Goal: Information Seeking & Learning: Learn about a topic

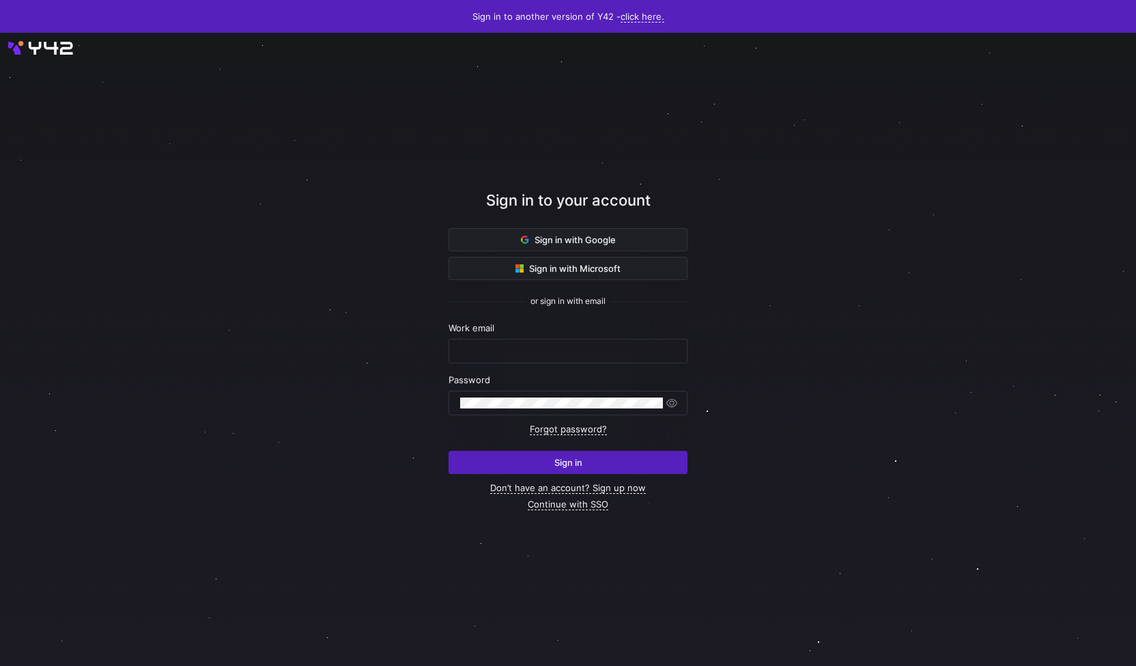
click at [0, 665] on nordpass-portal at bounding box center [0, 666] width 0 height 0
type input "[PERSON_NAME][EMAIL_ADDRESS][PERSON_NAME][DOMAIN_NAME]"
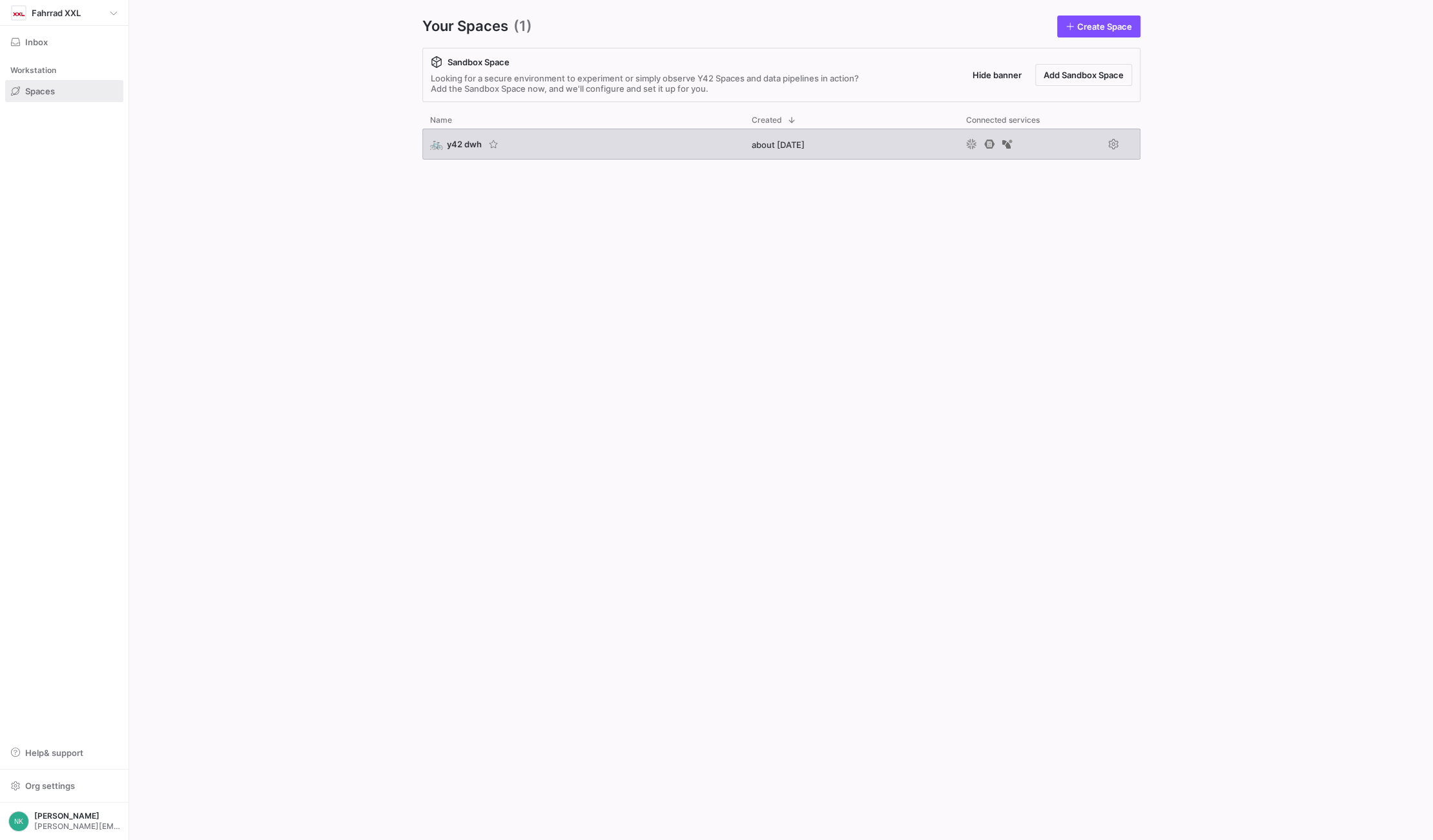
click at [467, 137] on div "🚲 y42 dwh" at bounding box center [465, 144] width 70 height 13
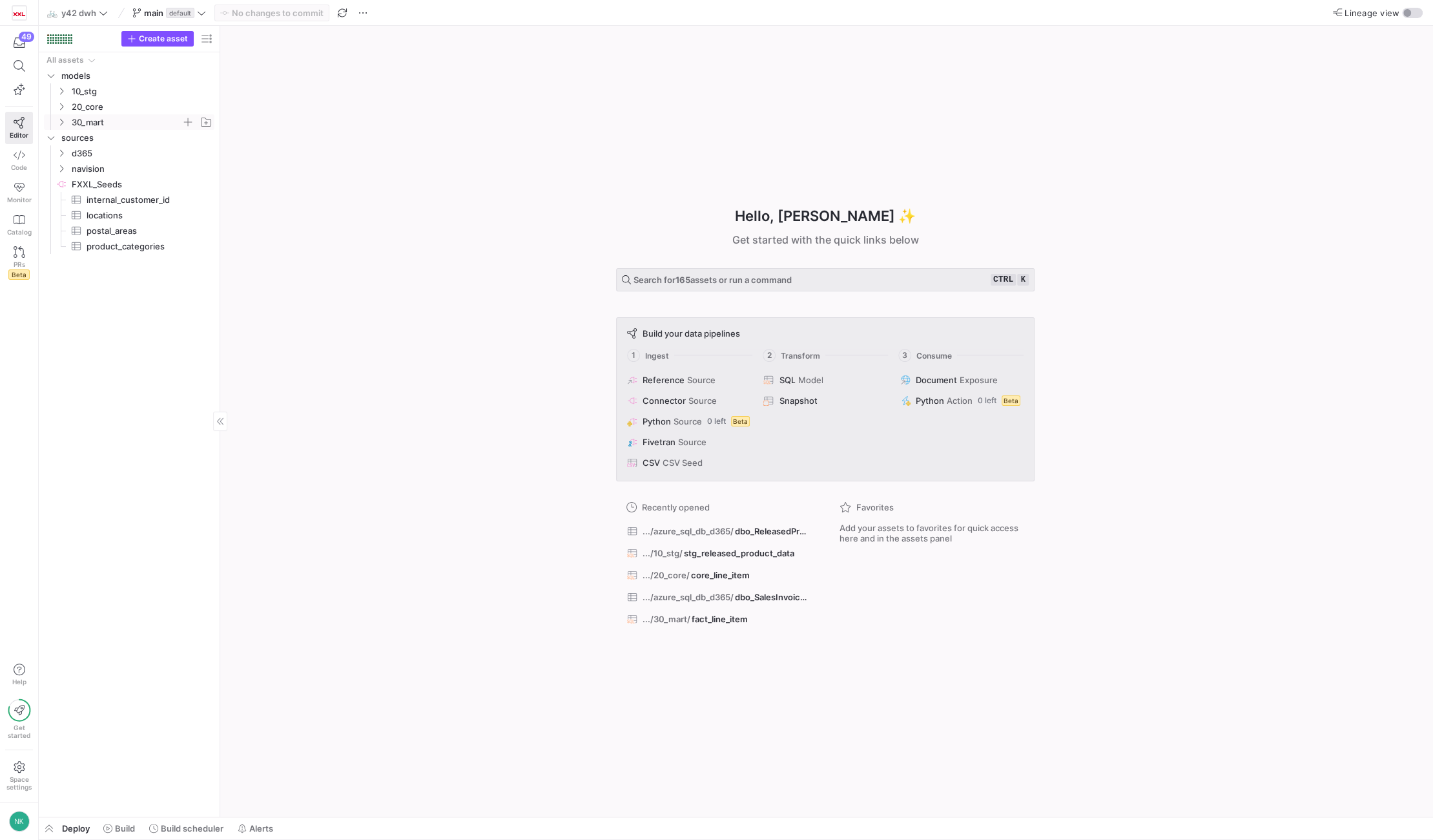
click at [58, 126] on y42-icon "Press SPACE to select this row." at bounding box center [61, 122] width 10 height 10
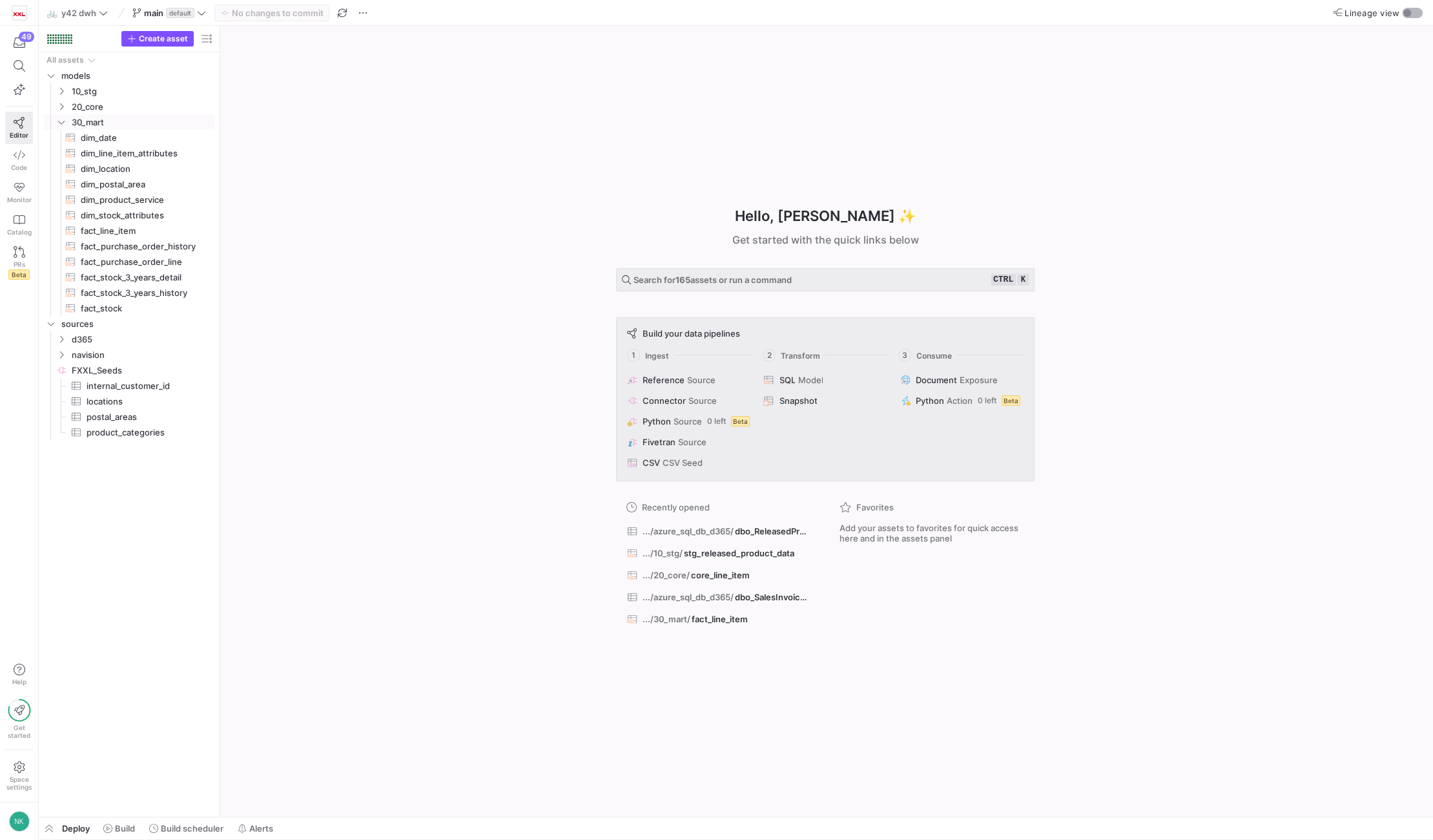
click at [1405, 13] on div "button" at bounding box center [1407, 13] width 8 height 8
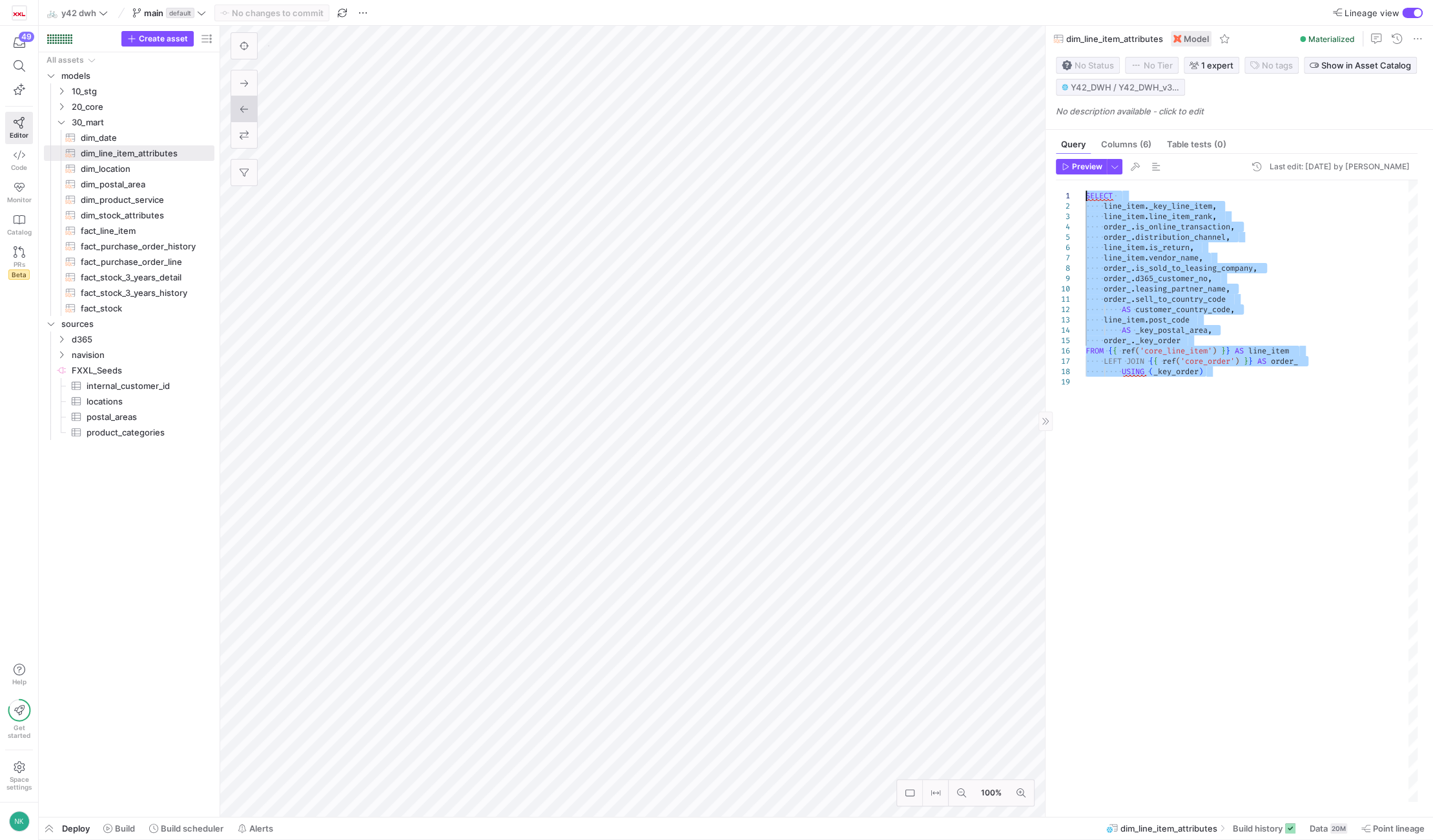
type textarea "SELECT line_item._key_line_item, line_item.line_item_rank, order_.is_online_tra…"
drag, startPoint x: 1216, startPoint y: 370, endPoint x: 1062, endPoint y: 166, distance: 255.6
click at [1086, 180] on div "SELECT line_item . _key_line_item , line_item . line_item_rank , order_ . is_on…" at bounding box center [1251, 490] width 332 height 621
click at [1128, 166] on span "button" at bounding box center [1135, 166] width 15 height 15
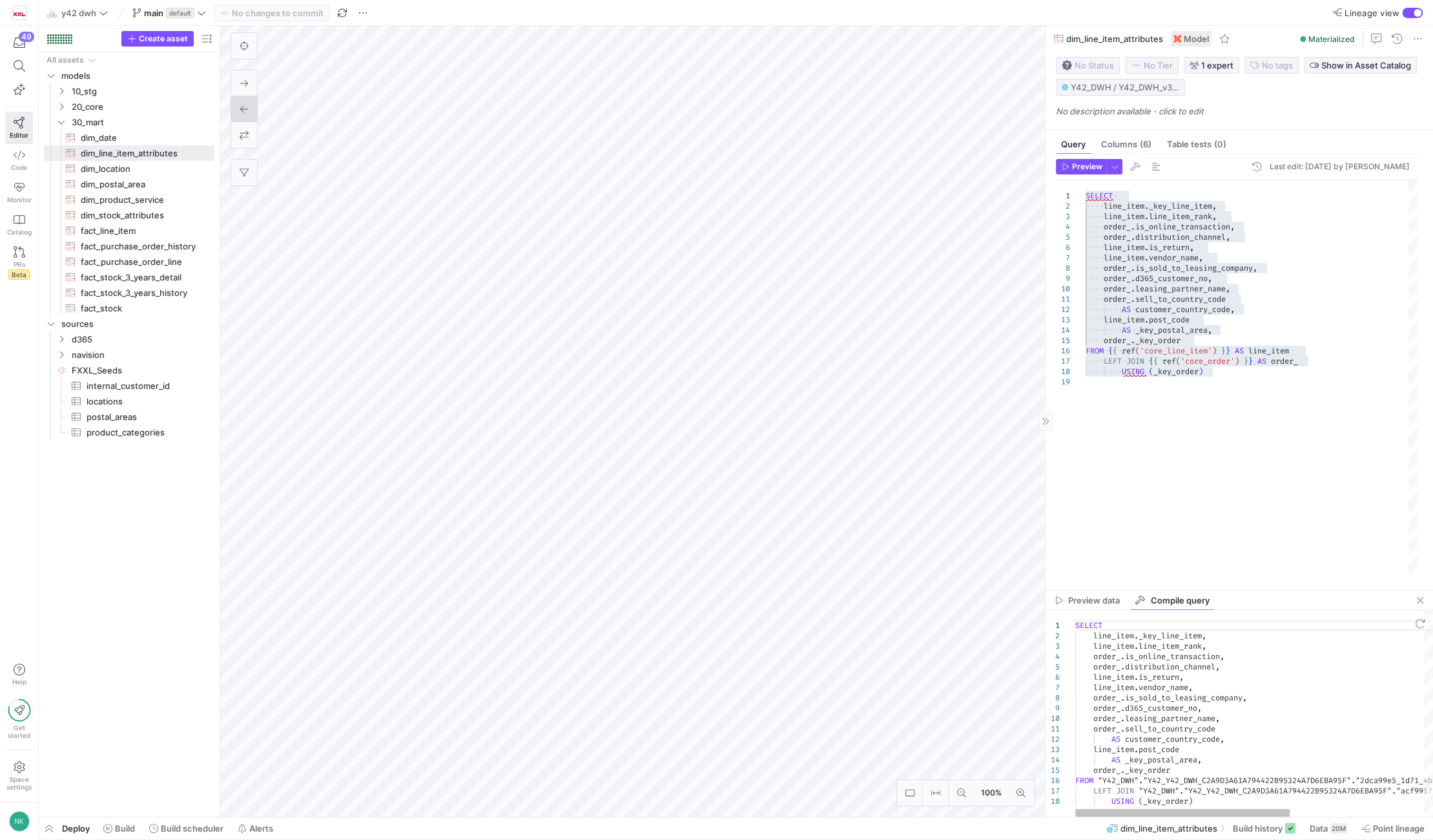
click at [1194, 703] on div "SELECT line_item . _key_line_item , line_item . line_item_rank , order_ . is_on…" at bounding box center [1366, 712] width 581 height 206
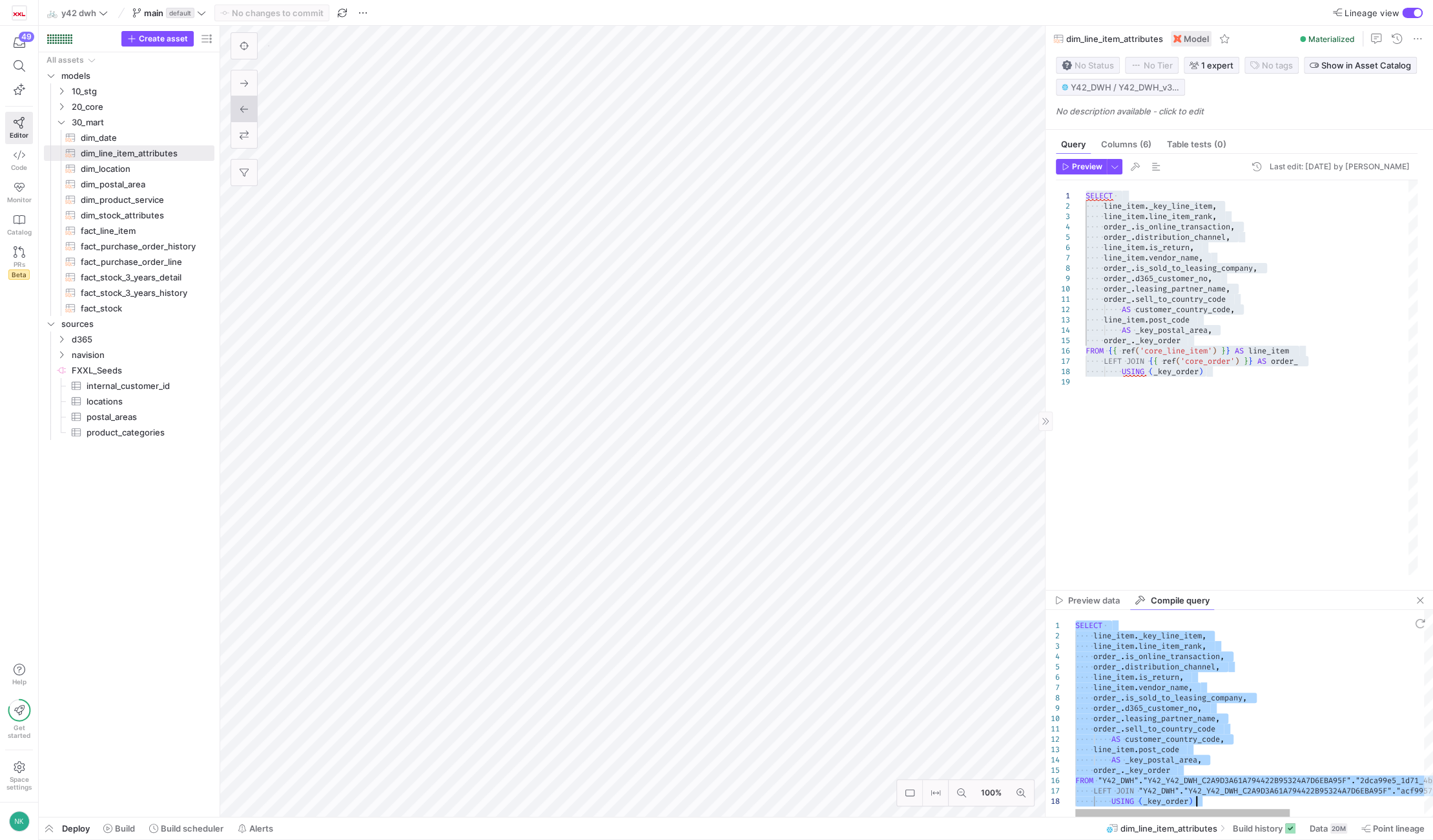
type textarea "SELECT line_item._key_line_item, line_item.line_item_rank, order_.is_online_tra…"
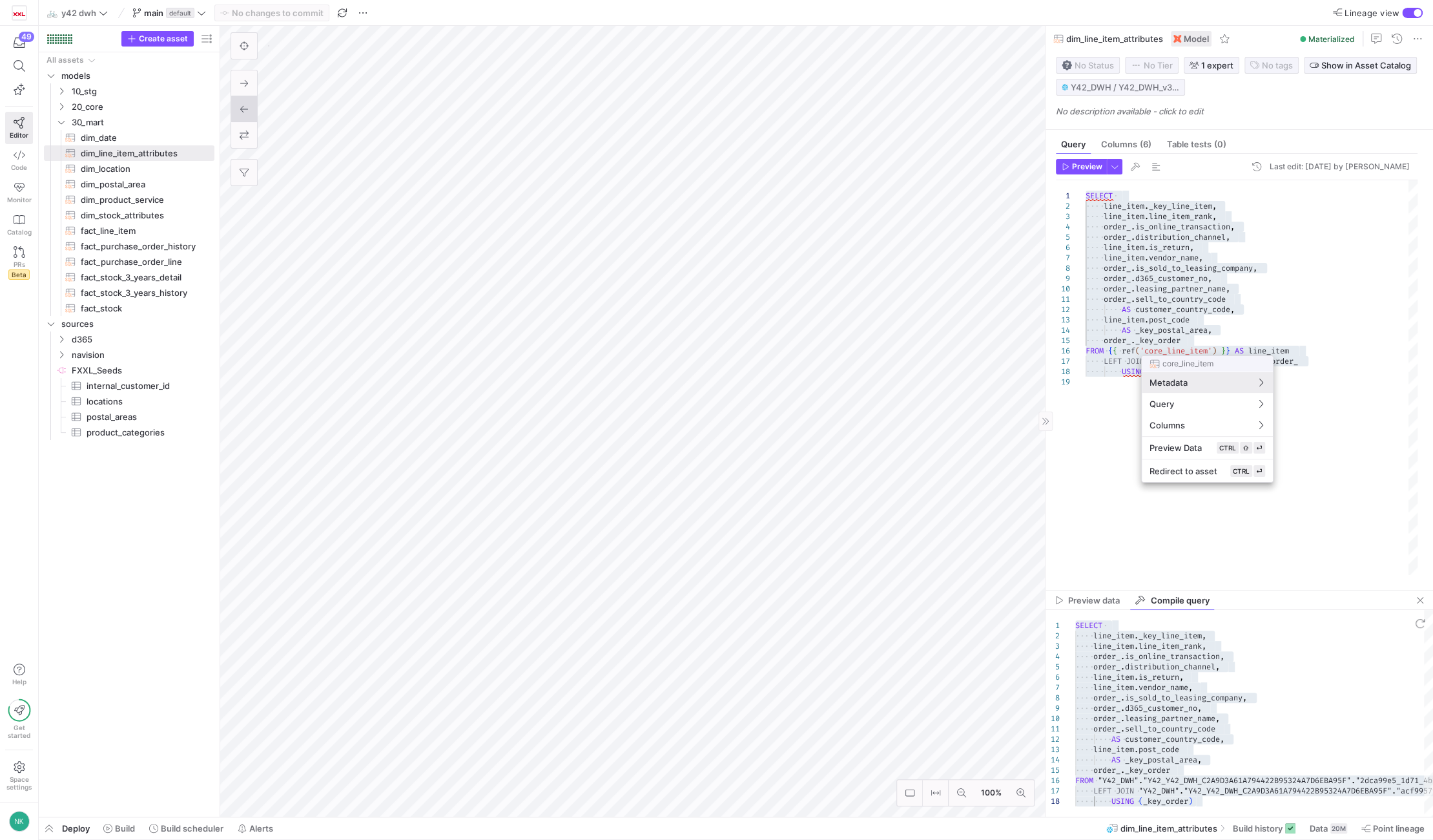
click at [1185, 268] on div at bounding box center [716, 420] width 1433 height 840
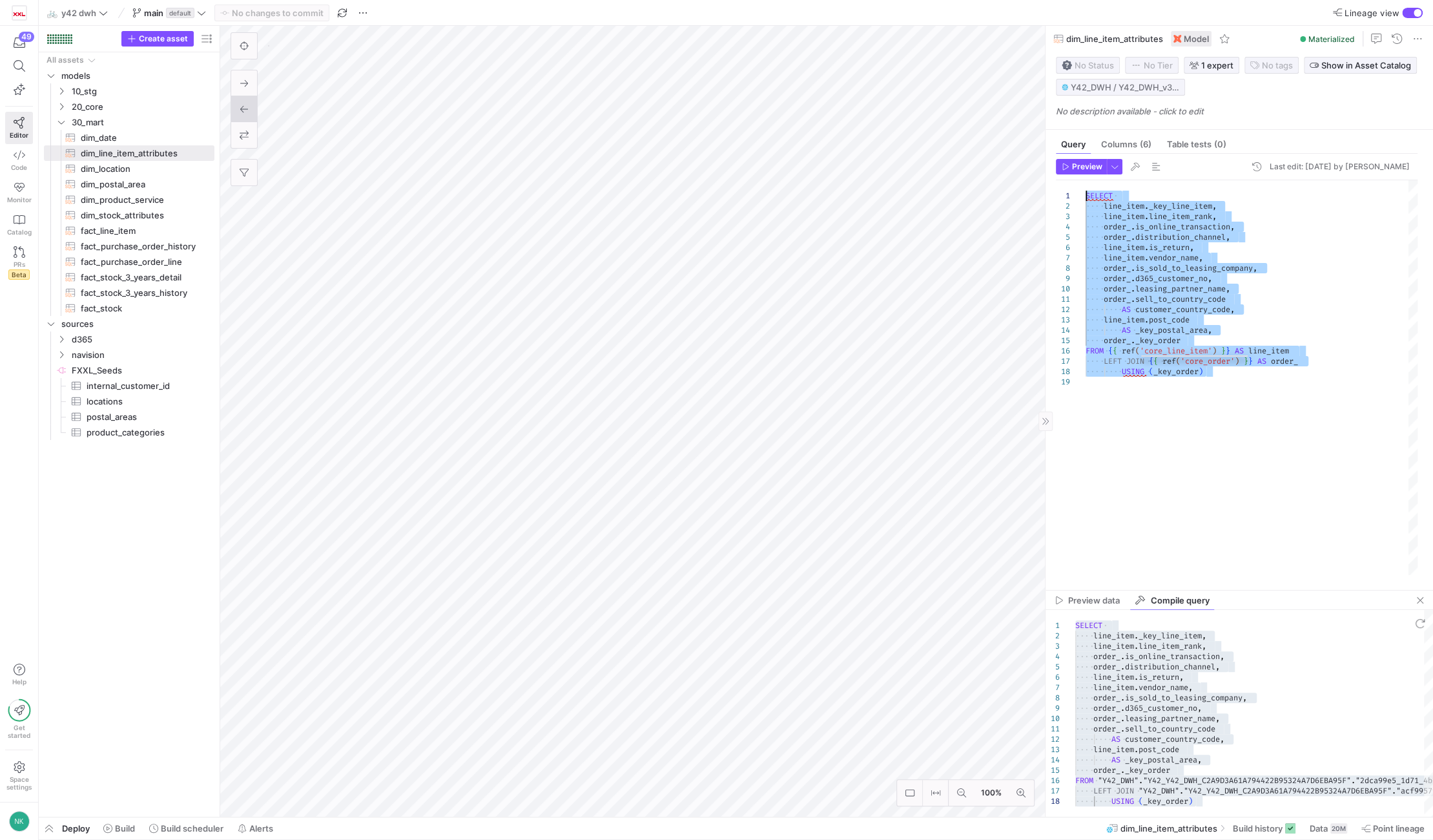
click at [1185, 268] on div "SELECT line_item . _key_line_item , line_item . line_item_rank , order_ . is_on…" at bounding box center [1251, 376] width 332 height 394
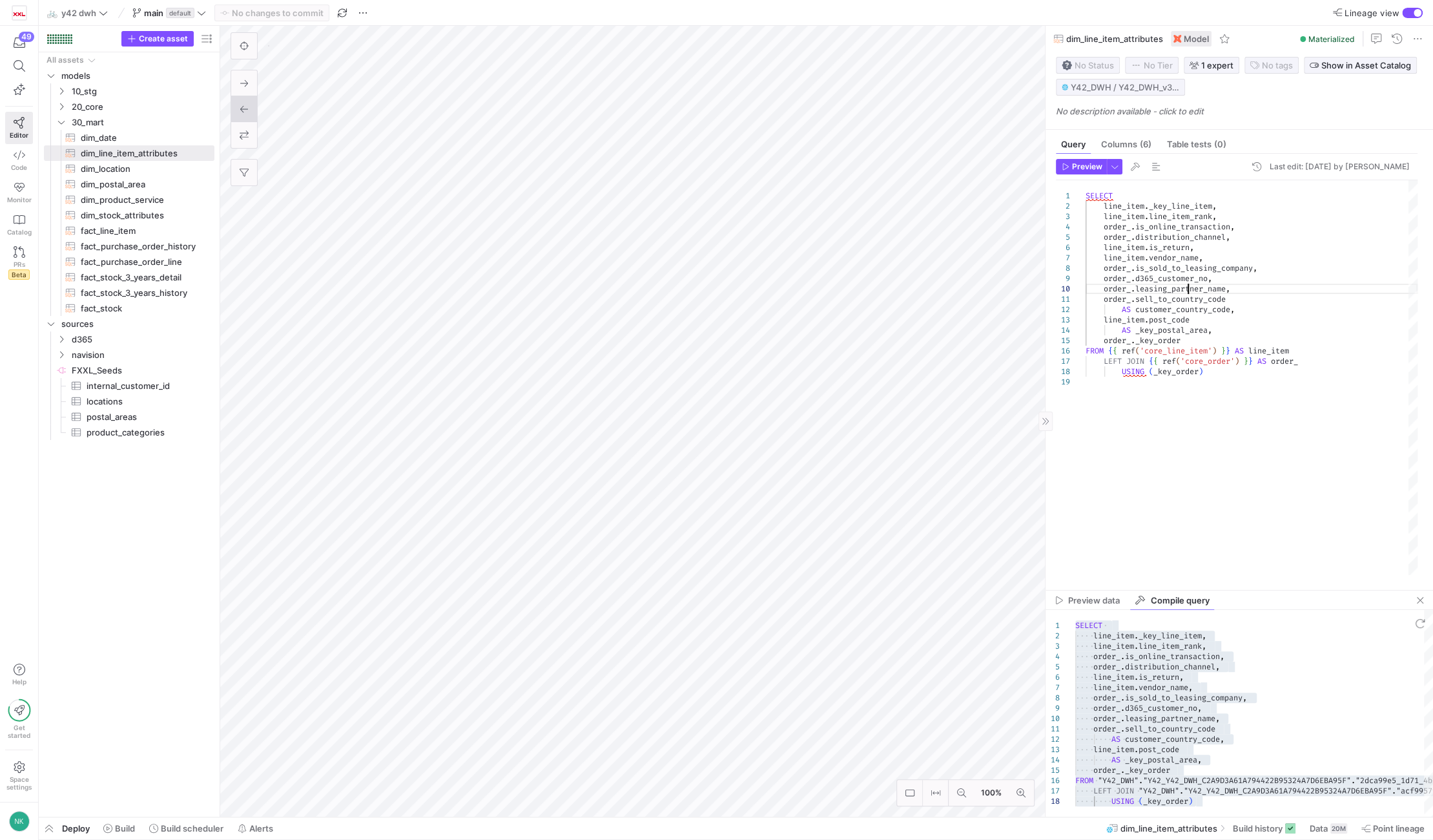
click at [1185, 287] on div "SELECT line_item . _key_line_item , line_item . line_item_rank , order_ . is_on…" at bounding box center [1251, 376] width 332 height 394
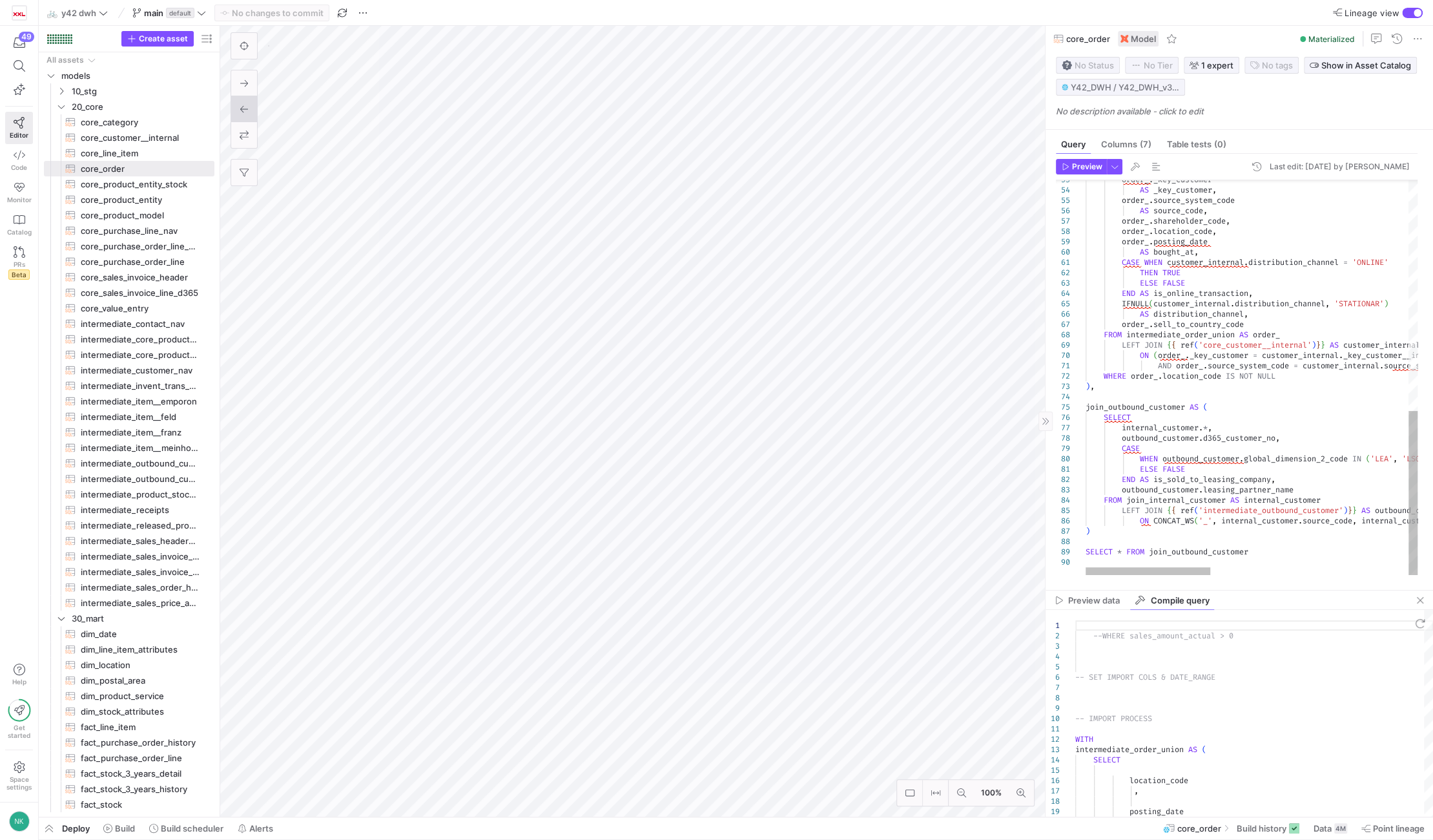
click at [1136, 162] on span "button" at bounding box center [1135, 166] width 15 height 15
type textarea "{% set import_condition = "WHERE posting_date >= '[DATE]'"%} --WHERE sales_amou…"
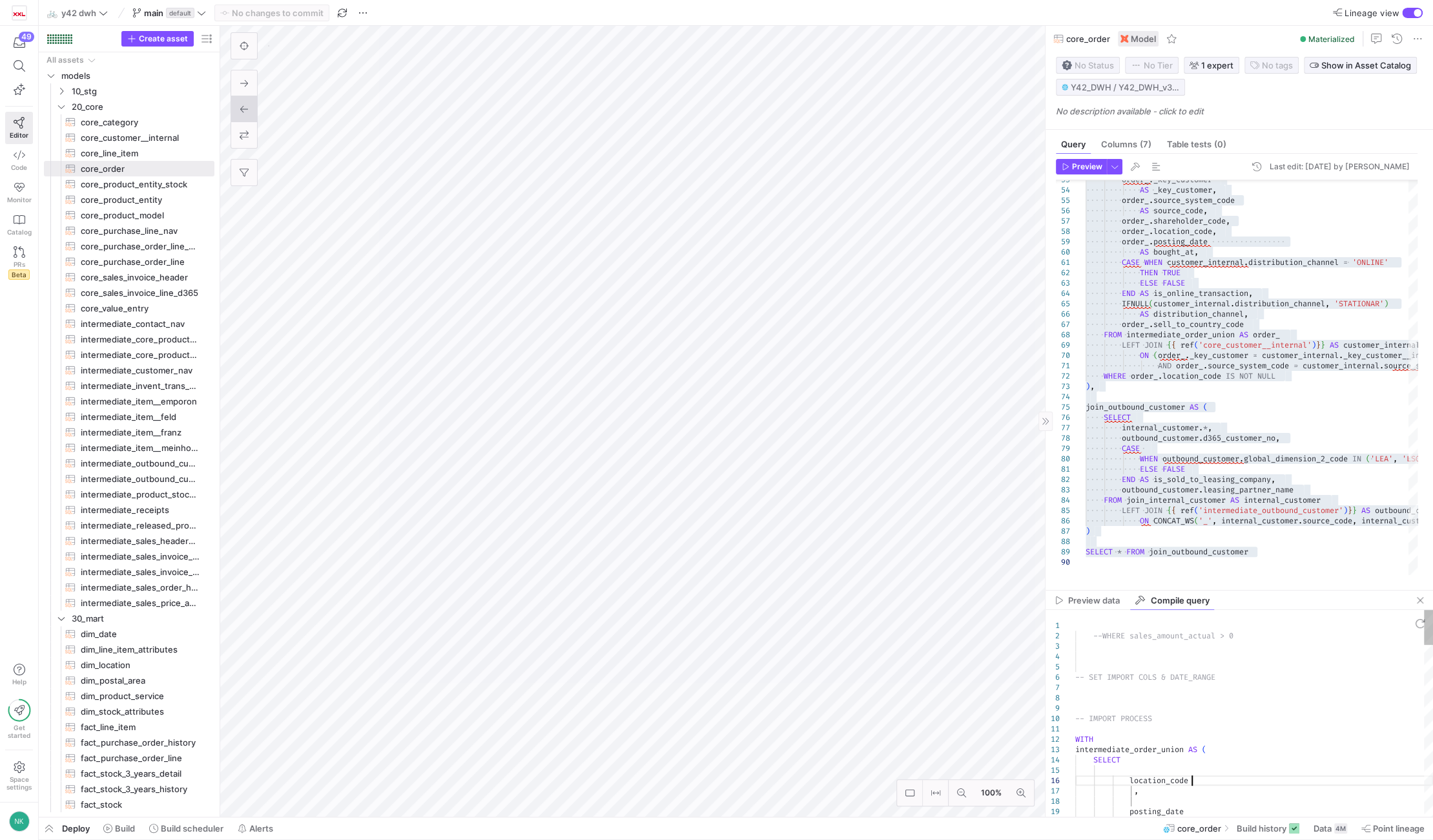
type textarea "--WHERE sales_amount_actual > 0 -- SET IMPORT COLS & DATE_RANGE -- IMPORT PROCE…"
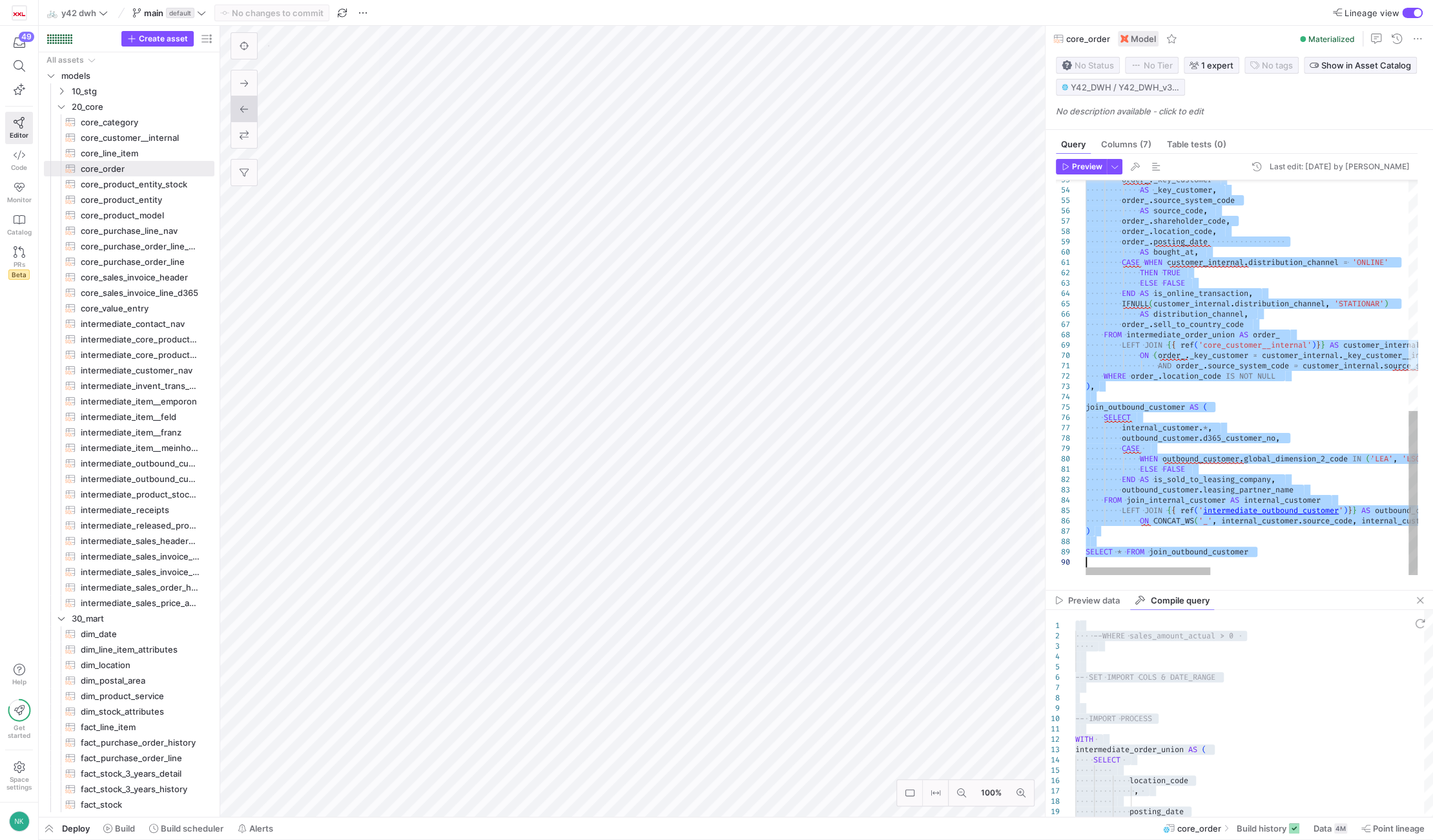
type textarea "-- SET IMPORT COLS -- this is a list of columns to be imported from intermediat…"
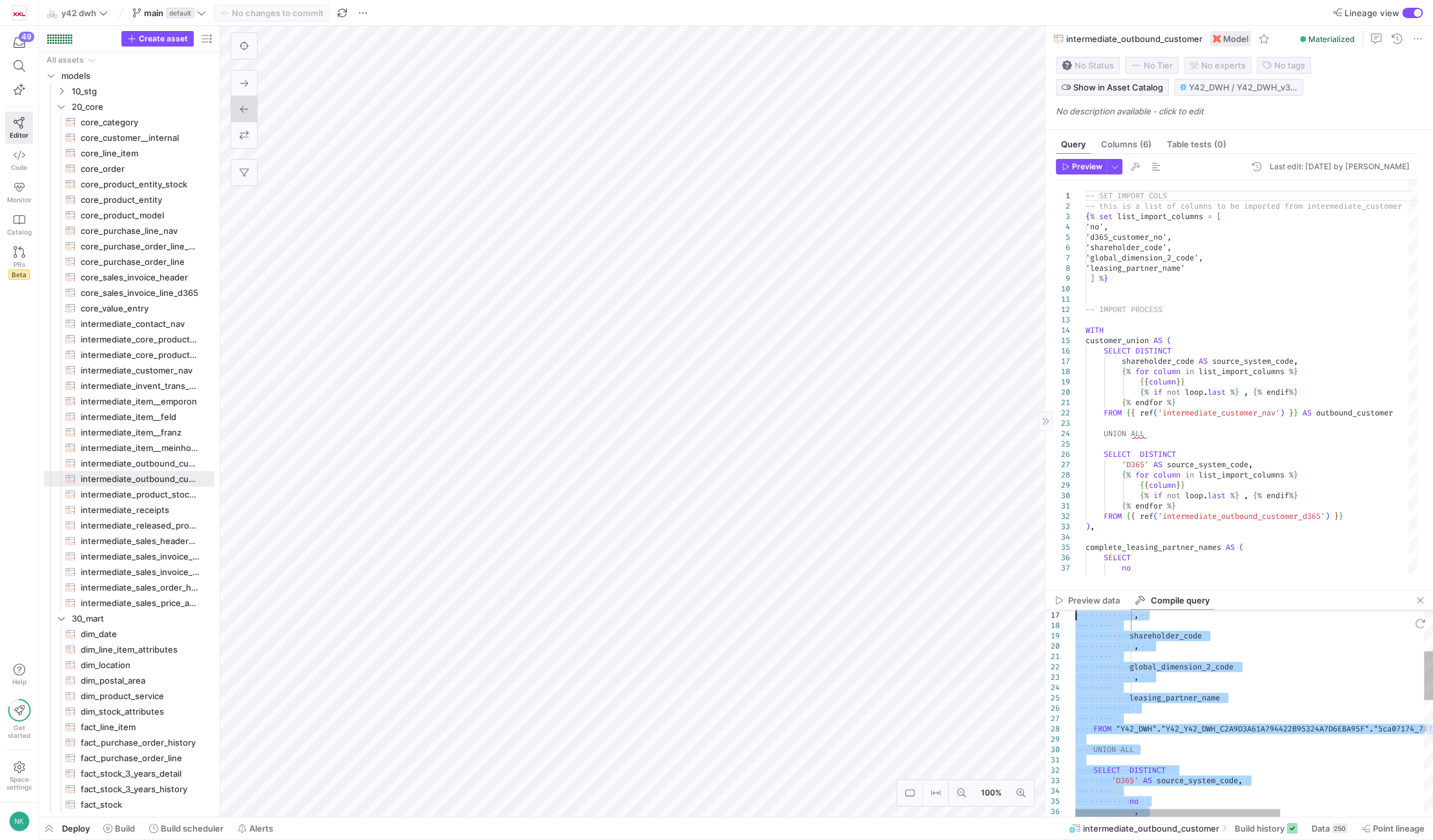
type textarea "-- SET IMPORT COLS -- this is a list of columns to be imported from intermediat…"
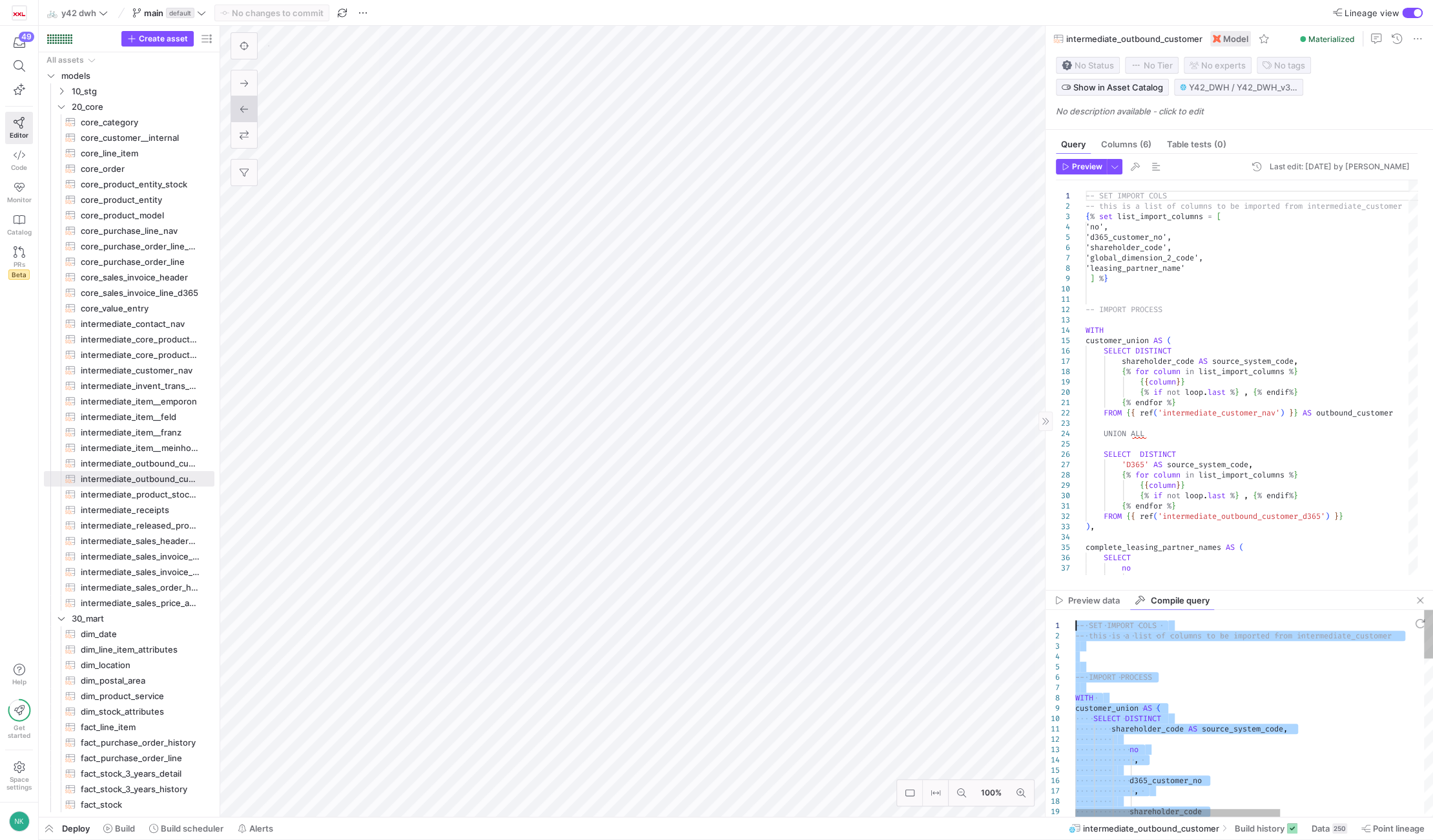
drag, startPoint x: 1079, startPoint y: 757, endPoint x: 1079, endPoint y: 602, distance: 155.0
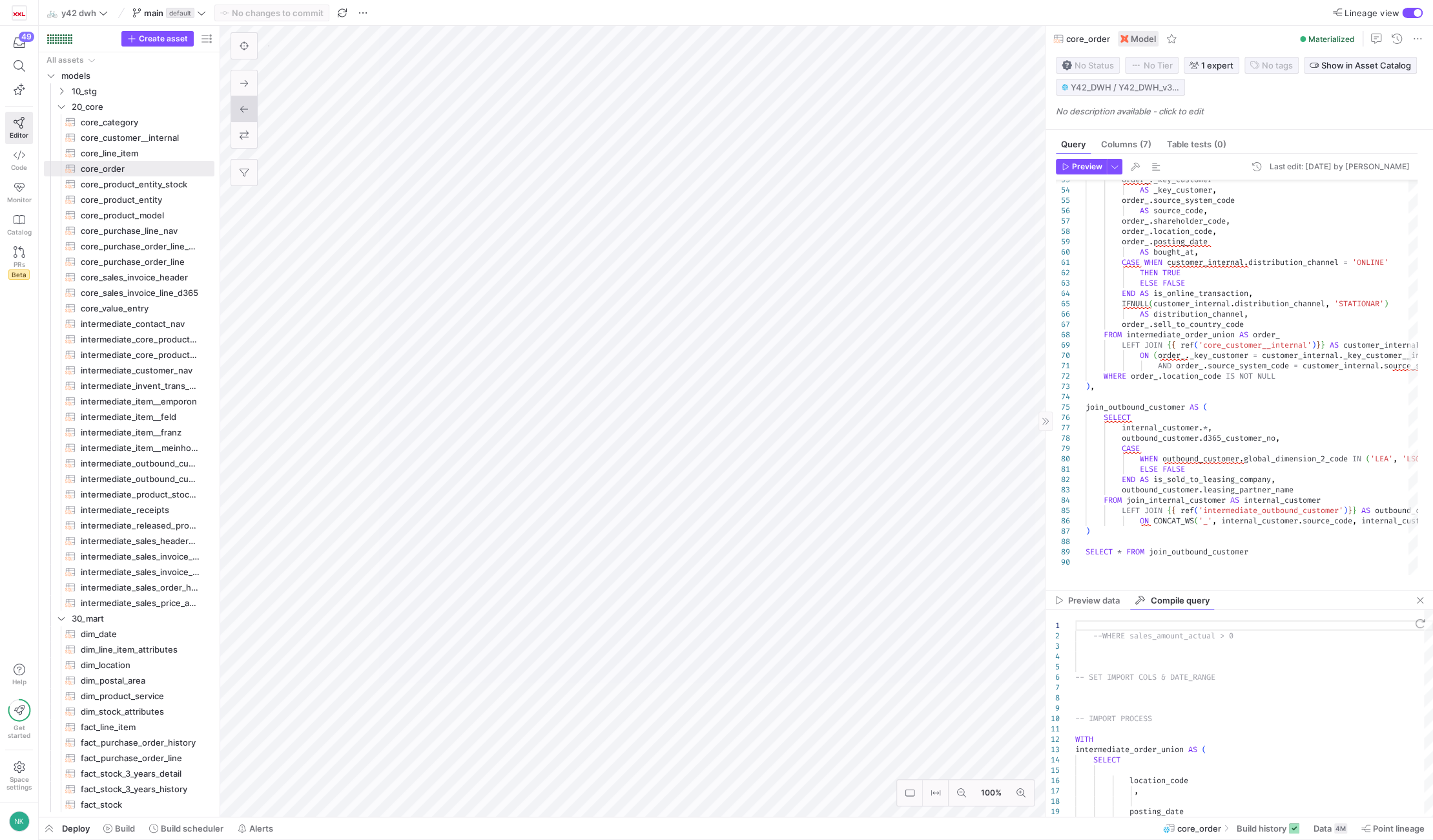
type textarea "-- SET IMPORT COLS -- this is a list of columns to be imported from intermediat…"
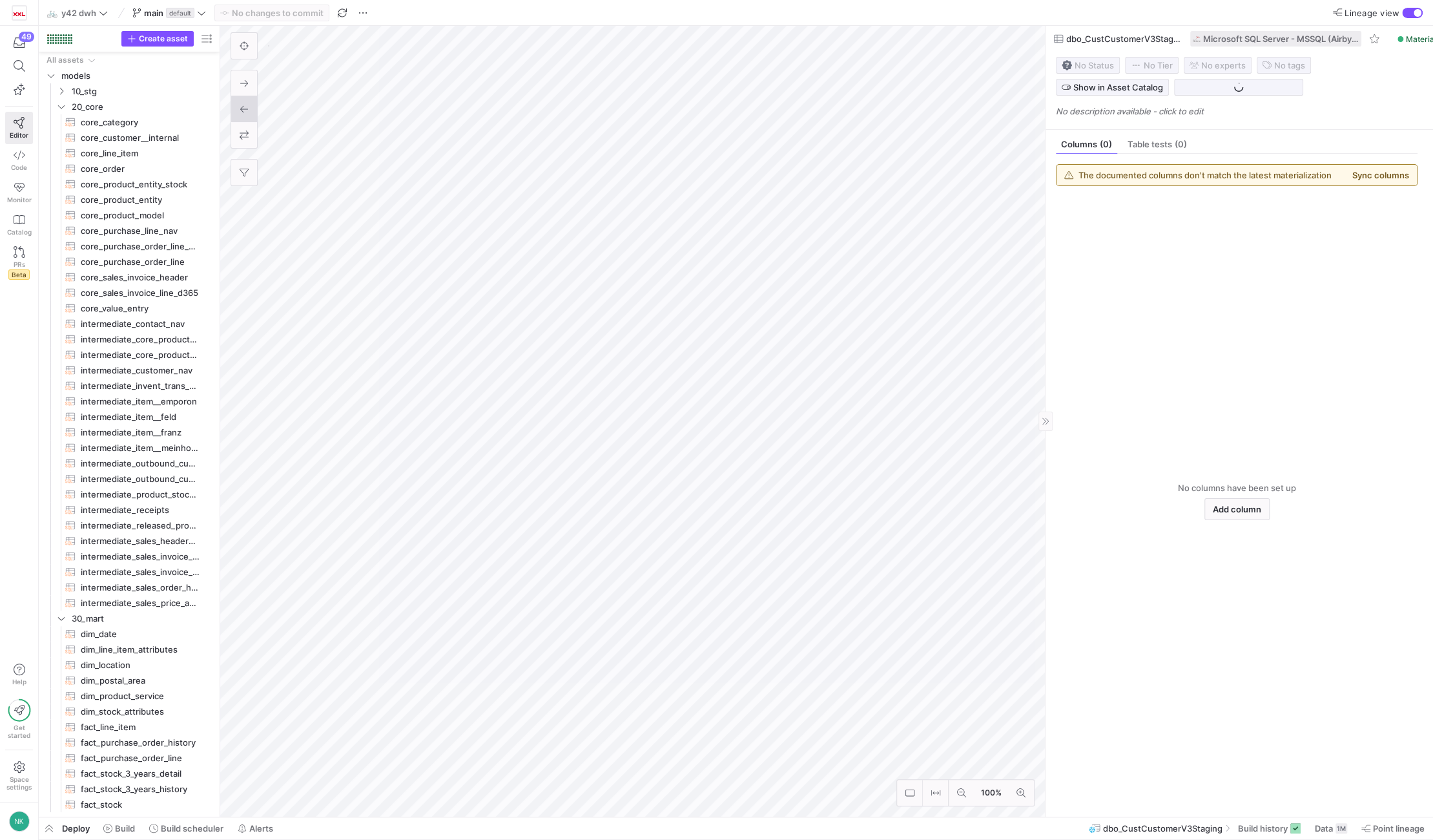
scroll to position [88, 0]
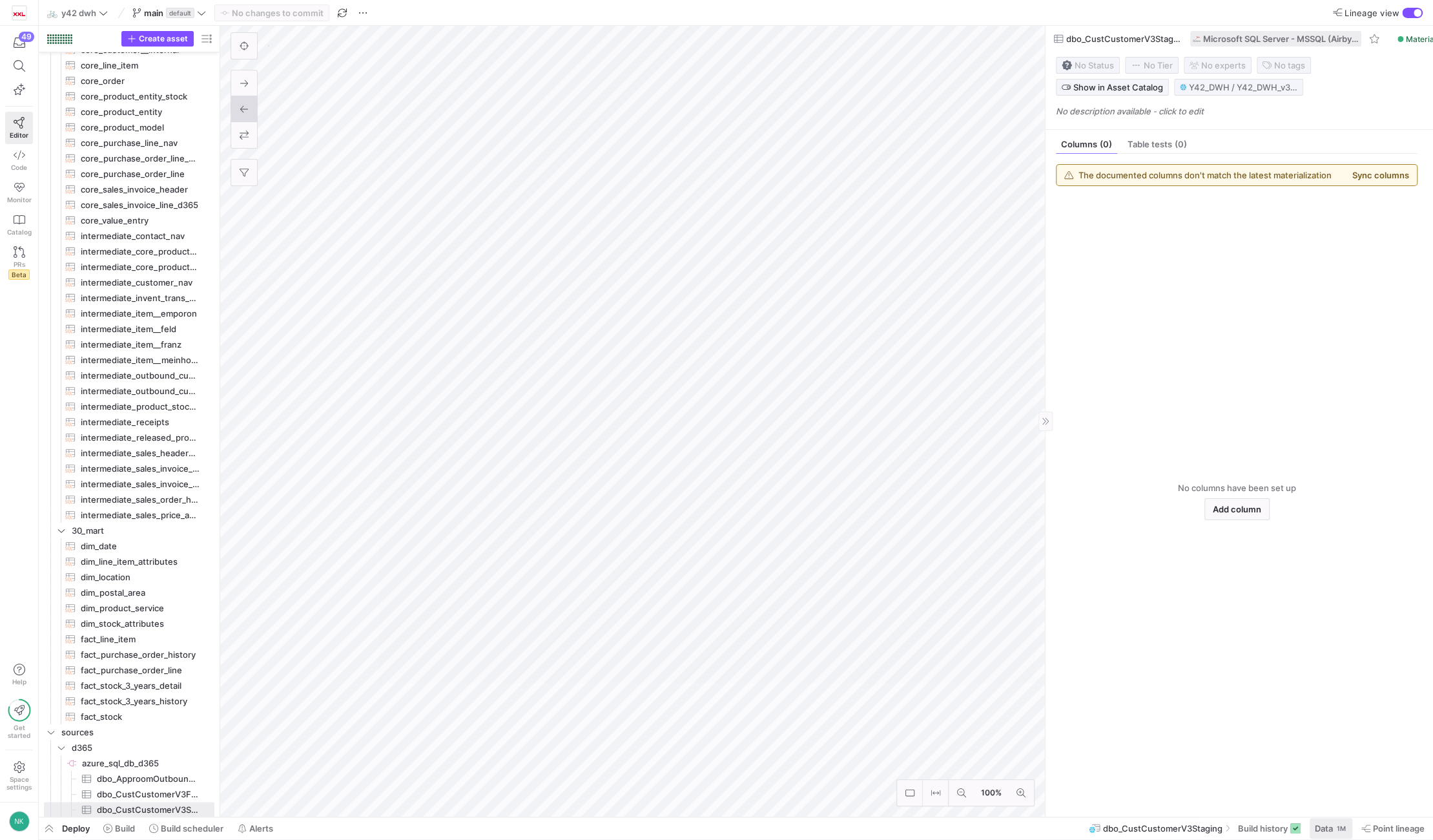
click at [1325, 827] on span "Data" at bounding box center [1323, 828] width 18 height 10
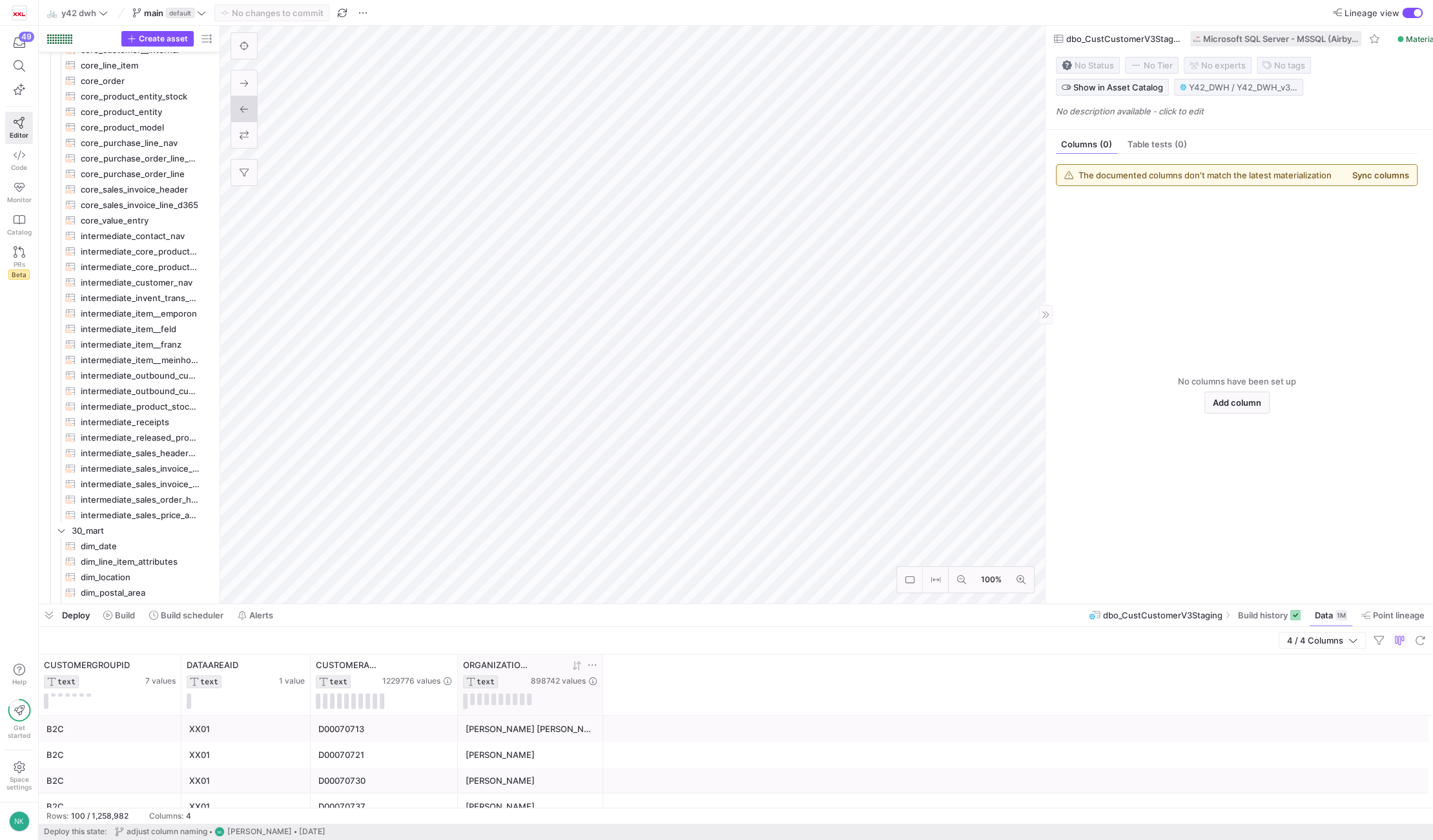
click at [589, 663] on icon at bounding box center [592, 664] width 10 height 10
type input "Mod"
click at [685, 791] on button "Apply" at bounding box center [698, 794] width 40 height 17
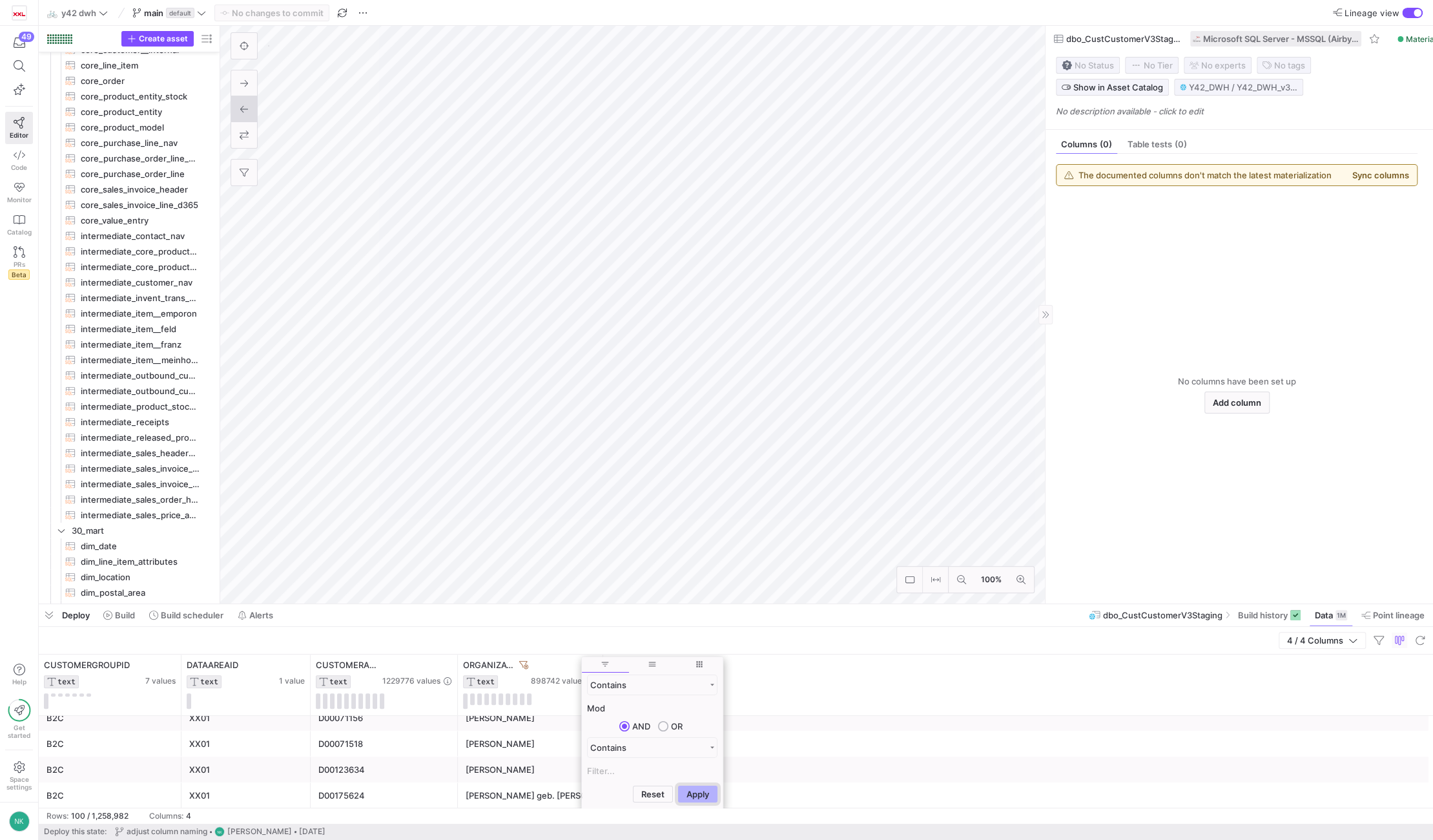
scroll to position [168, 0]
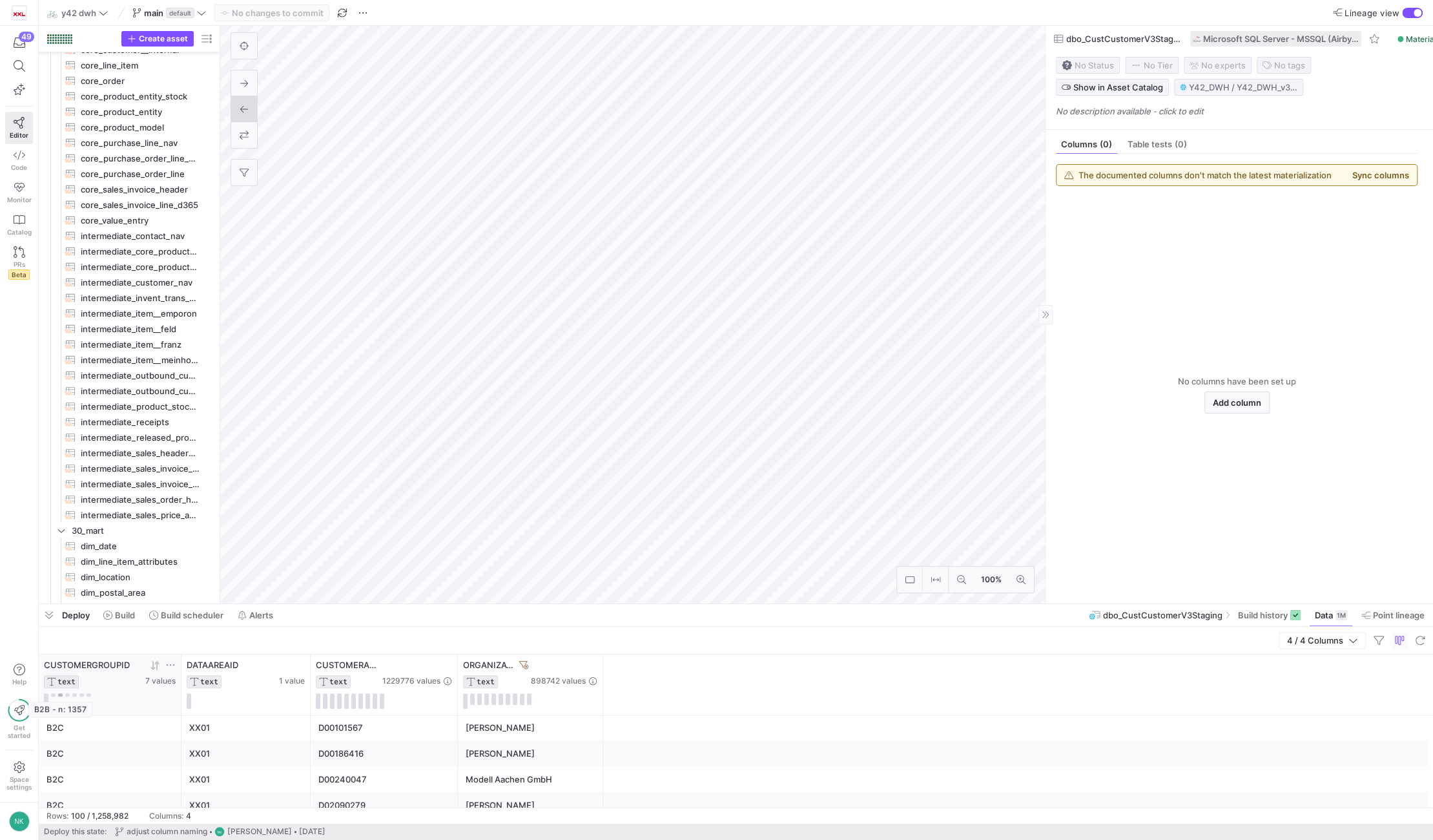
click at [59, 693] on button at bounding box center [60, 694] width 5 height 3
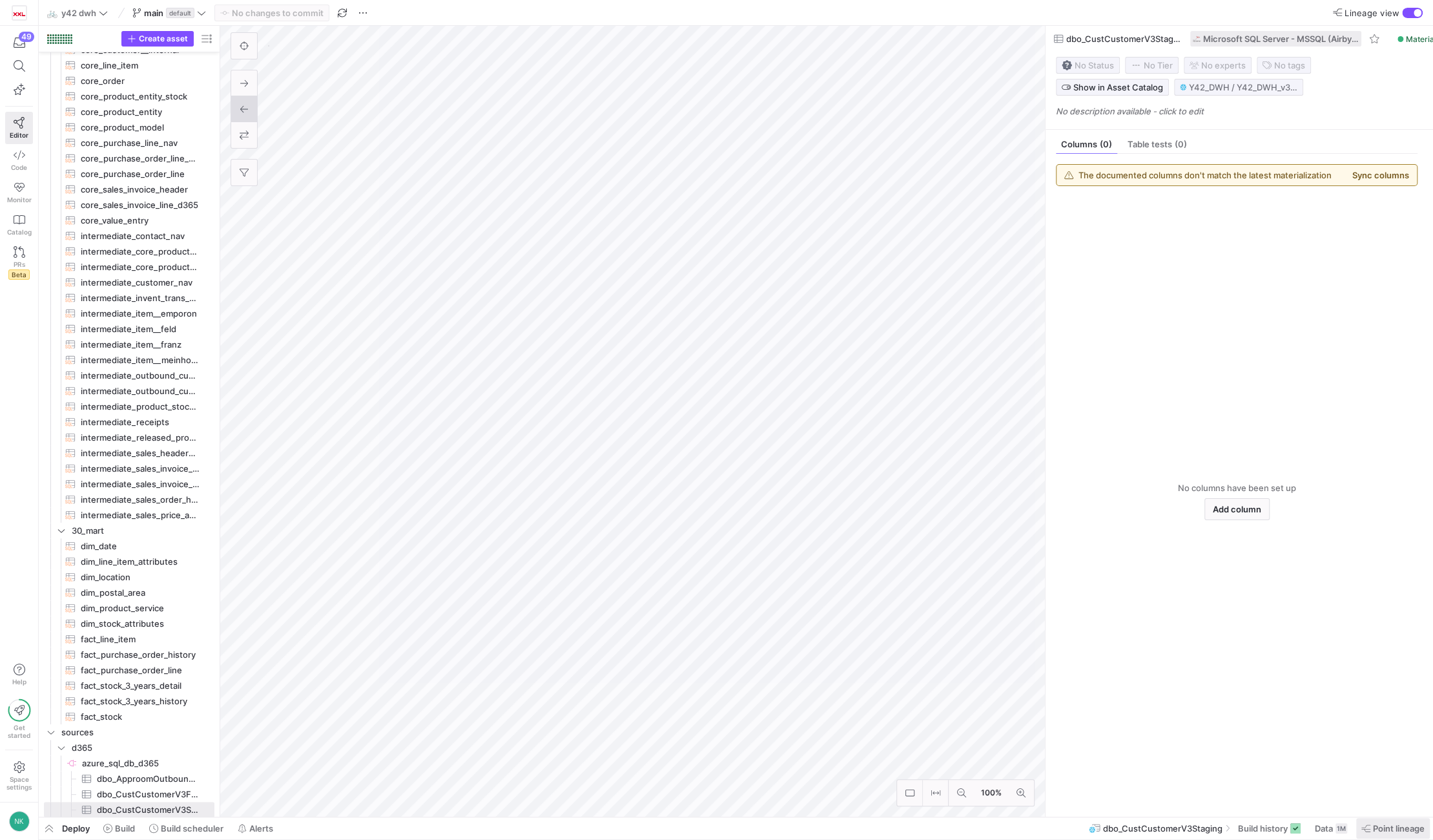
click at [1369, 825] on icon at bounding box center [1366, 829] width 9 height 8
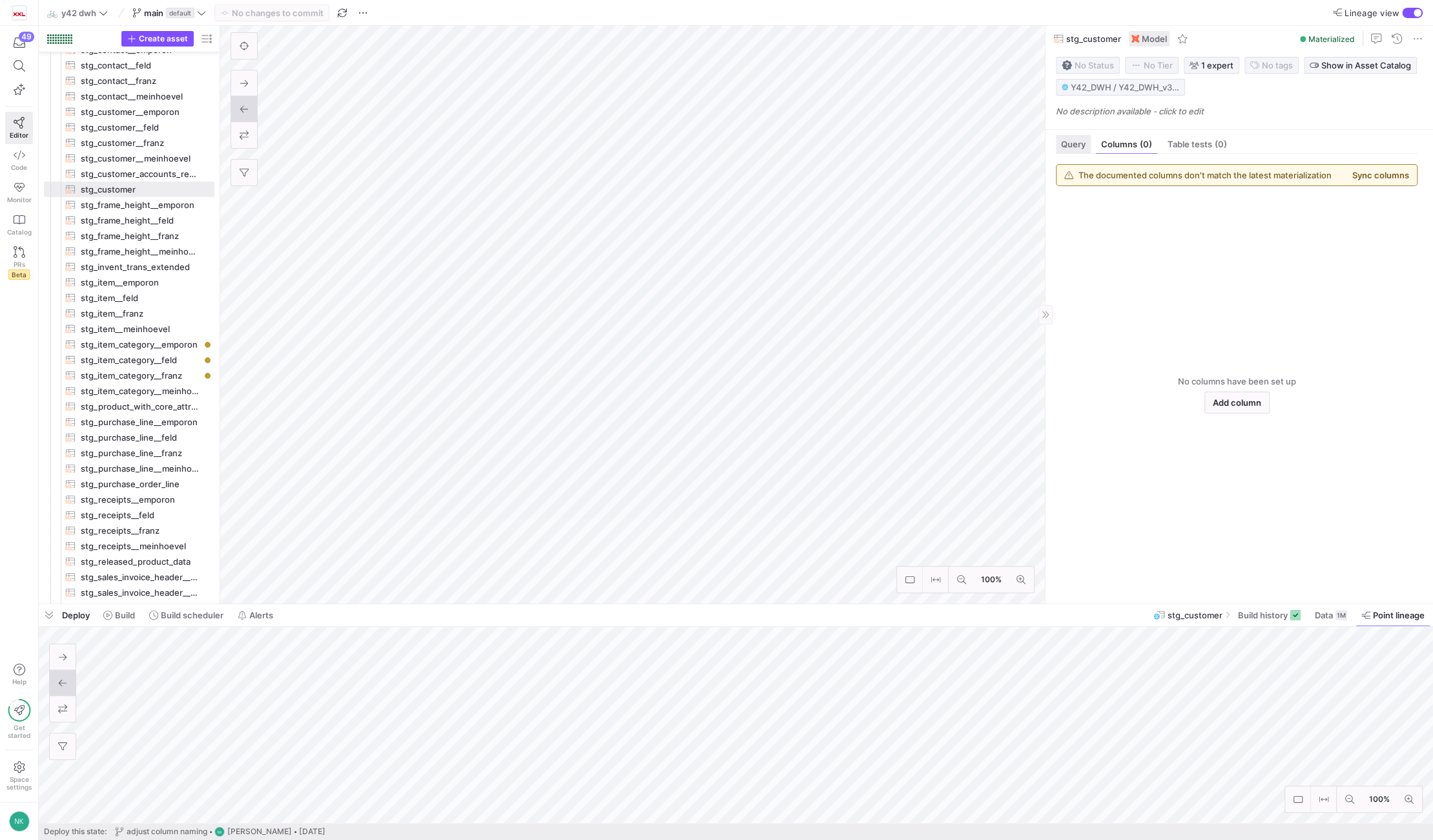
click at [1085, 140] on span "Query" at bounding box center [1074, 144] width 25 height 9
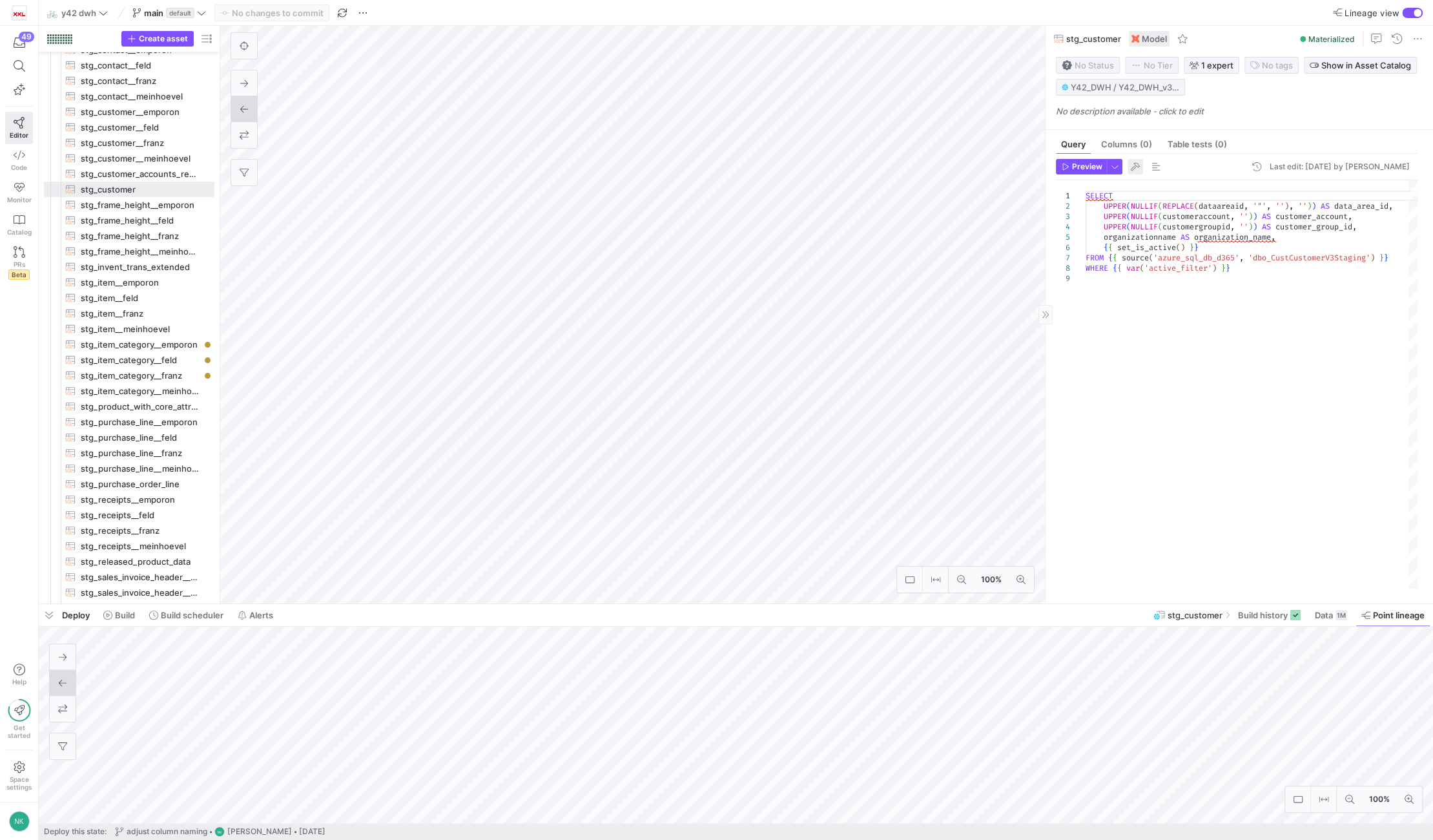
click at [1141, 167] on span "button" at bounding box center [1135, 166] width 15 height 15
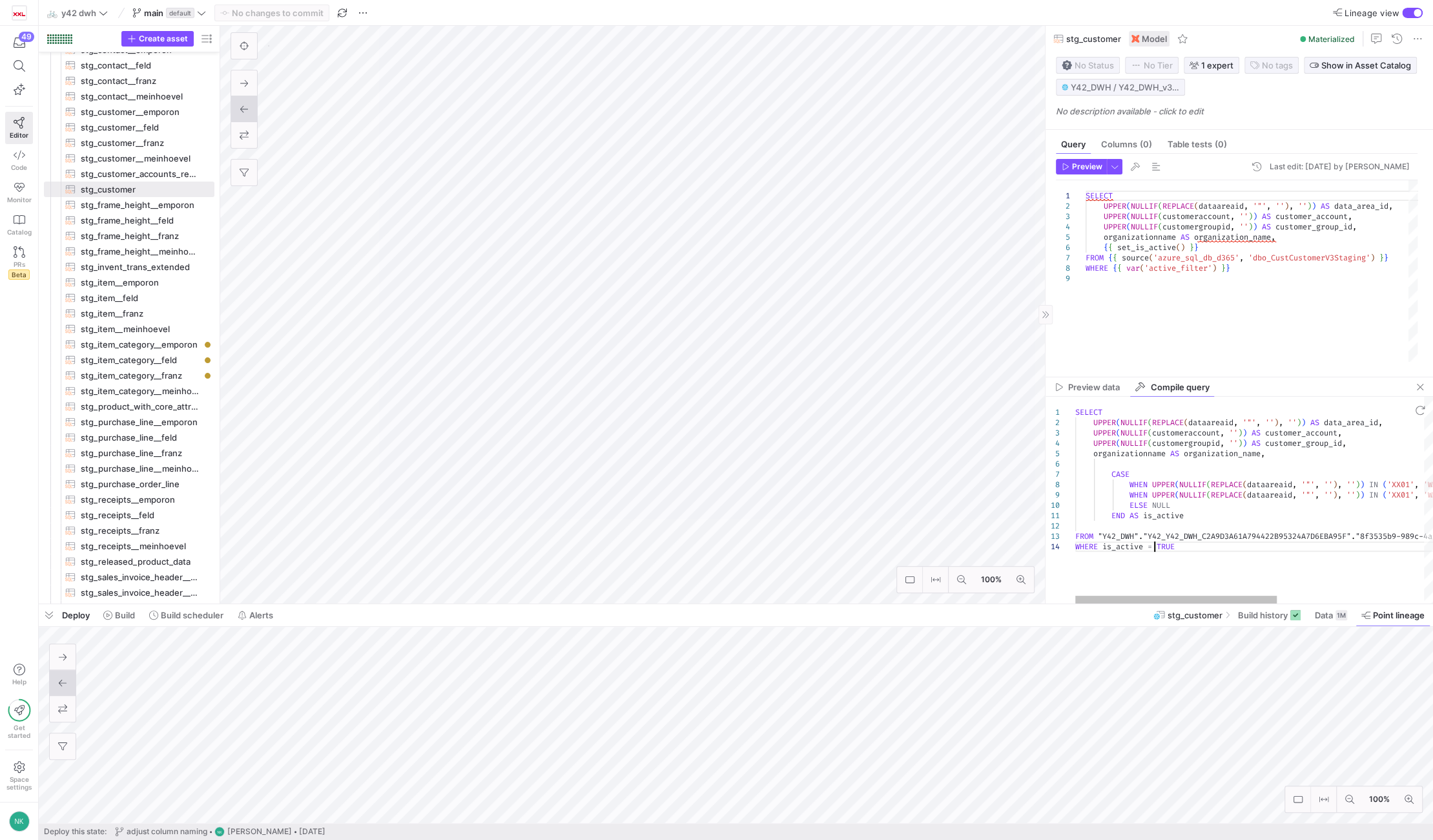
click at [1153, 546] on div "SELECT UPPER ( NULLIF ( REPLACE ( dataareaid , '"' , '' ) , '' ) ) AS data_area…" at bounding box center [1384, 499] width 618 height 206
type textarea "SELECT UPPER(NULLIF(REPLACE(dataareaid, '"', ''), '')) AS data_area_id, UPPER(N…"
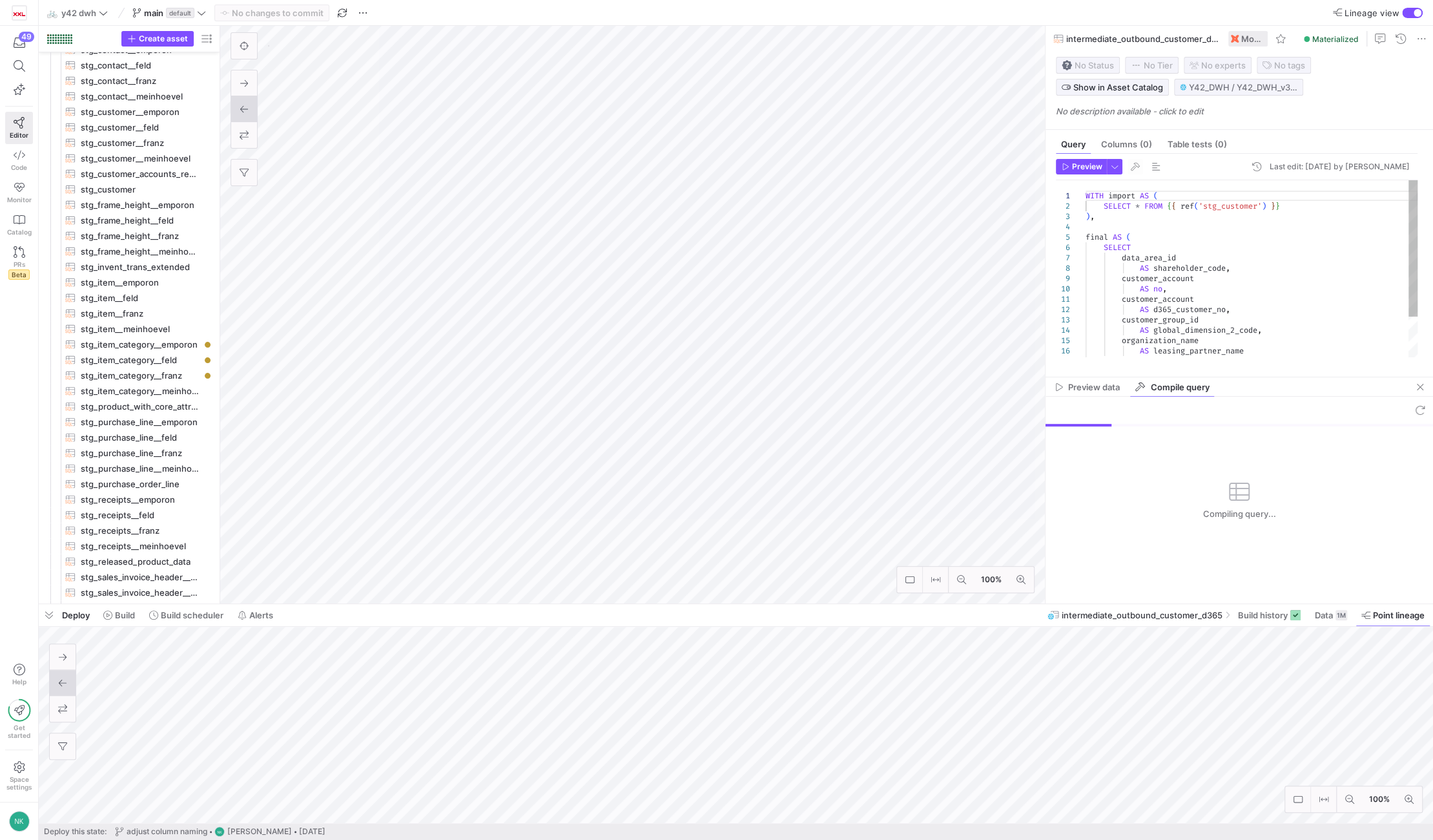
scroll to position [688, 0]
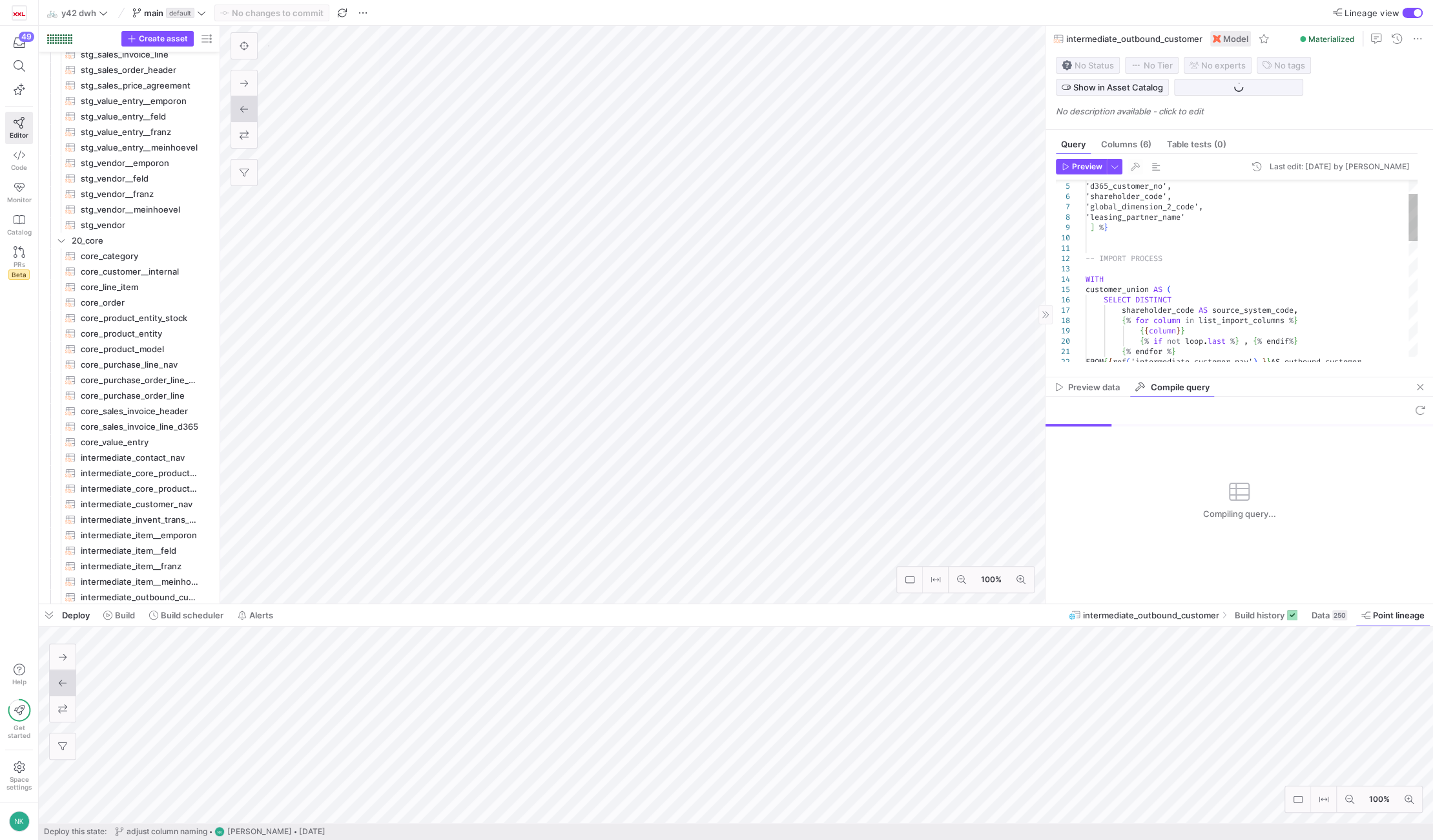
scroll to position [703, 0]
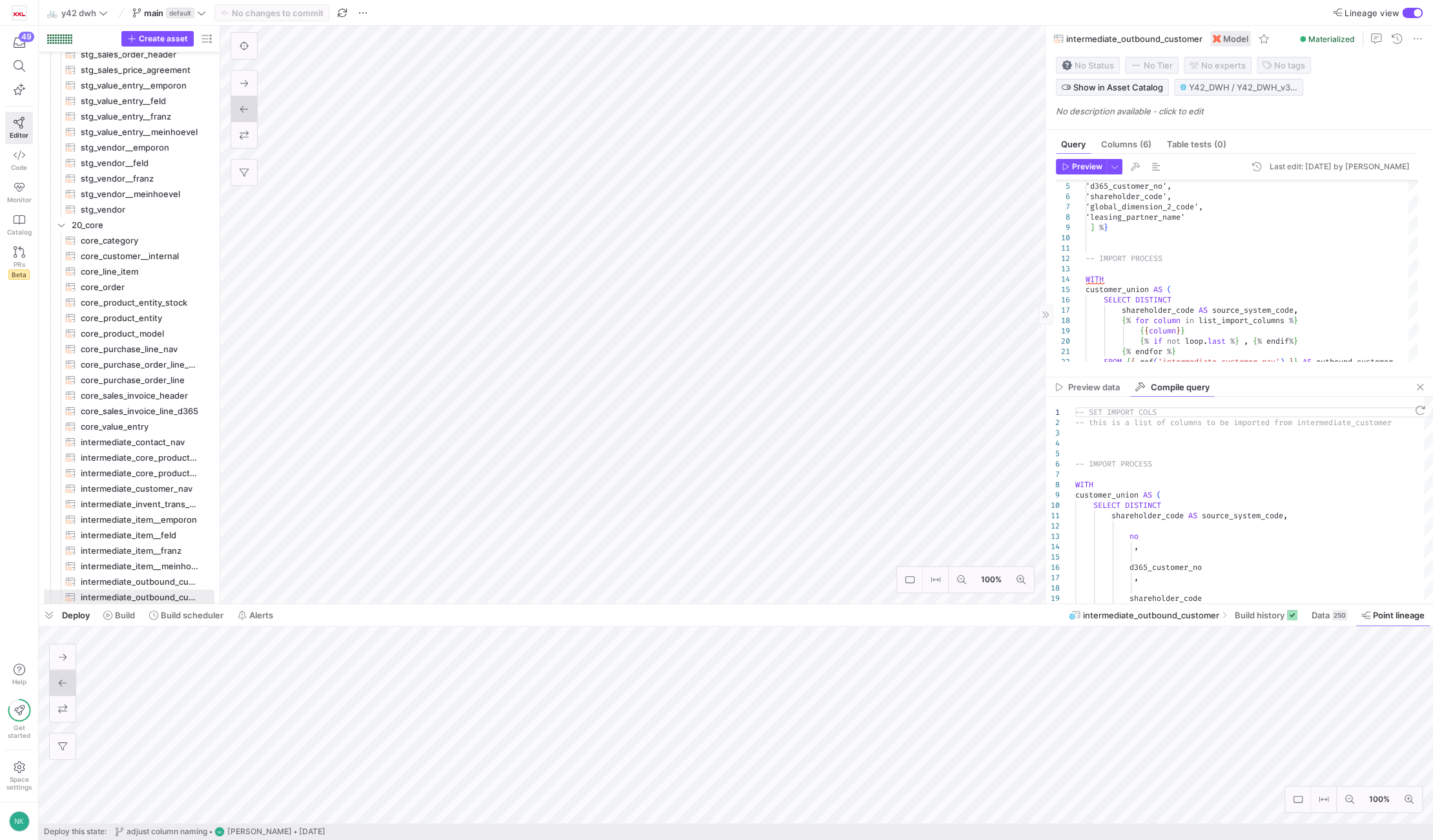
type textarea "-- SET IMPORT COLS -- this is a list of columns to be imported from customer {%…"
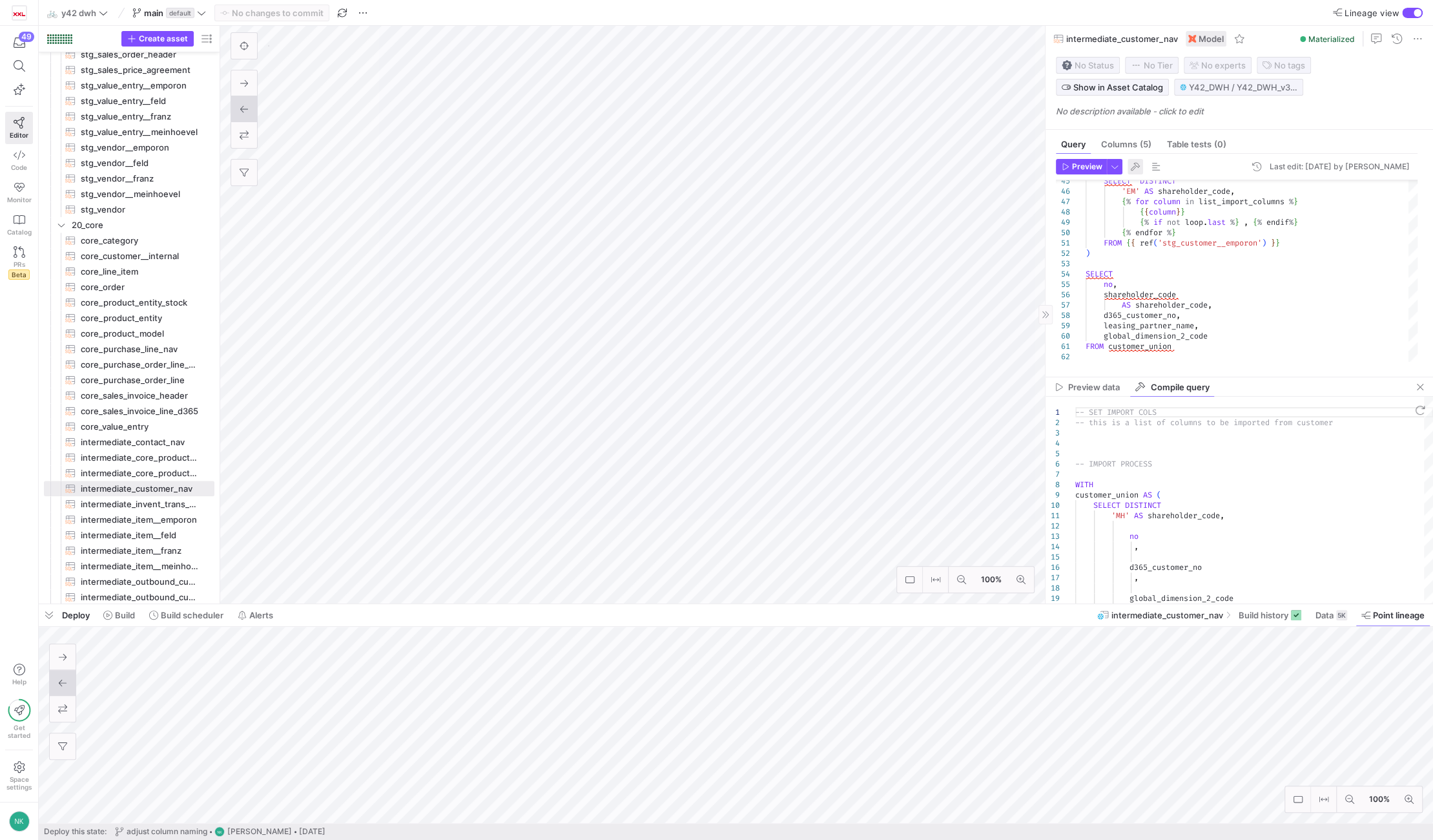
click at [1137, 167] on span "button" at bounding box center [1135, 166] width 15 height 15
type textarea "-- SET IMPORT COLS -- this is a list of columns to be imported from customer --…"
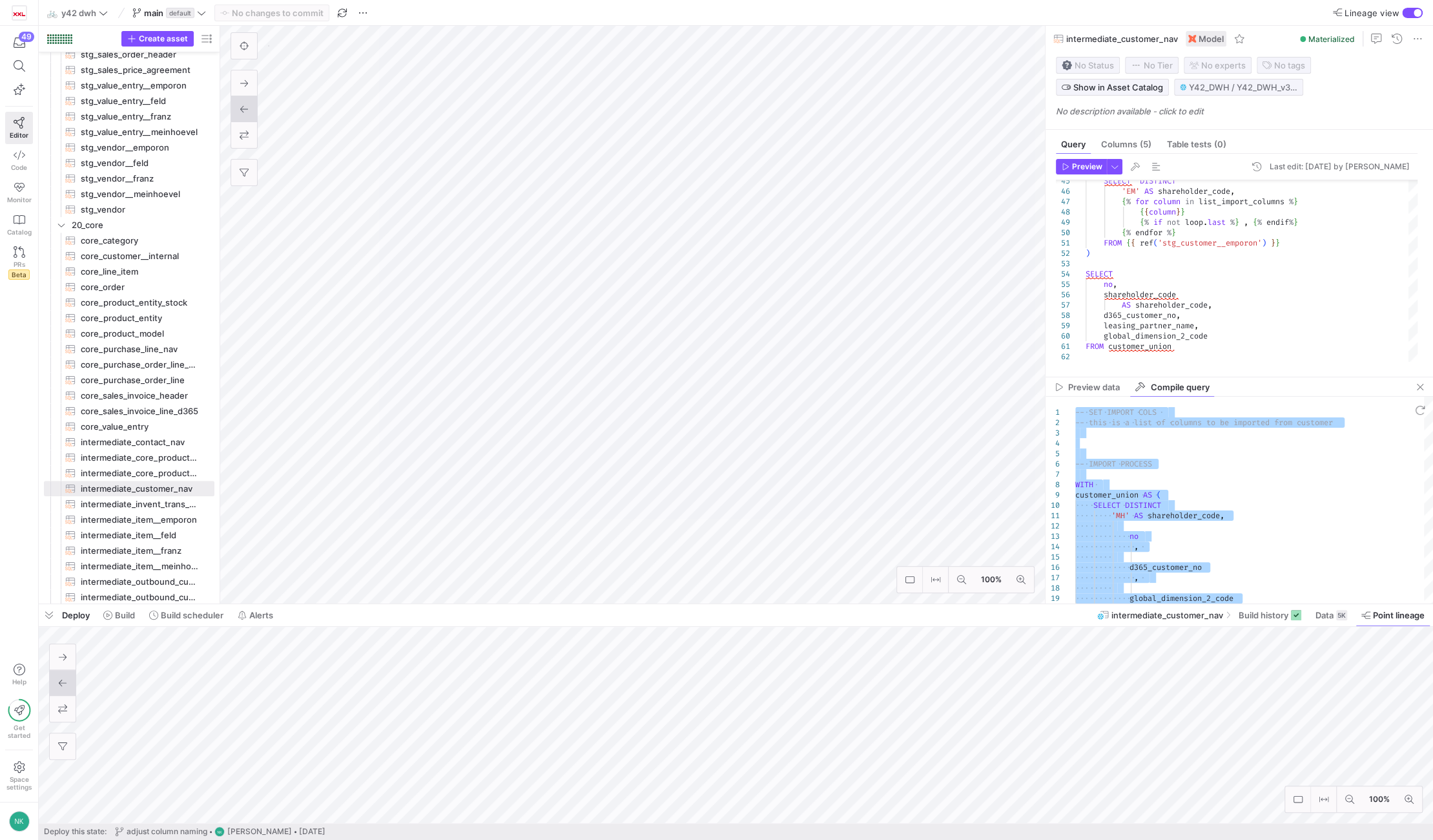
type textarea "{{ import__customer() }} {{ source('emporon', 'dbo_EmporonCustomer') }} -- any …"
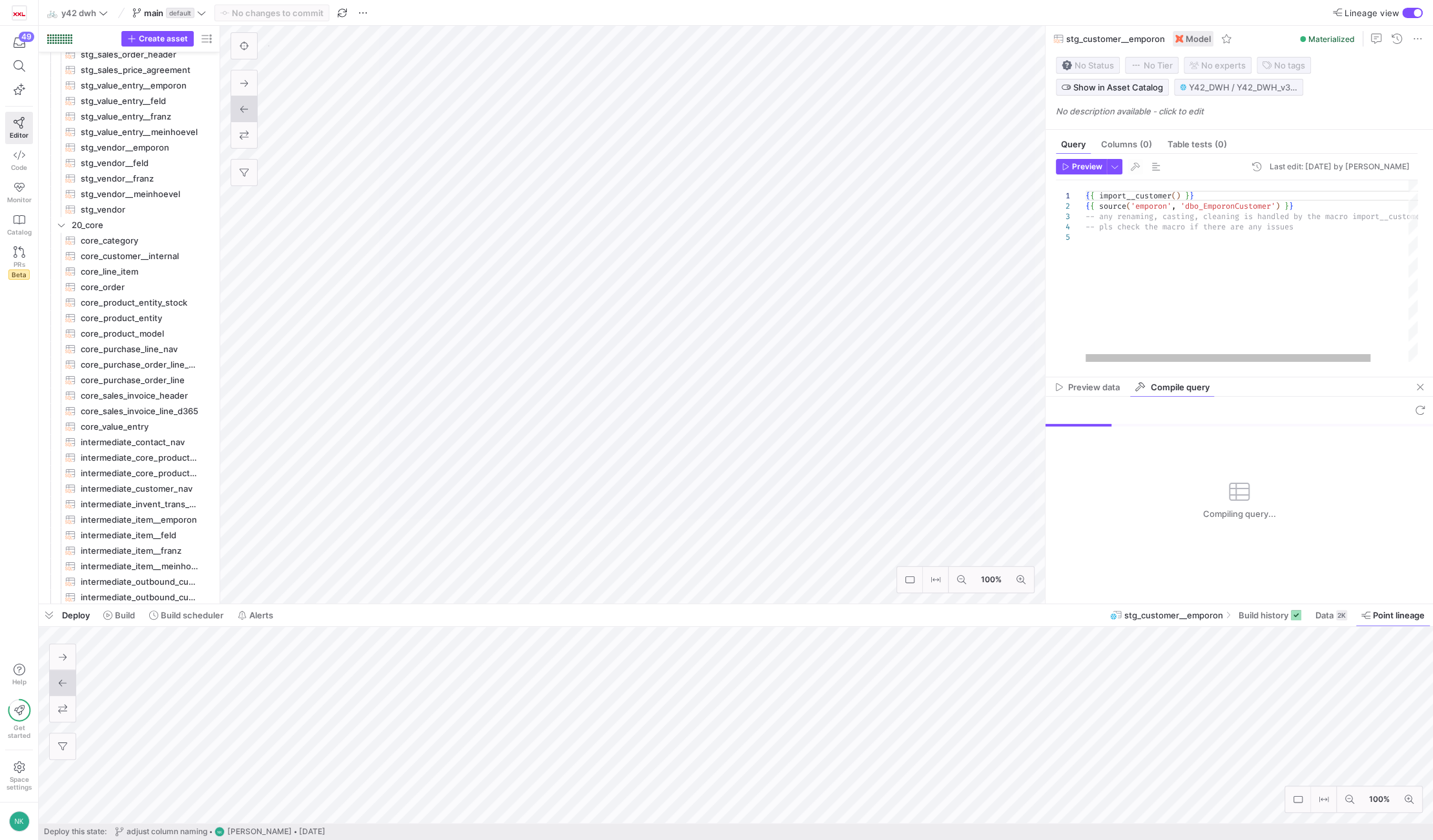
scroll to position [139, 0]
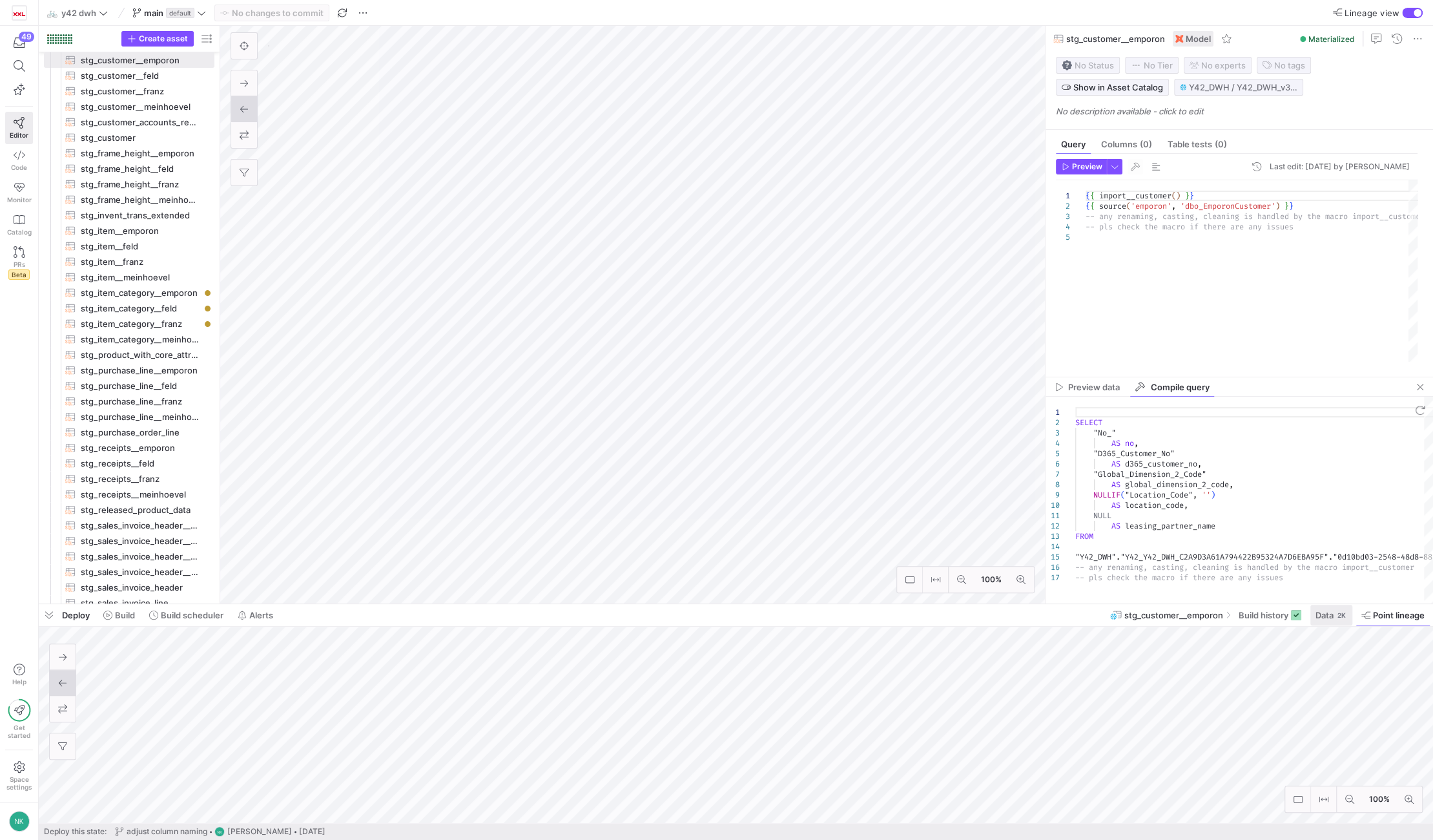
click at [1326, 618] on span "Data" at bounding box center [1324, 614] width 18 height 10
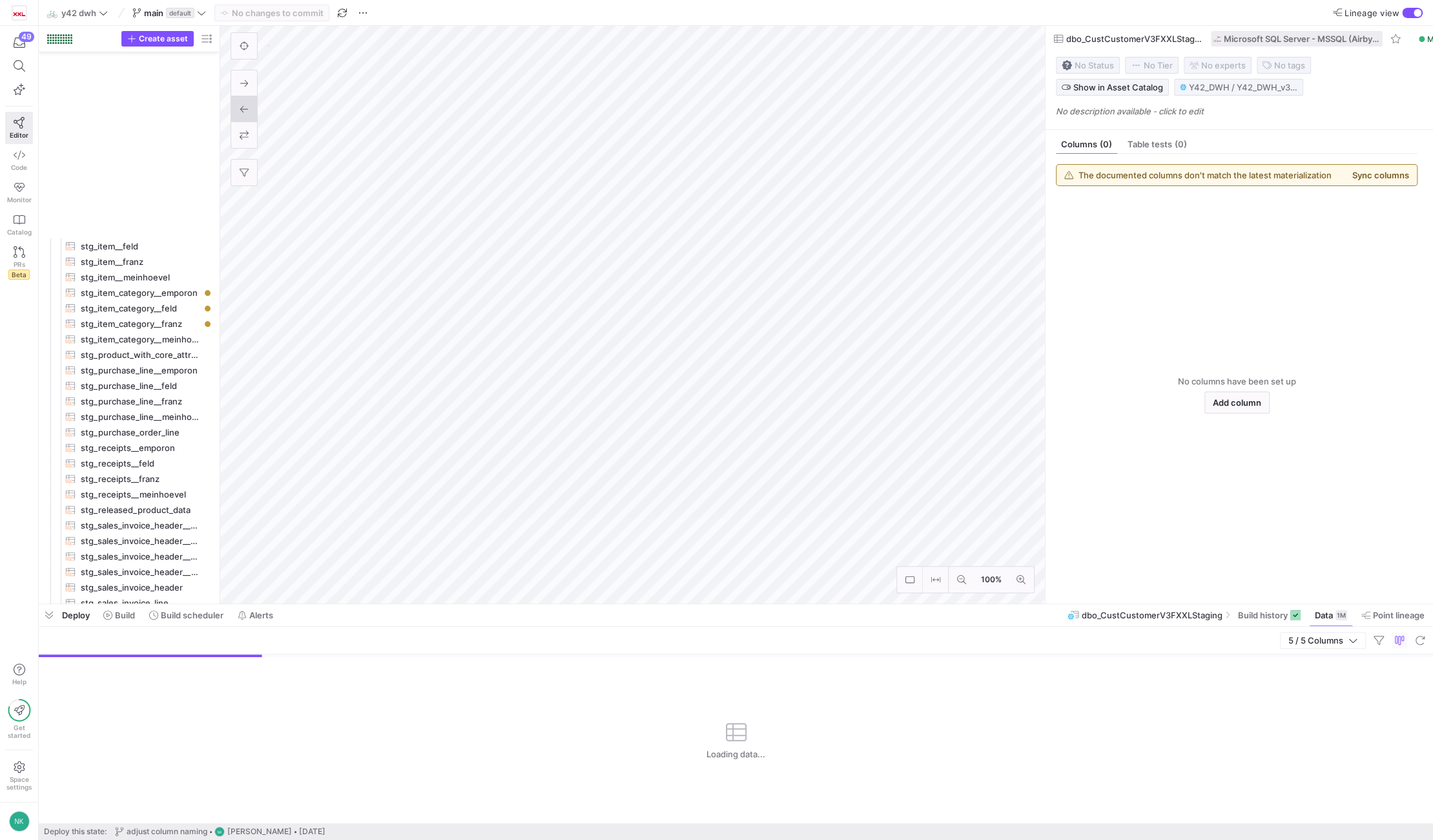
scroll to position [1106, 0]
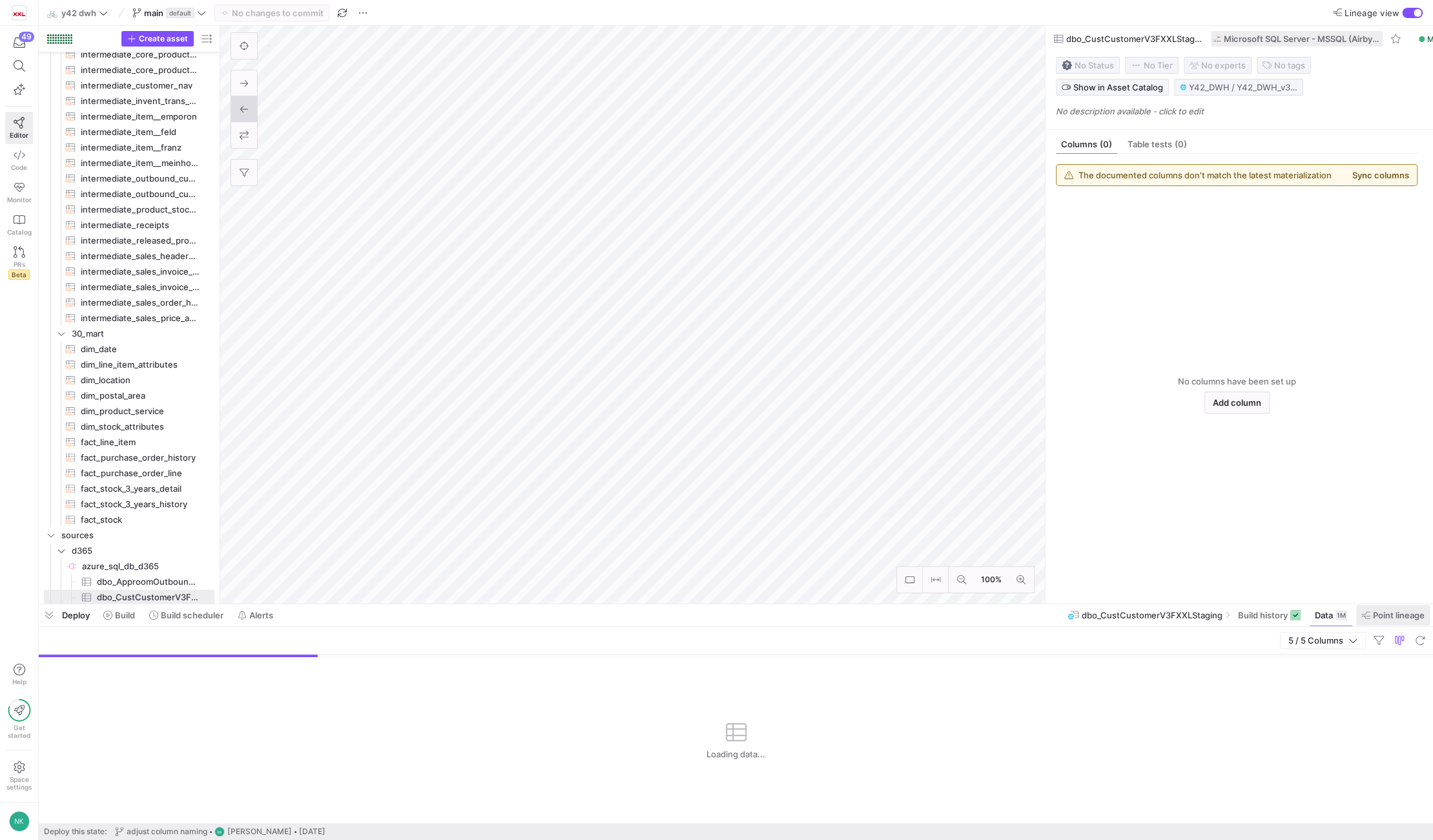
click at [1379, 613] on span "Point lineage" at bounding box center [1398, 614] width 52 height 10
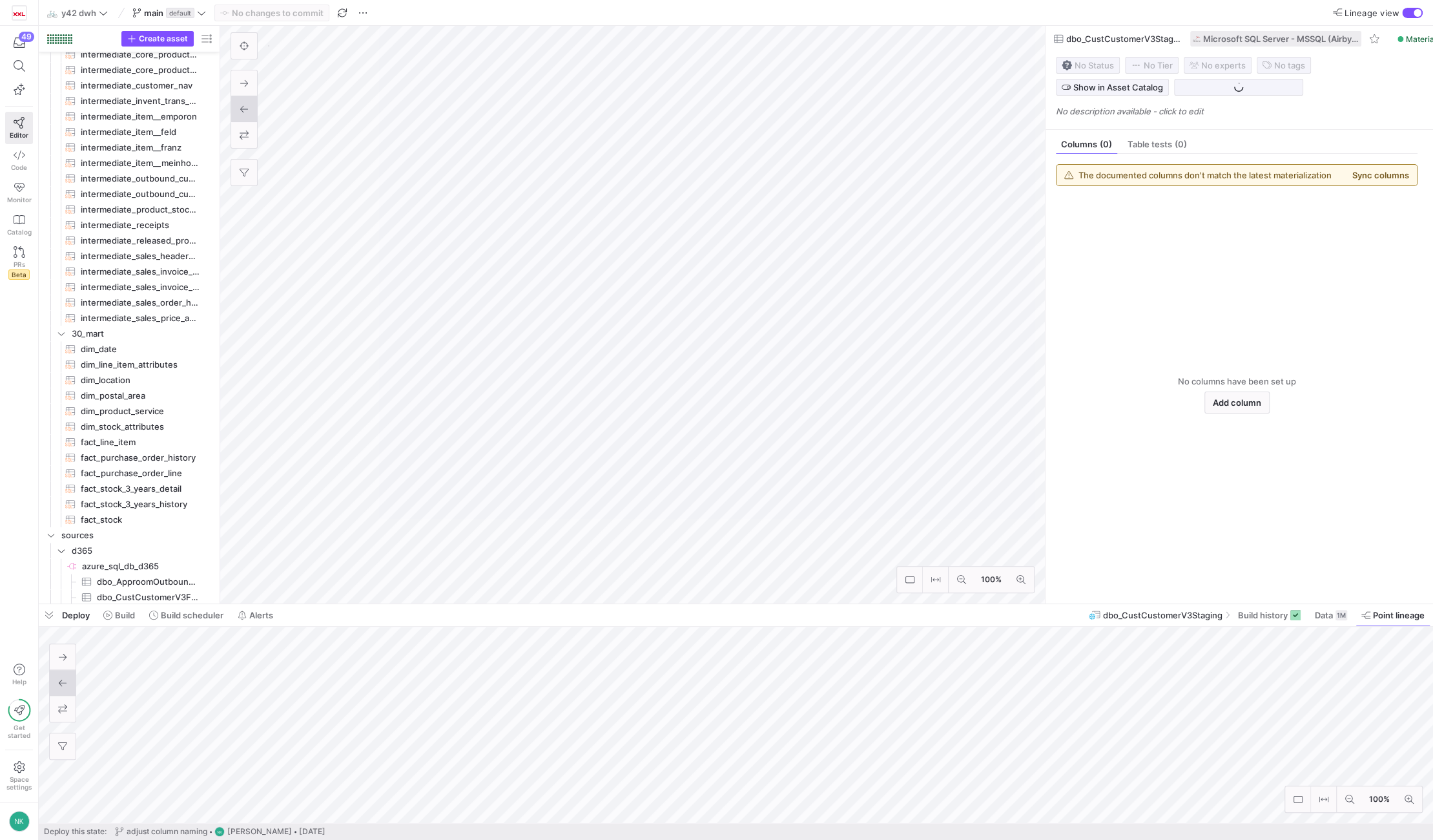
scroll to position [1122, 0]
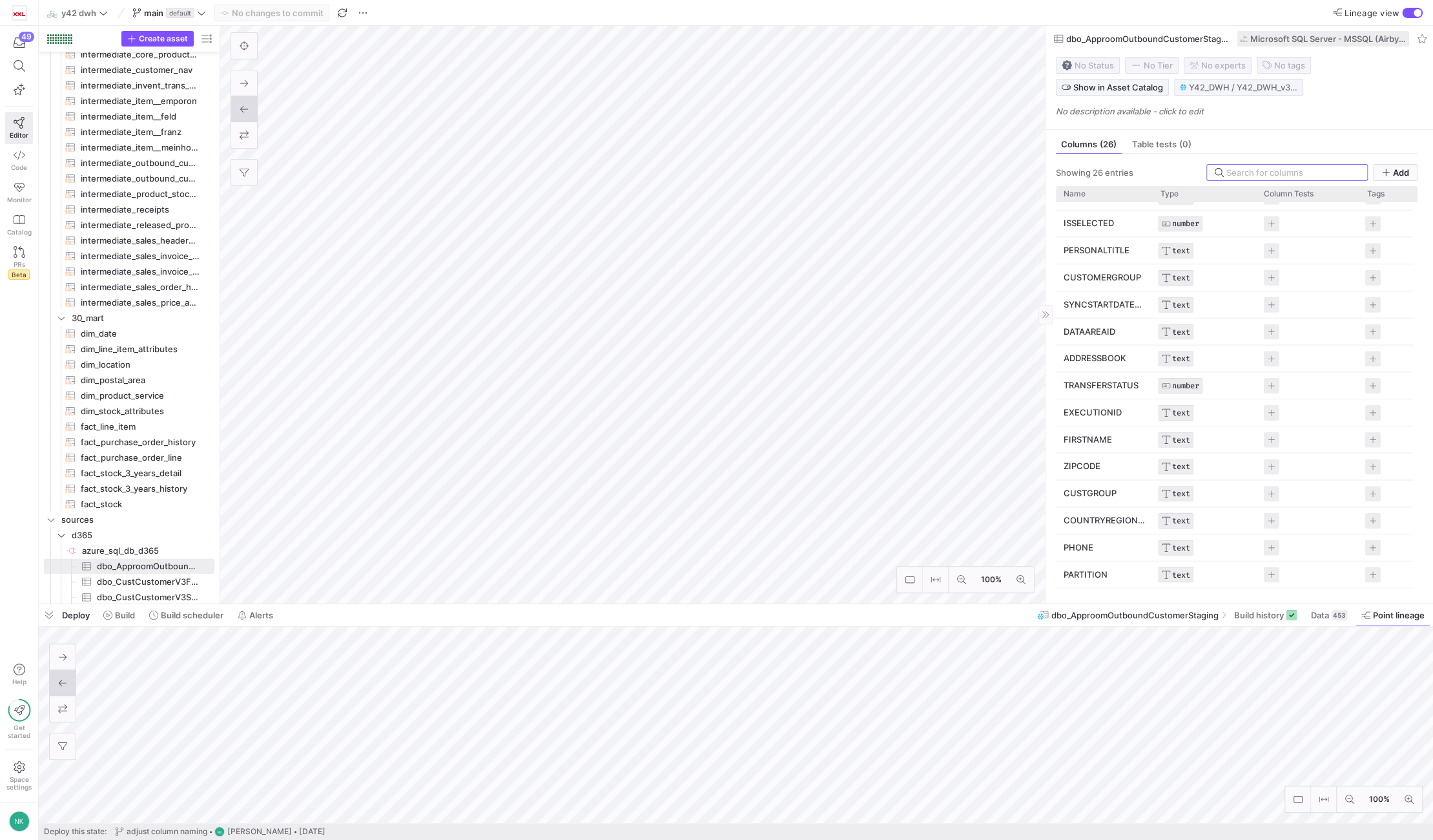
scroll to position [321, 0]
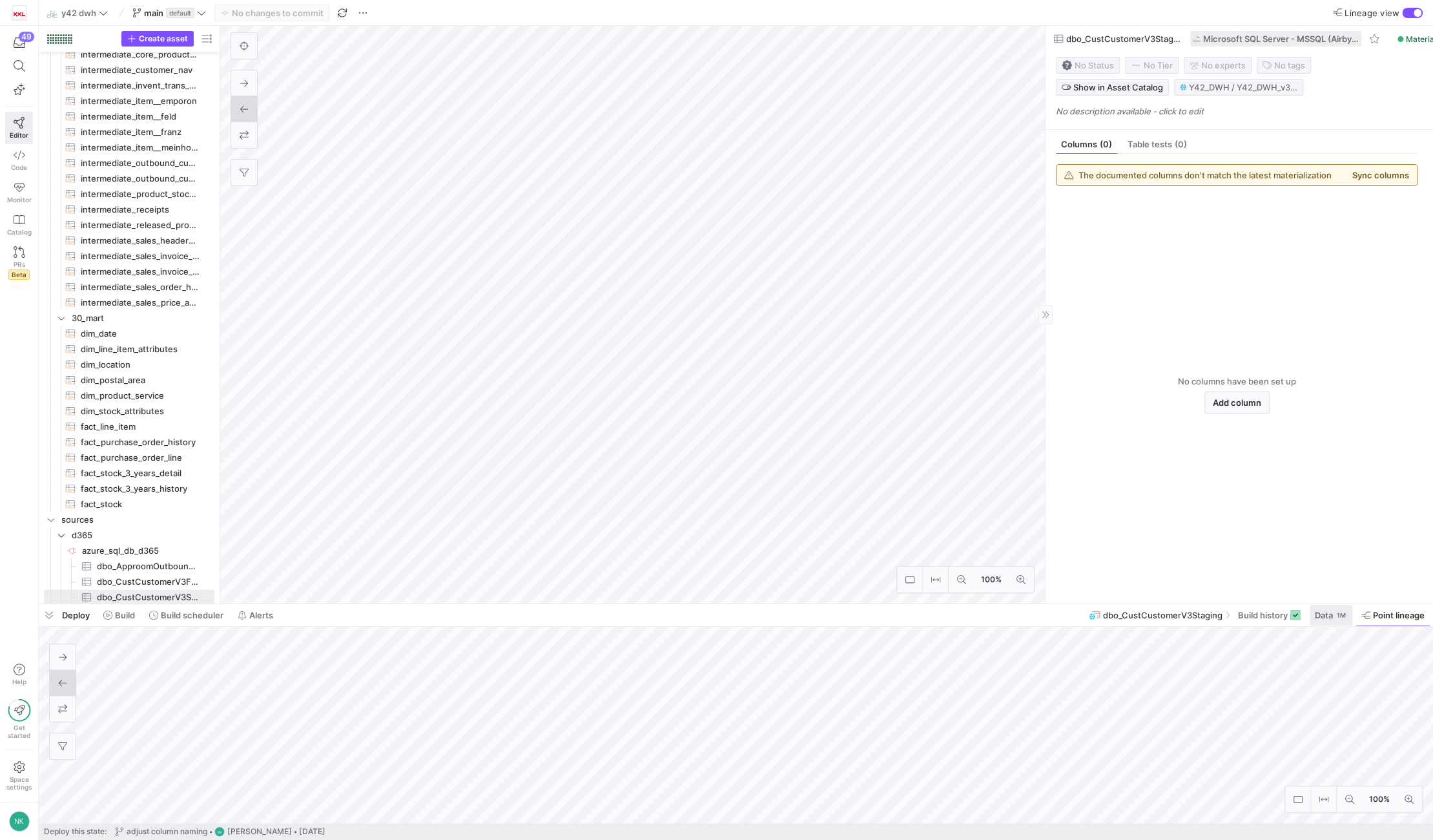
click at [1336, 618] on div "1M" at bounding box center [1341, 614] width 11 height 10
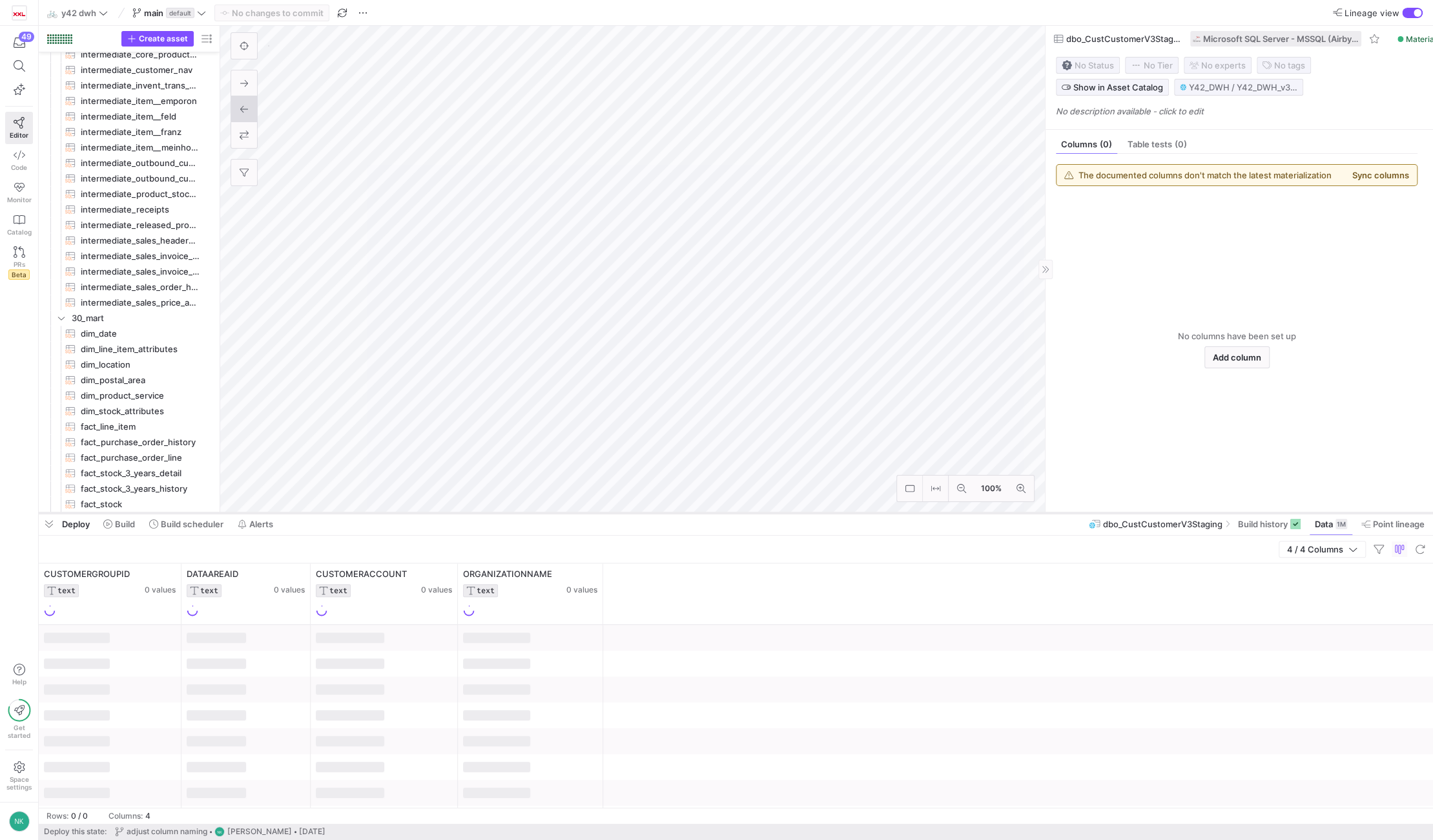
drag, startPoint x: 711, startPoint y: 605, endPoint x: 705, endPoint y: 381, distance: 224.1
click at [705, 510] on div at bounding box center [736, 512] width 1394 height 5
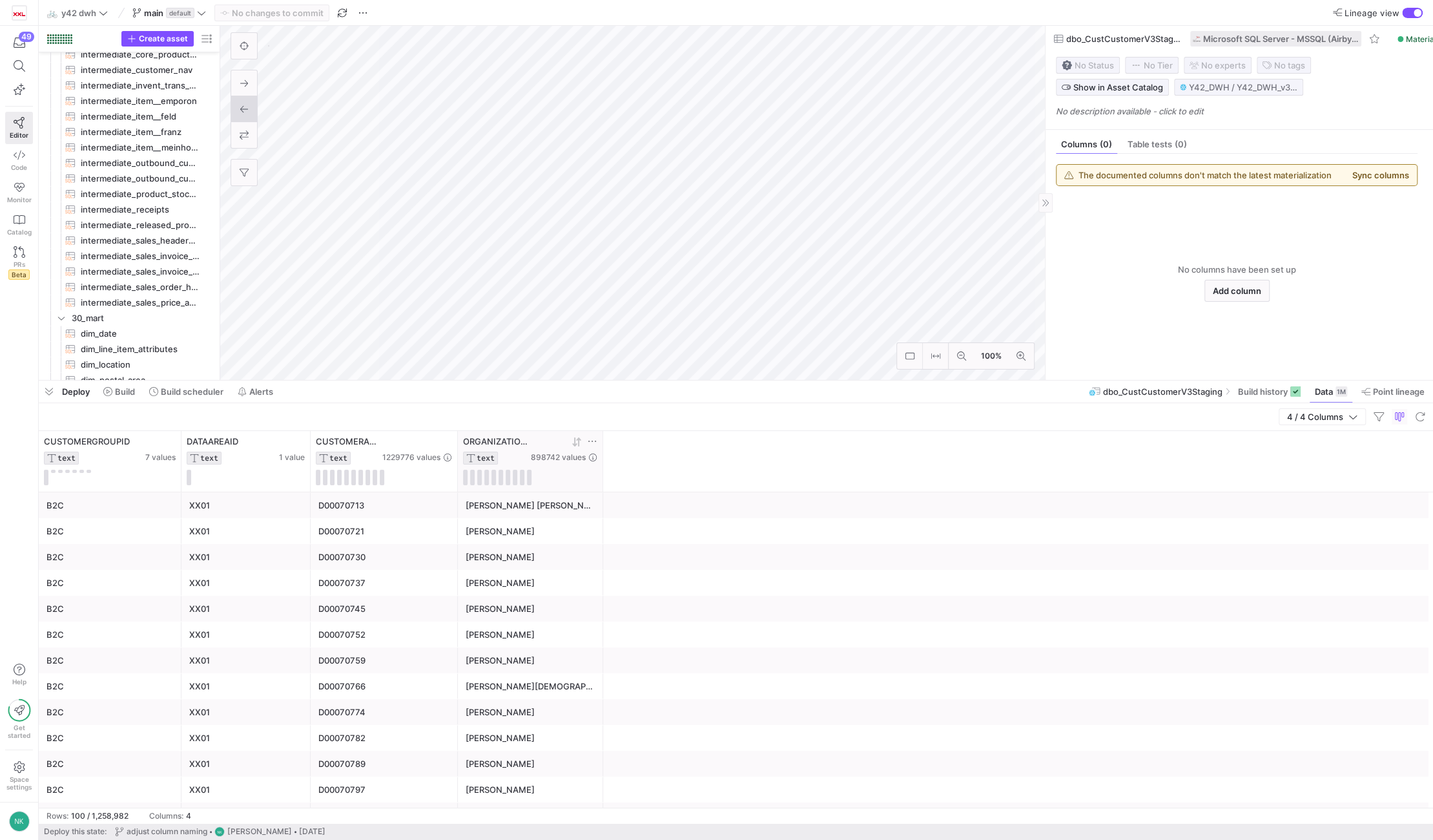
click at [577, 444] on icon at bounding box center [574, 442] width 5 height 9
click at [589, 443] on icon at bounding box center [592, 441] width 10 height 10
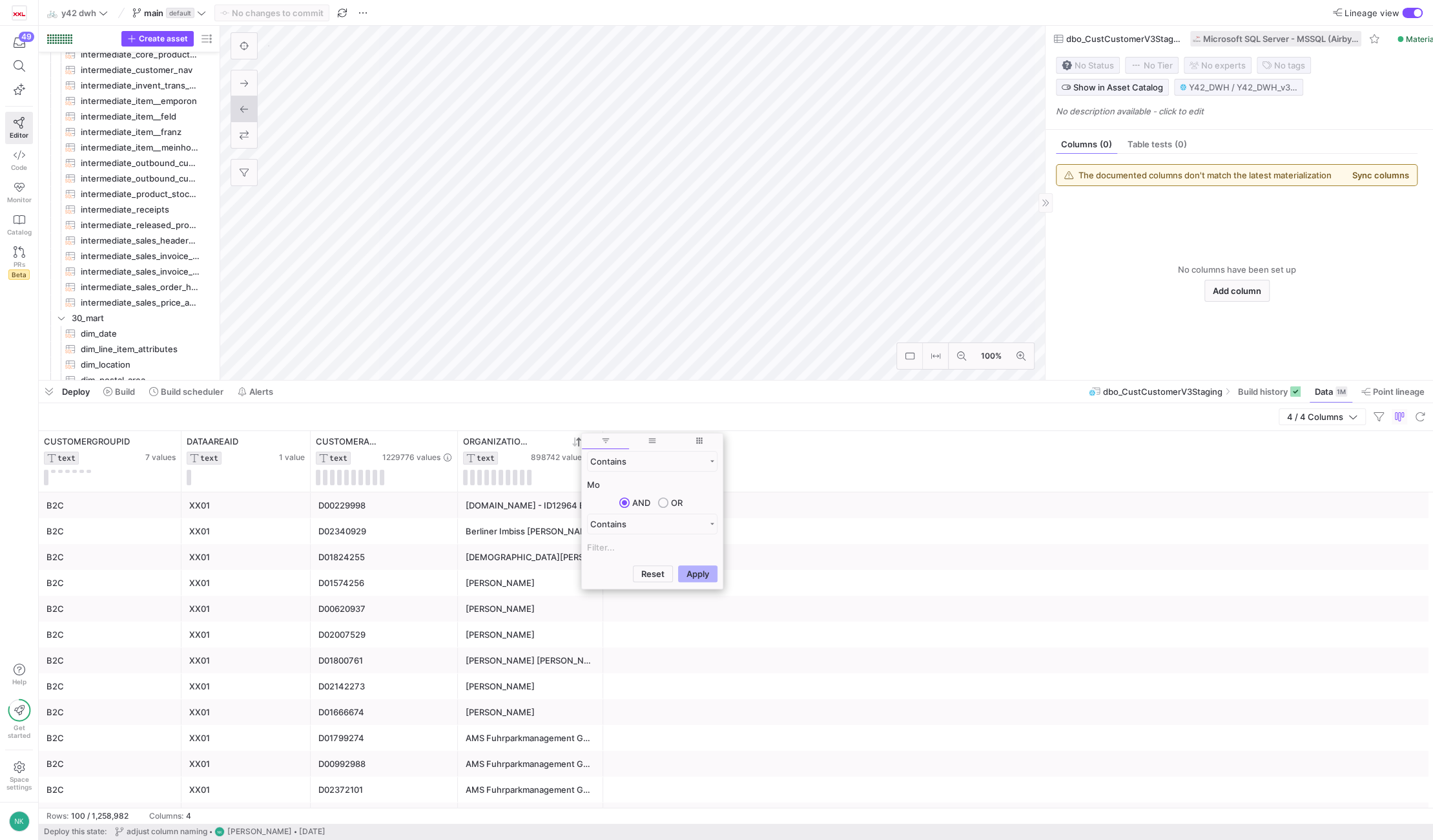
type input "Mo"
click at [678, 565] on button "Apply" at bounding box center [698, 573] width 40 height 17
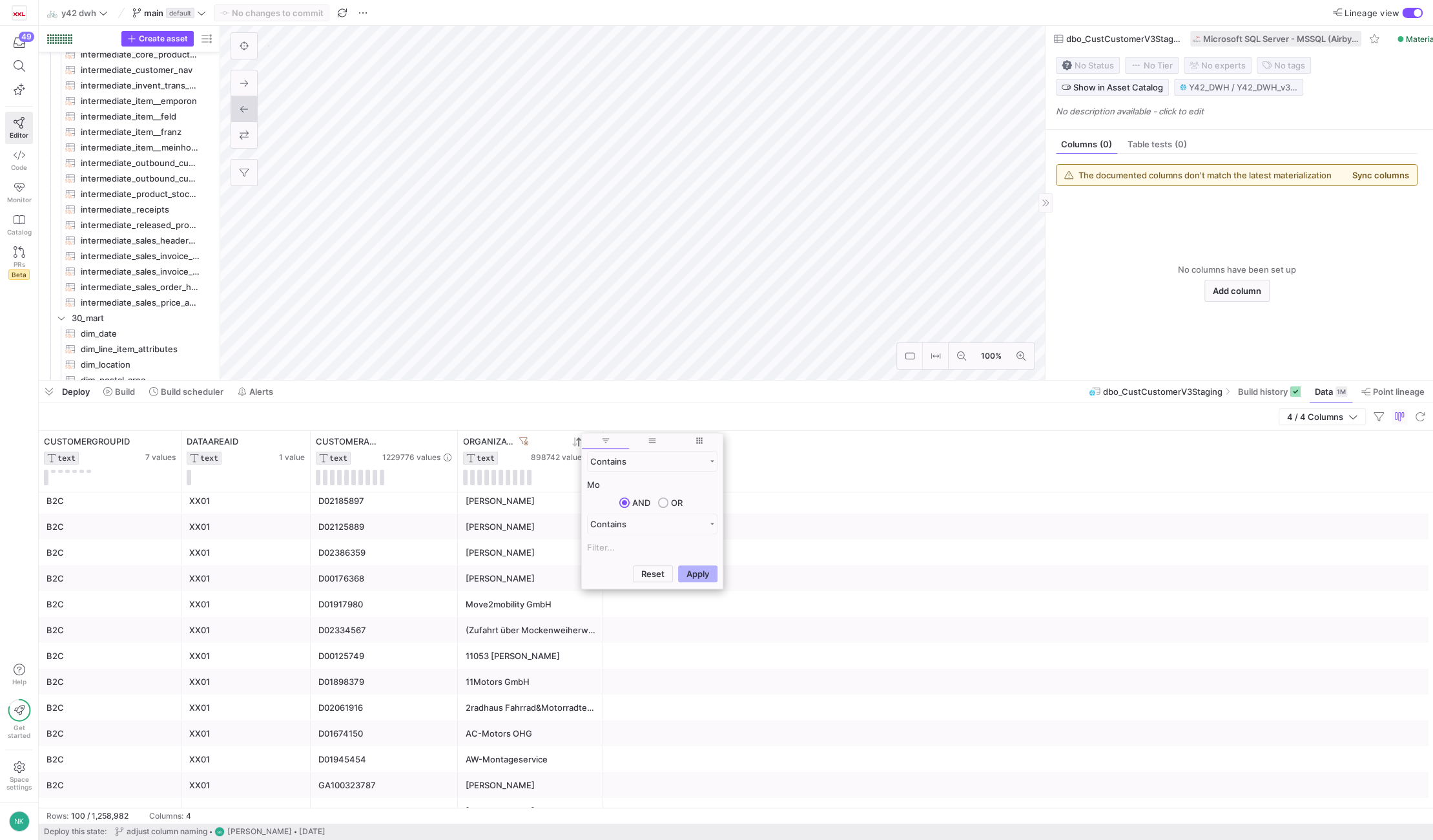
scroll to position [148, 0]
click at [54, 469] on button at bounding box center [53, 470] width 5 height 3
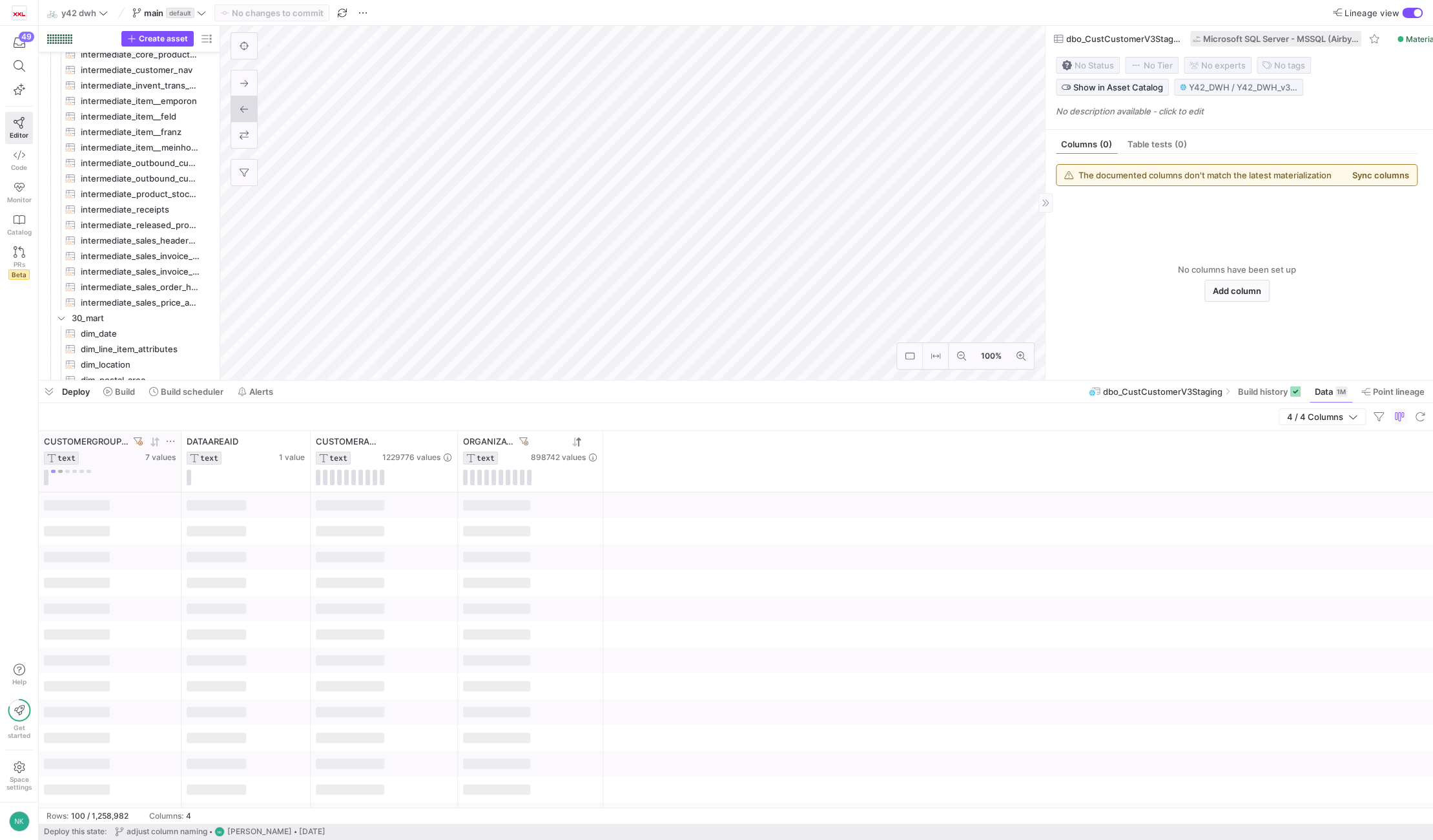
click at [61, 472] on button at bounding box center [60, 470] width 5 height 3
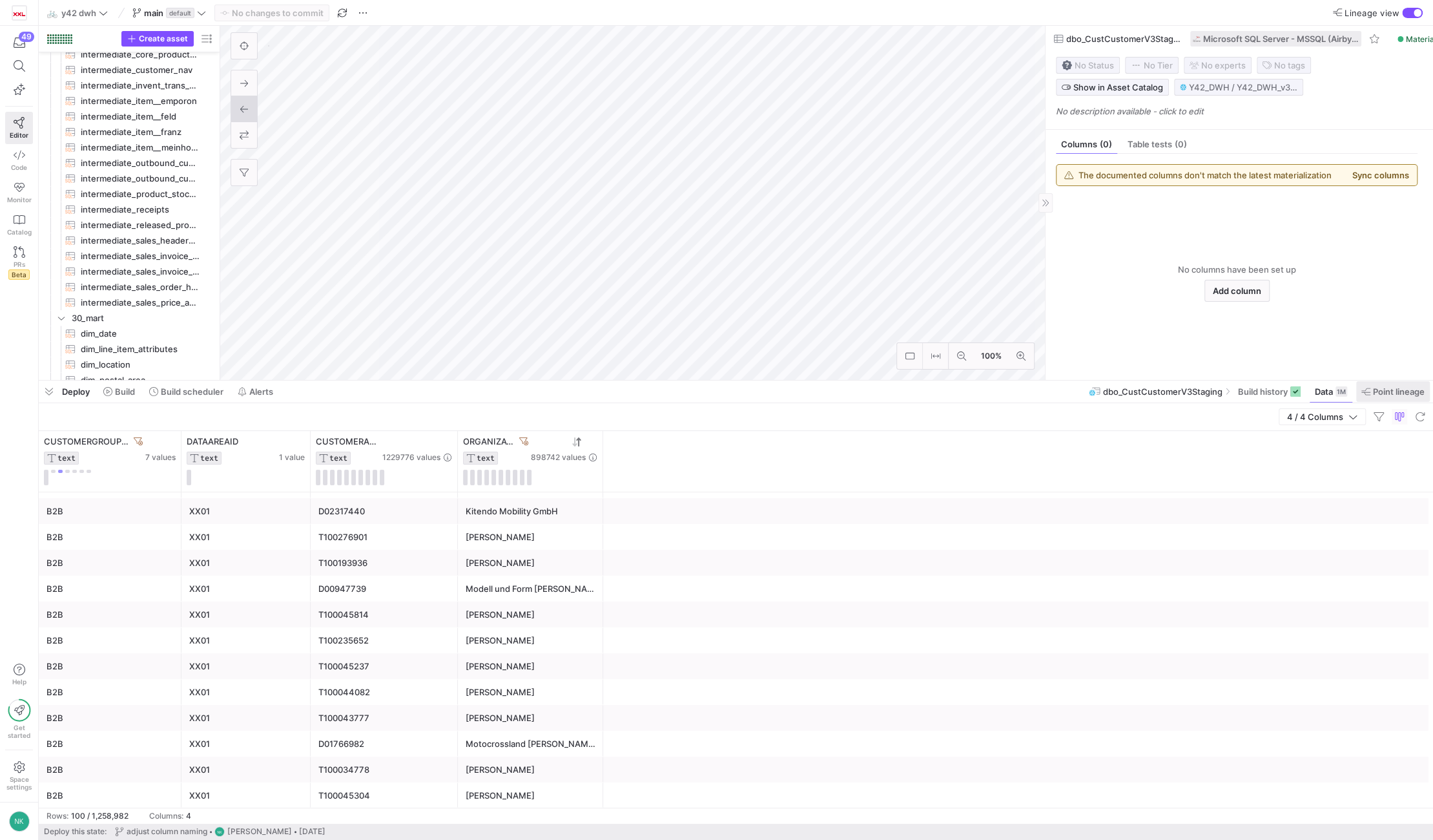
click at [1395, 388] on span "Point lineage" at bounding box center [1398, 391] width 52 height 10
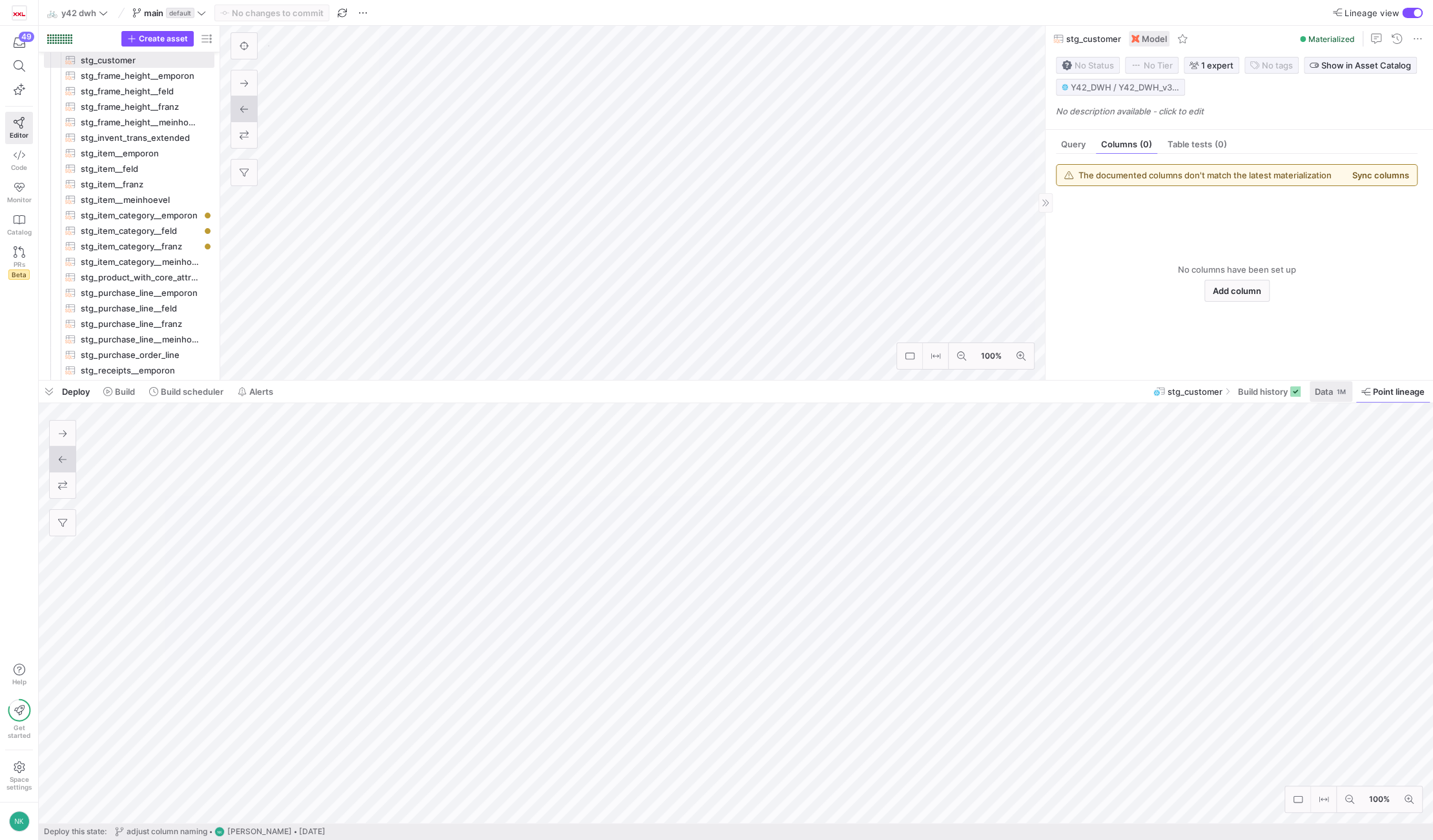
click at [1324, 392] on span "Data" at bounding box center [1323, 391] width 18 height 10
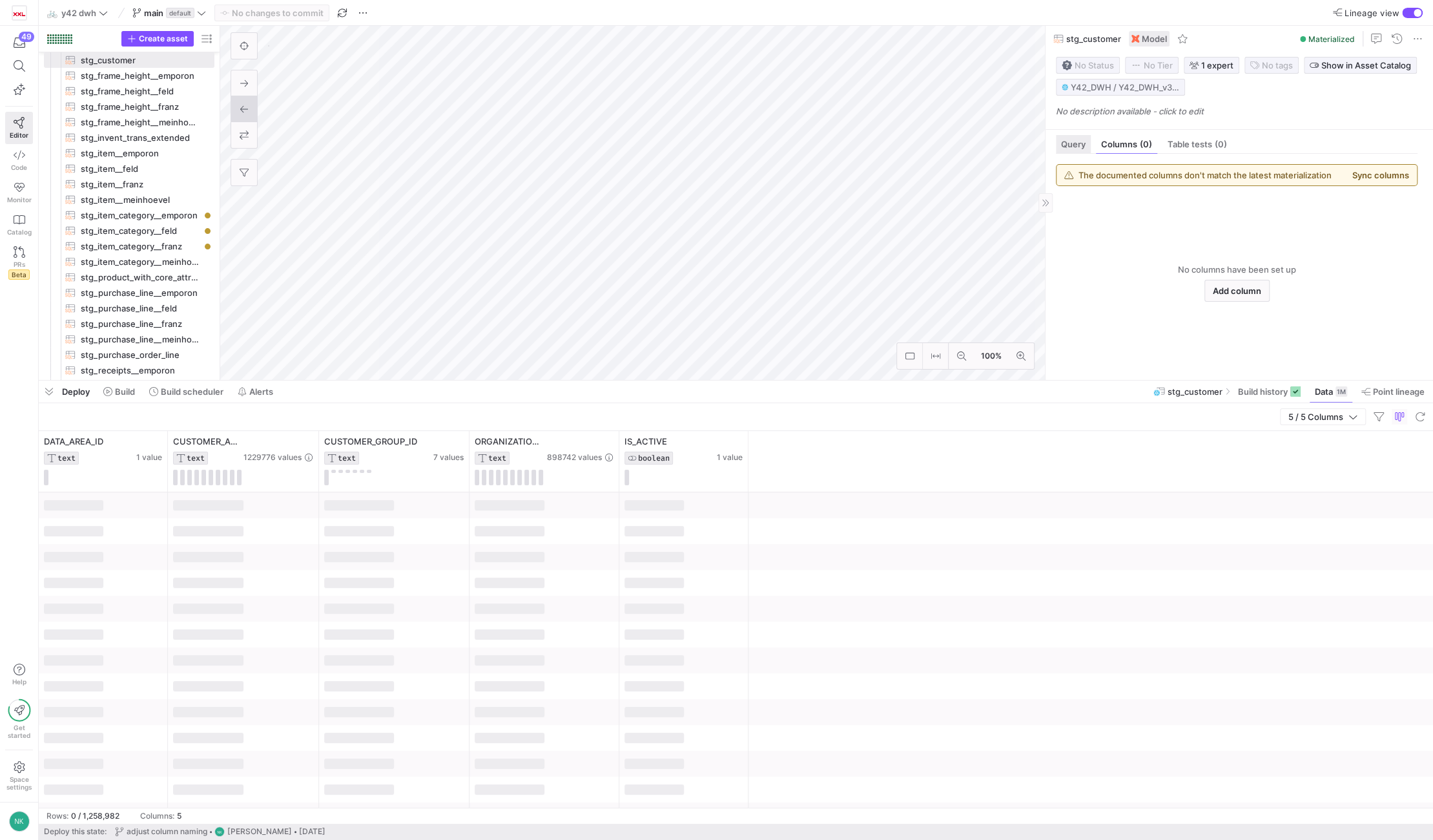
click at [1076, 148] on span "Query" at bounding box center [1074, 144] width 25 height 9
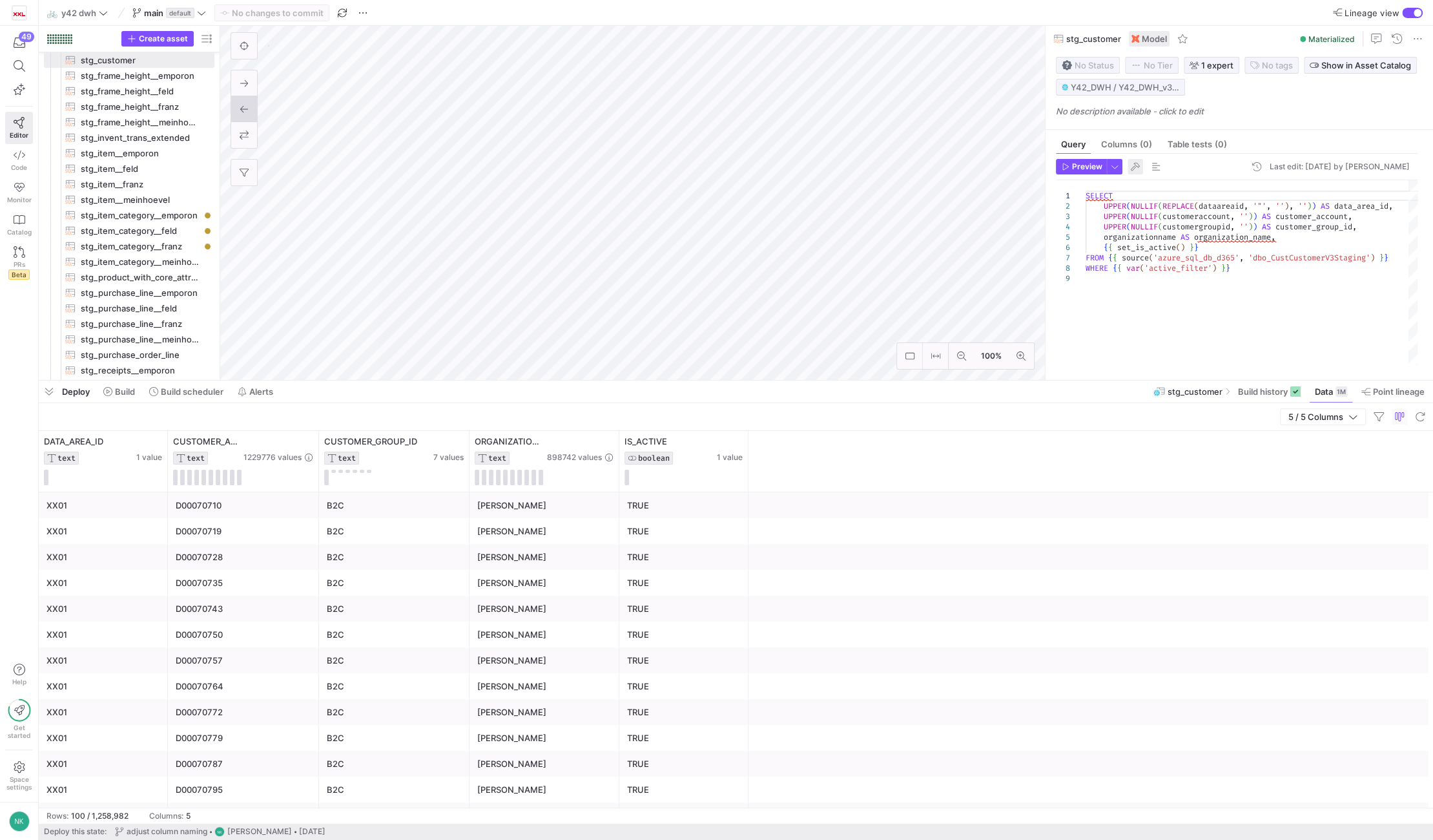
click at [1133, 163] on span "button" at bounding box center [1135, 166] width 15 height 15
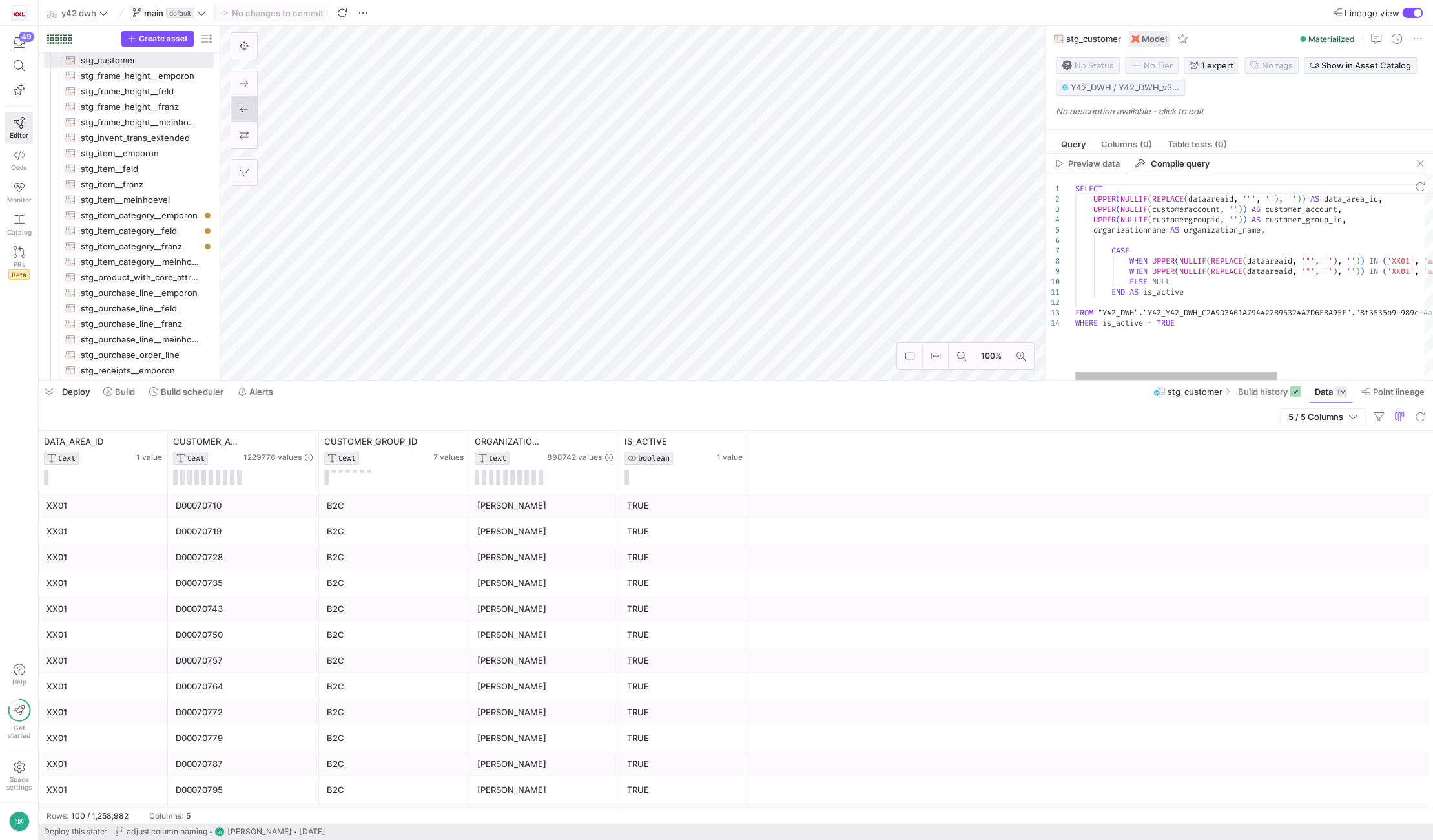
click at [1191, 325] on div "SELECT UPPER ( NULLIF ( REPLACE ( dataareaid , '"' , '' ) , '' ) ) AS data_area…" at bounding box center [1384, 276] width 618 height 206
type textarea "SELECT UPPER(NULLIF(REPLACE(dataareaid, '"', ''), '')) AS data_area_id, UPPER(N…"
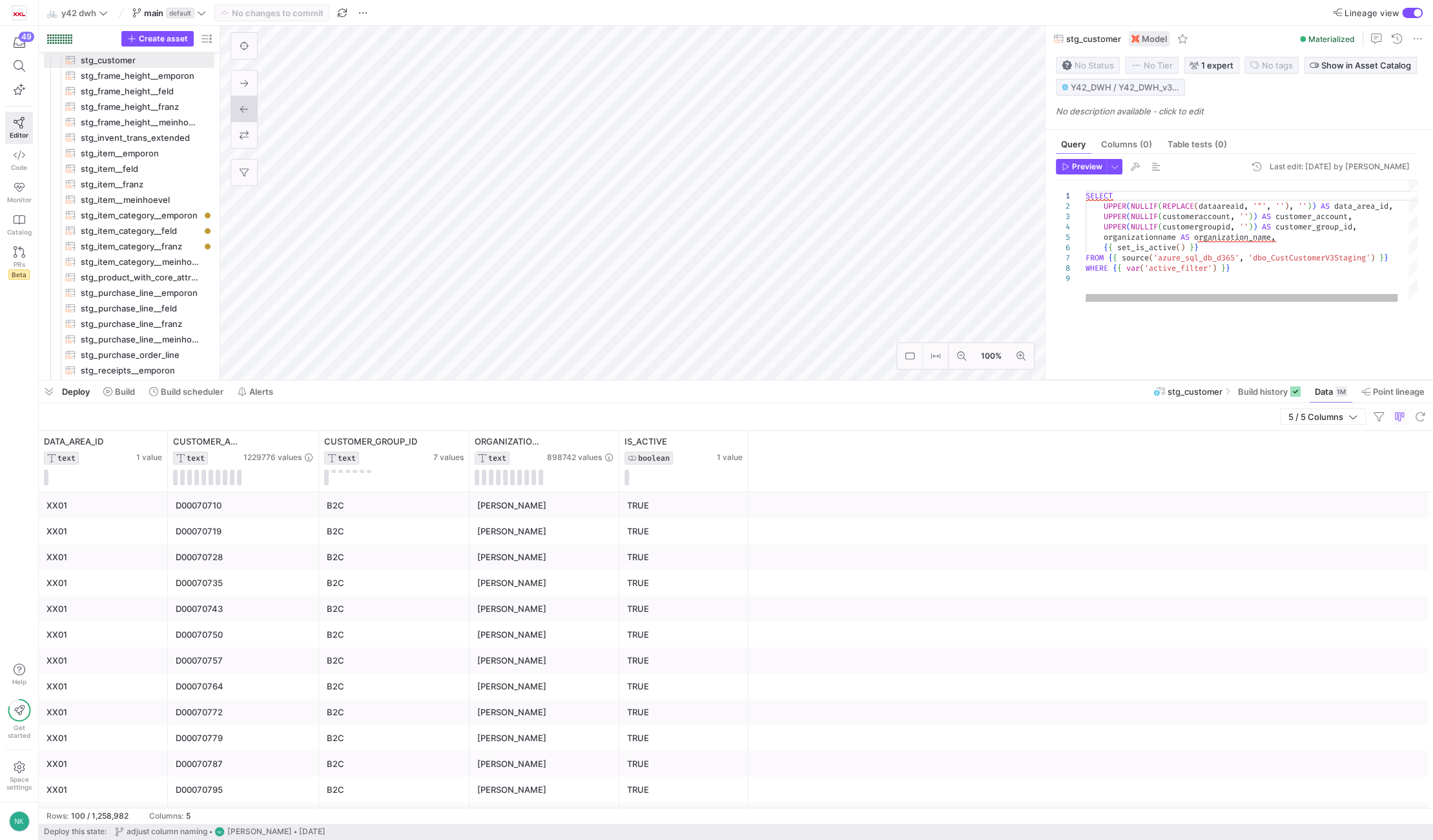
drag, startPoint x: 1192, startPoint y: 153, endPoint x: 1184, endPoint y: 386, distance: 233.1
click at [1184, 386] on as-split "🚲 y42 dwh main default No changes to commit Lineage view Create asset Drag here…" at bounding box center [736, 420] width 1394 height 840
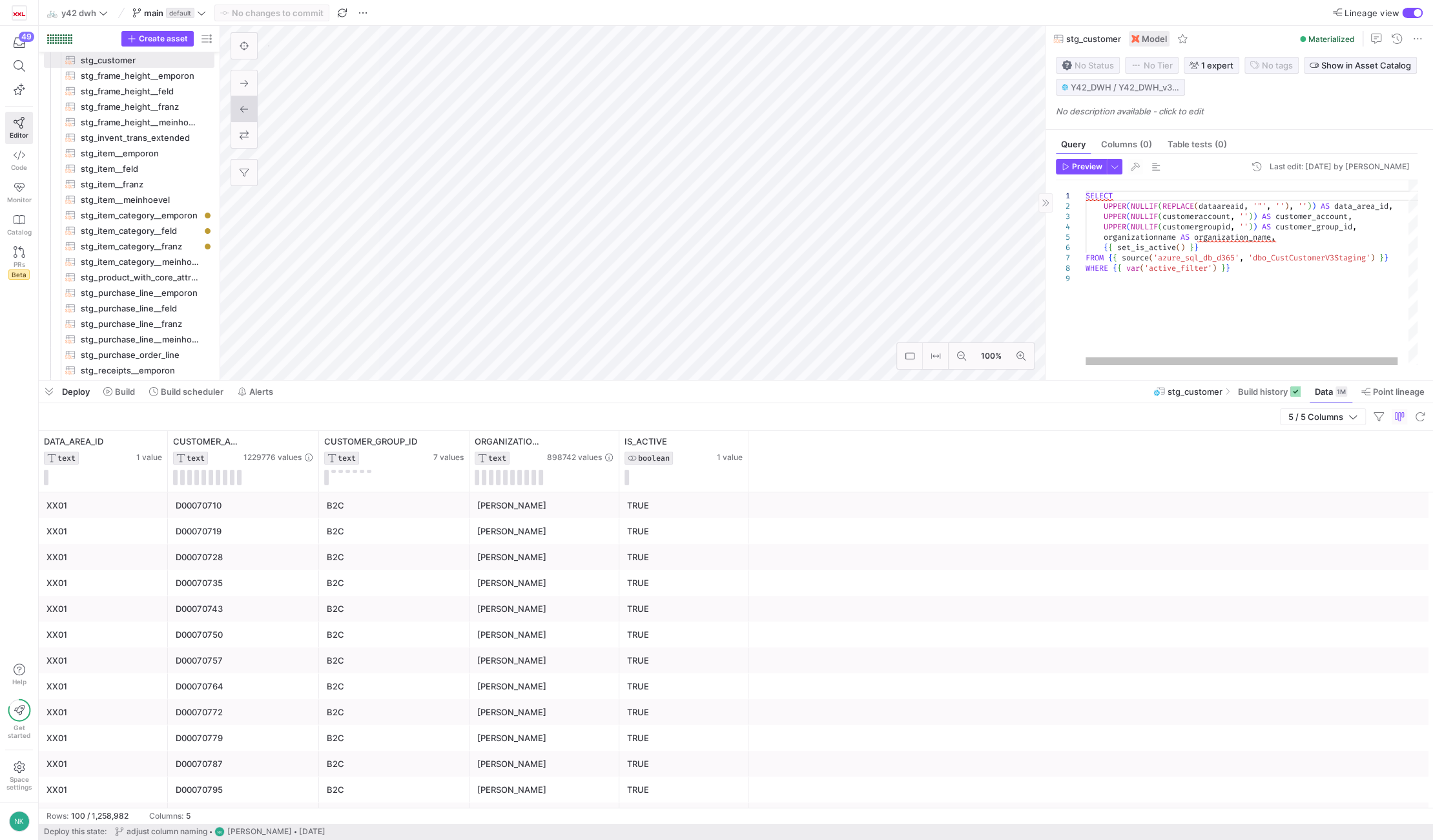
click at [1330, 257] on div "SELECT UPPER ( NULLIF ( REPLACE ( dataareaid , '"' , '' ) , '' ) ) AS data_area…" at bounding box center [1257, 271] width 343 height 184
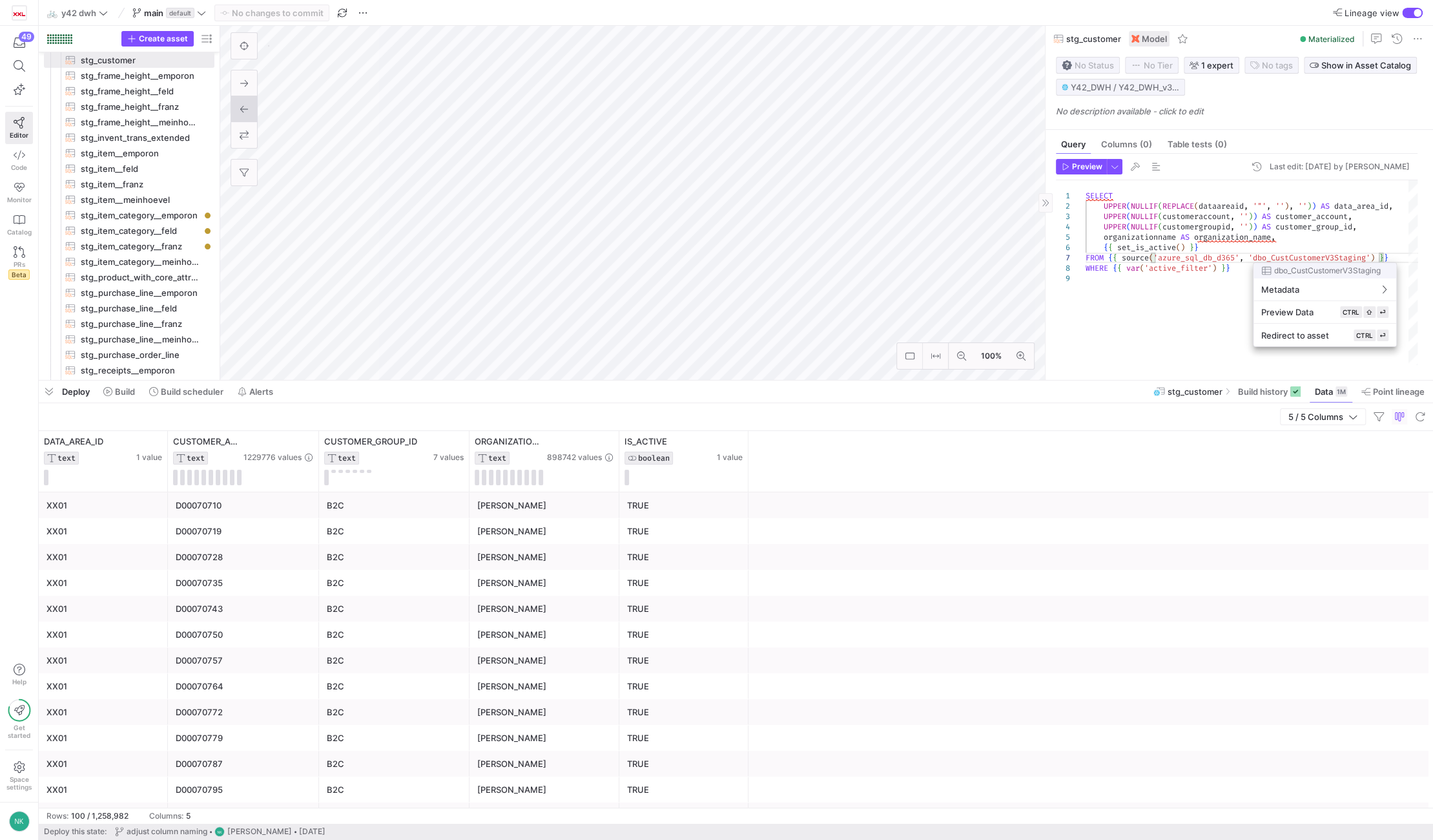
click at [1330, 257] on div at bounding box center [716, 420] width 1433 height 840
click at [1330, 257] on div "SELECT UPPER ( NULLIF ( REPLACE ( dataareaid , '"' , '' ) , '' ) ) AS data_area…" at bounding box center [1257, 271] width 343 height 184
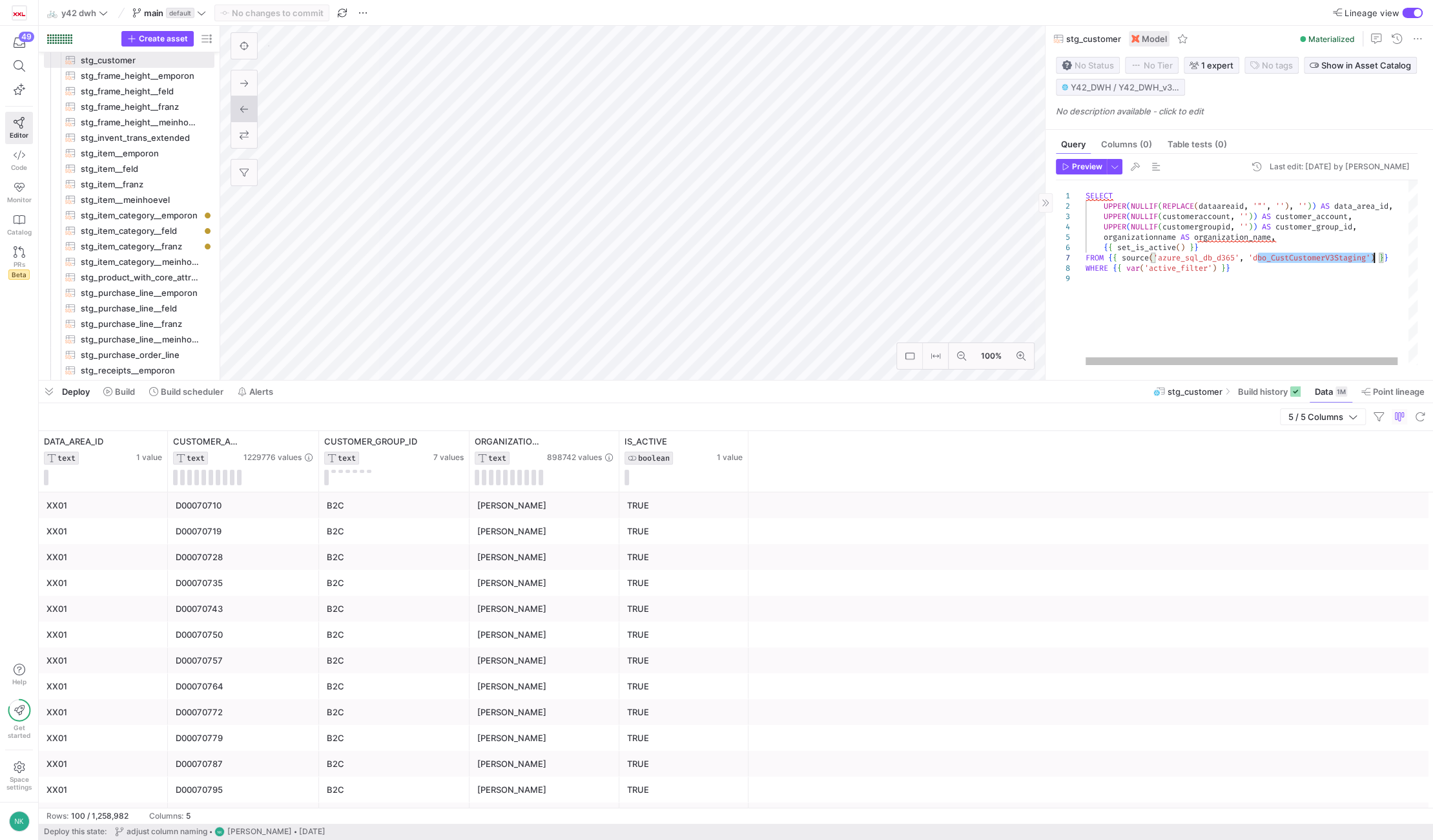
click at [1330, 257] on div "SELECT UPPER ( NULLIF ( REPLACE ( dataareaid , '"' , '' ) , '' ) ) AS data_area…" at bounding box center [1257, 271] width 343 height 184
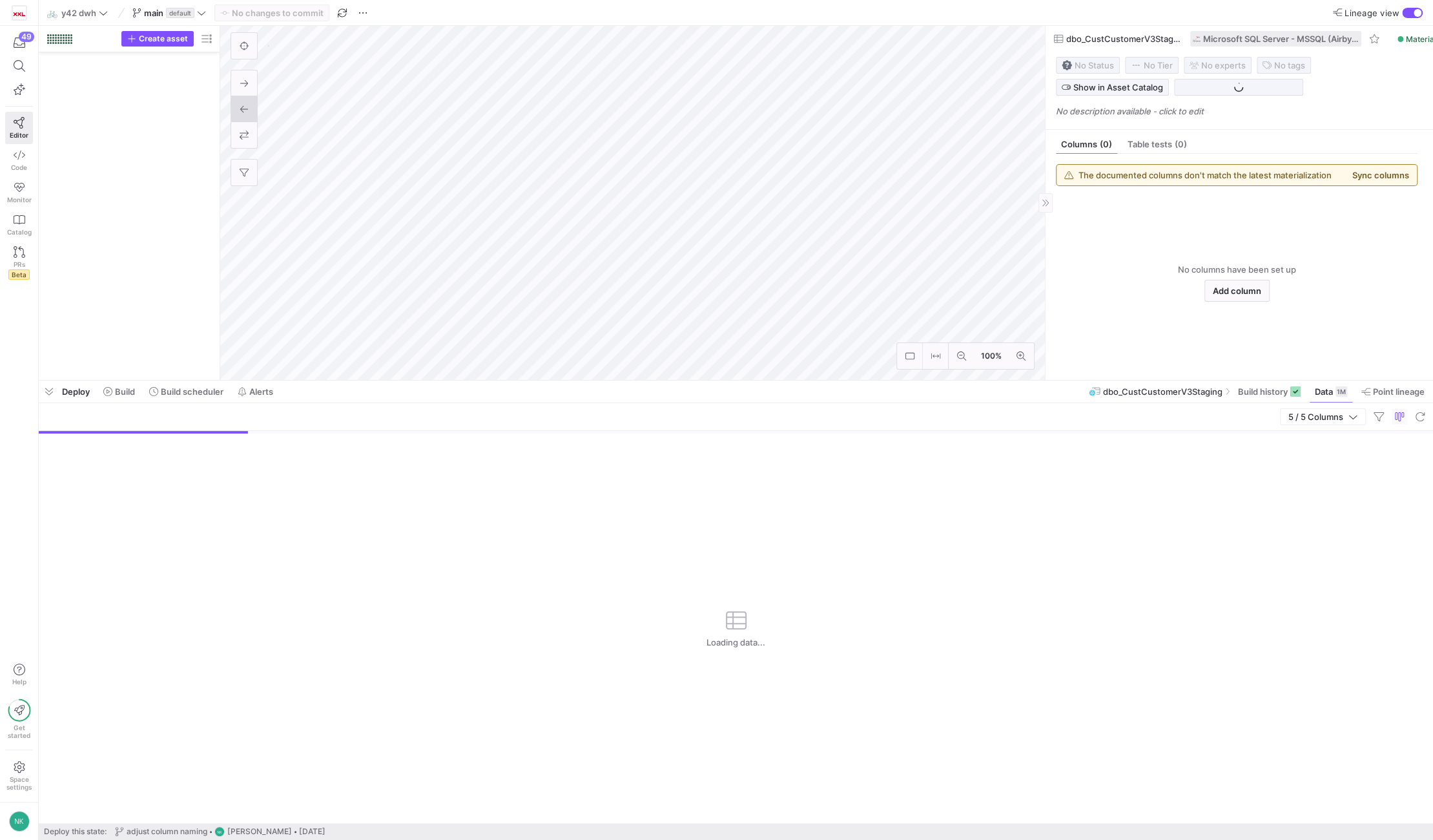
scroll to position [1346, 0]
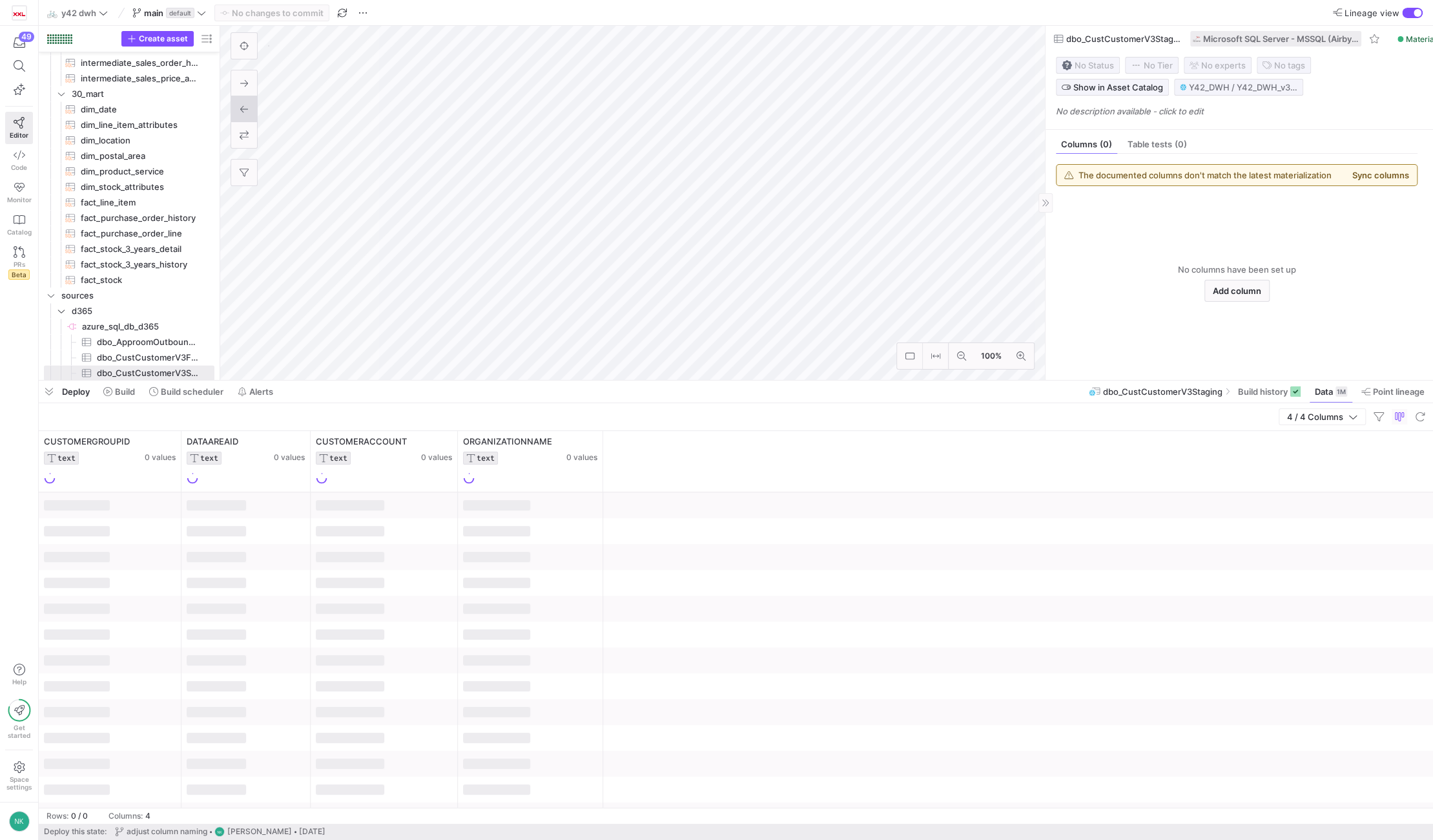
click at [1141, 38] on span "dbo_CustCustomerV3Staging" at bounding box center [1124, 39] width 116 height 10
copy span "dbo_CustCustomerV3Staging"
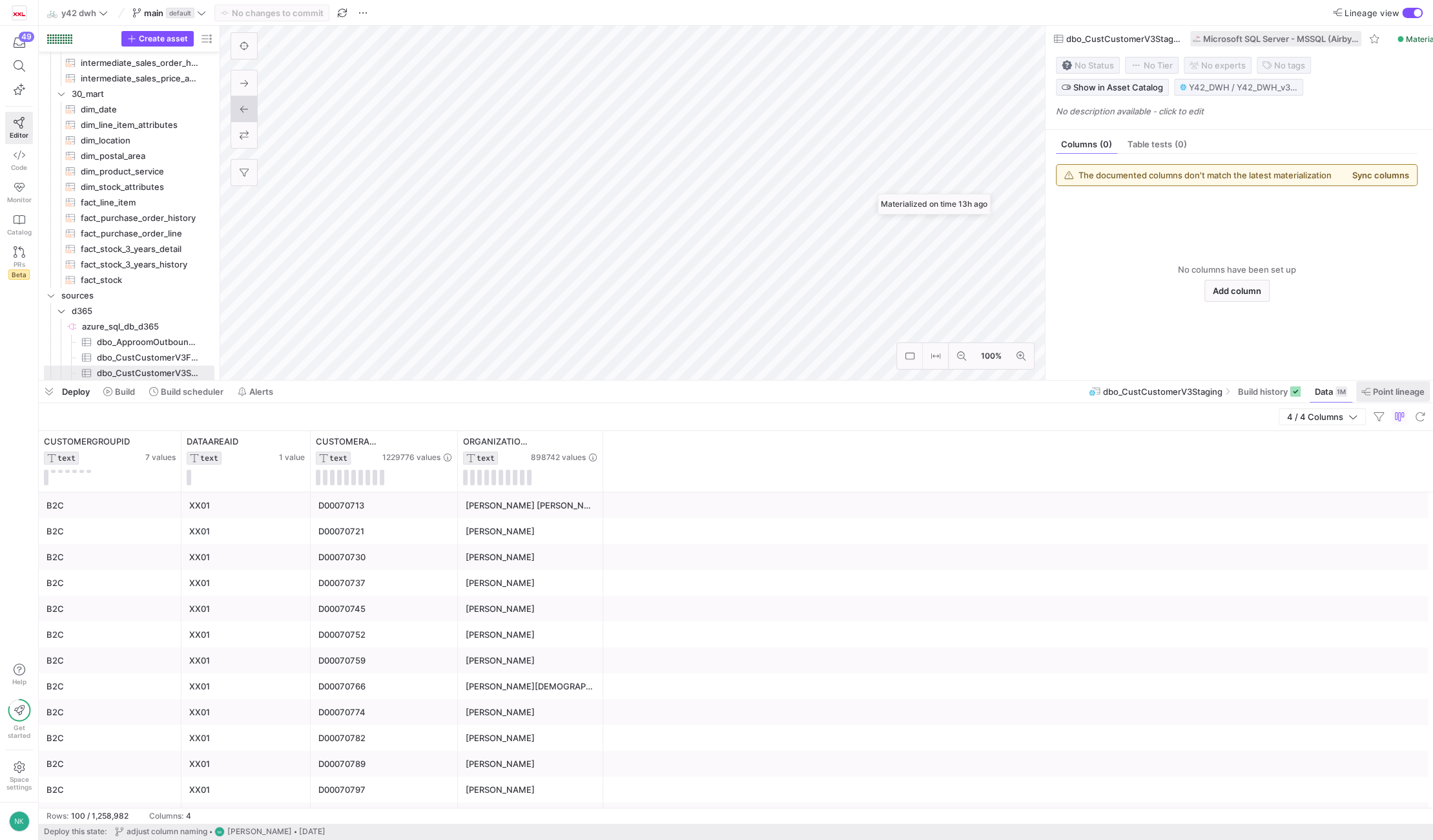
click at [1421, 394] on span "Point lineage" at bounding box center [1398, 391] width 52 height 10
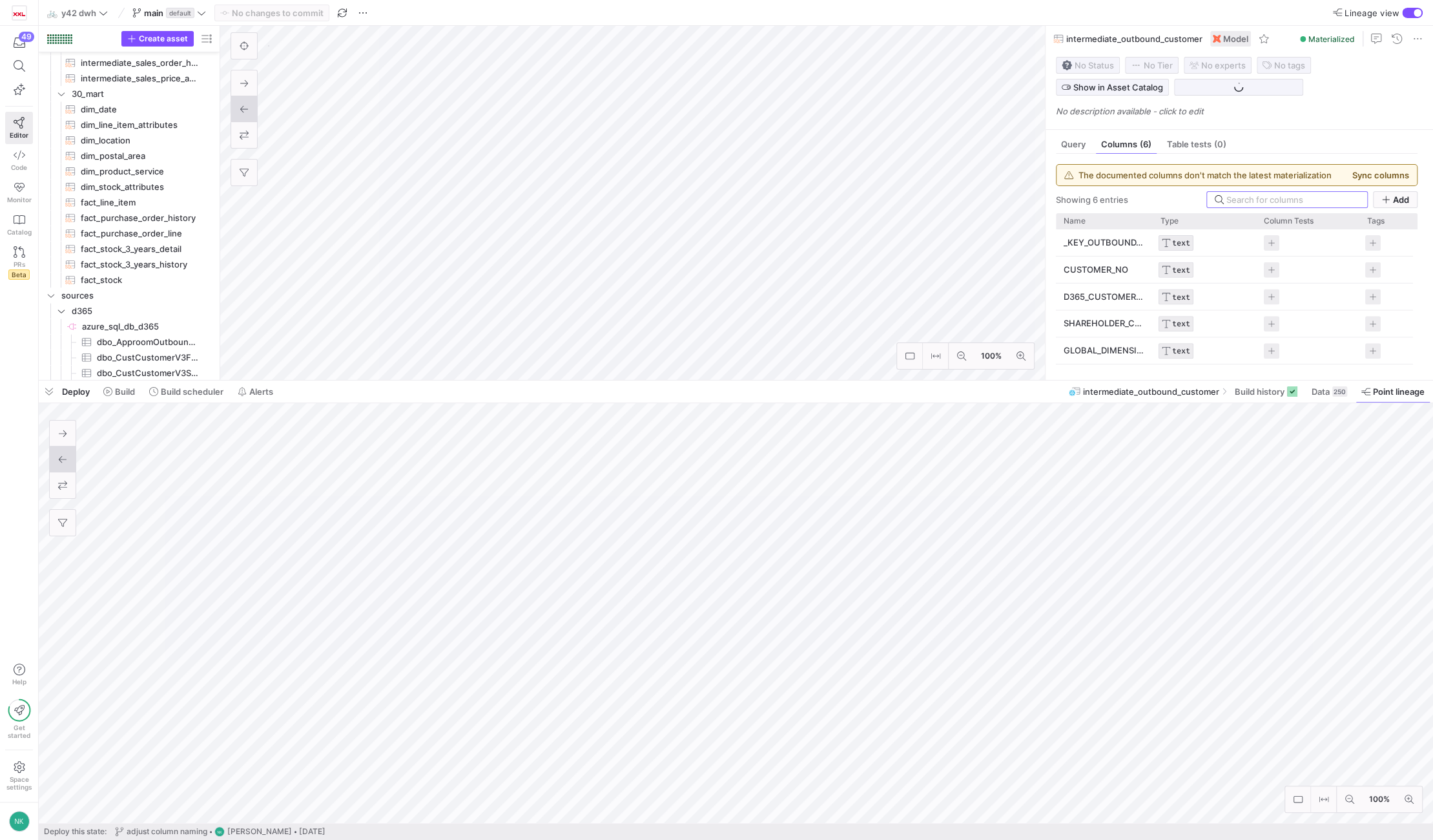
scroll to position [1240, 0]
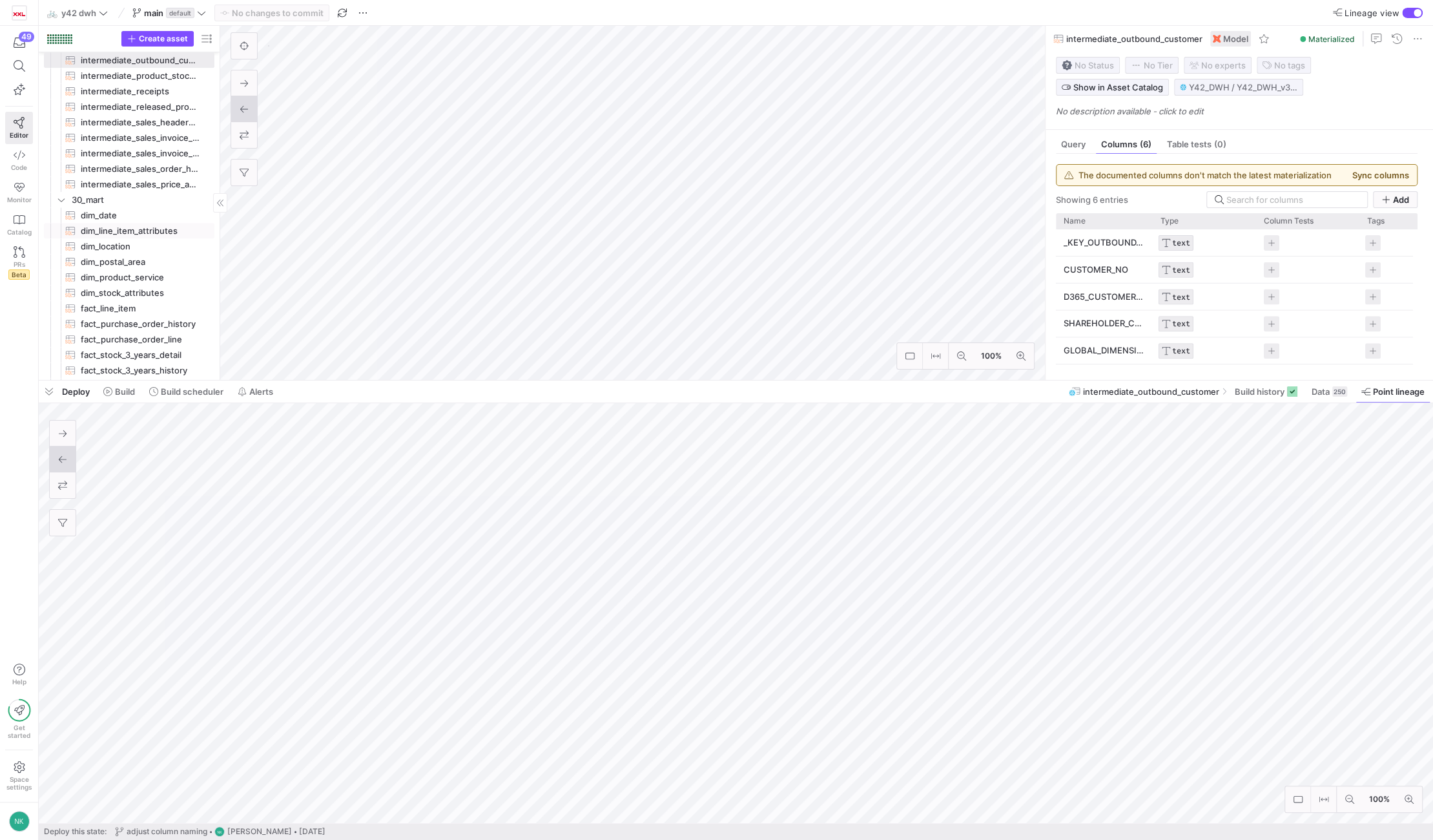
click at [142, 231] on span "dim_line_item_attributes​​​​​​​​​​" at bounding box center [140, 231] width 119 height 15
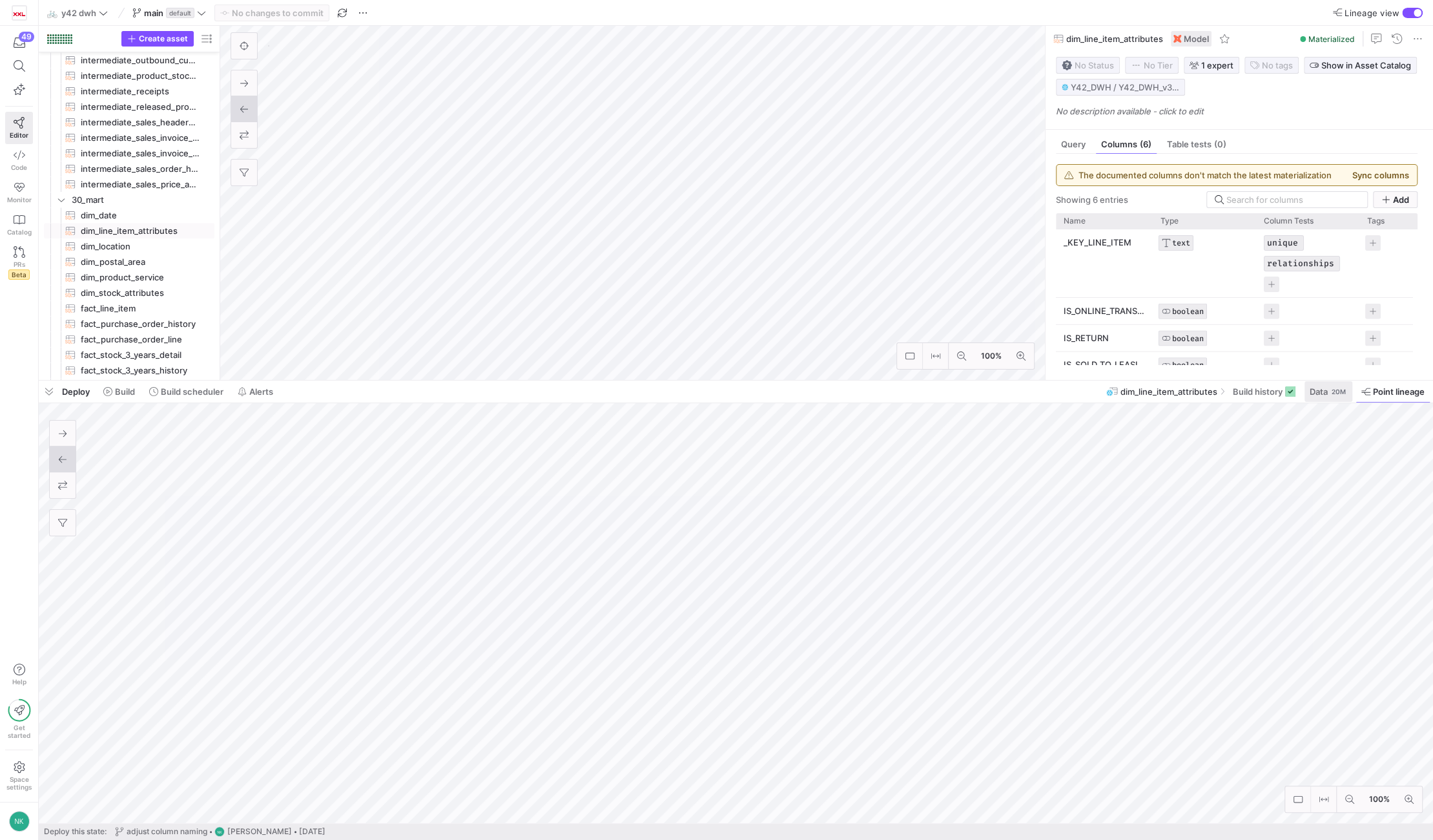
click at [1318, 392] on span "Data" at bounding box center [1319, 391] width 18 height 10
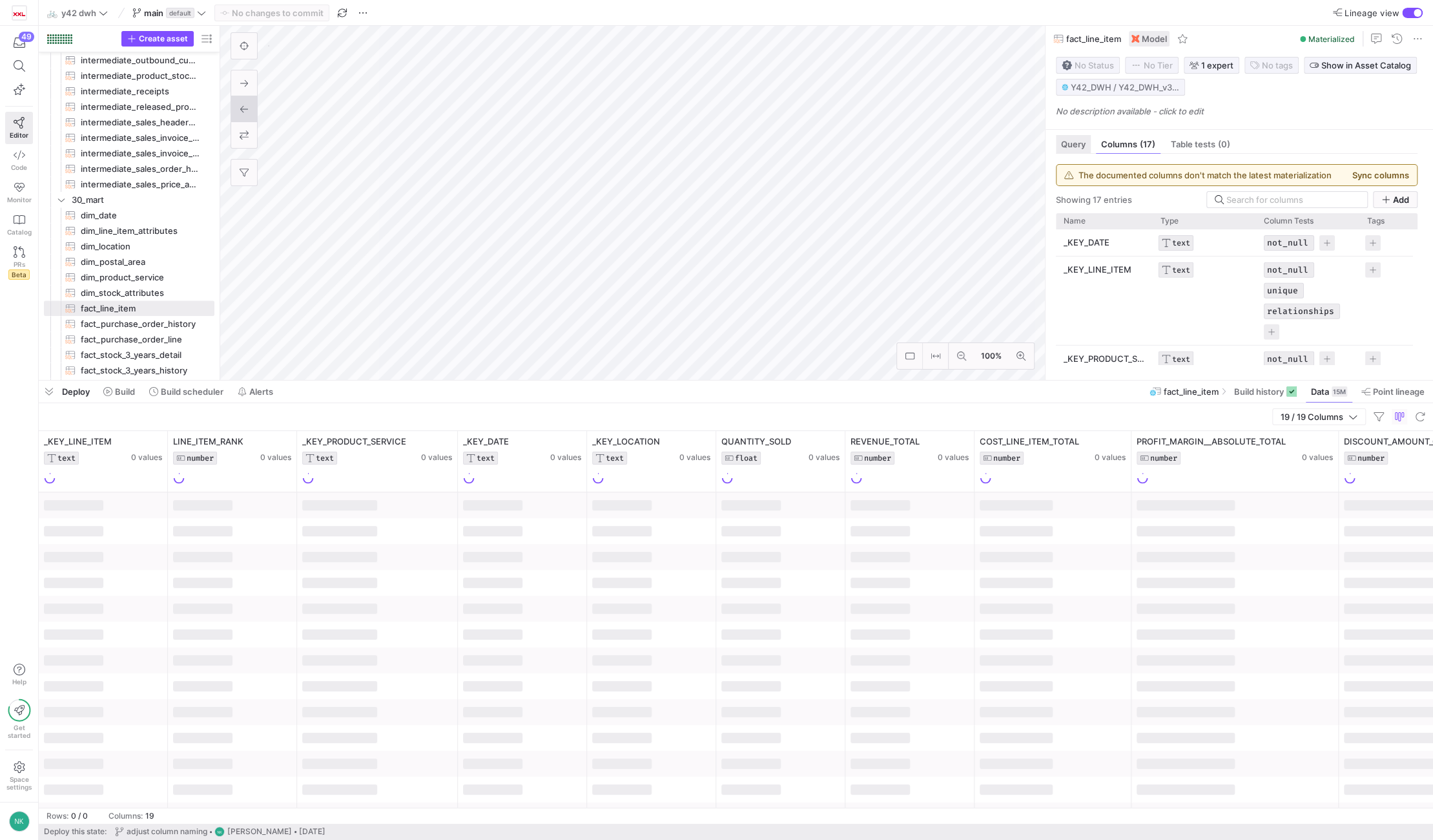
click at [1082, 148] on span "Query" at bounding box center [1074, 144] width 25 height 9
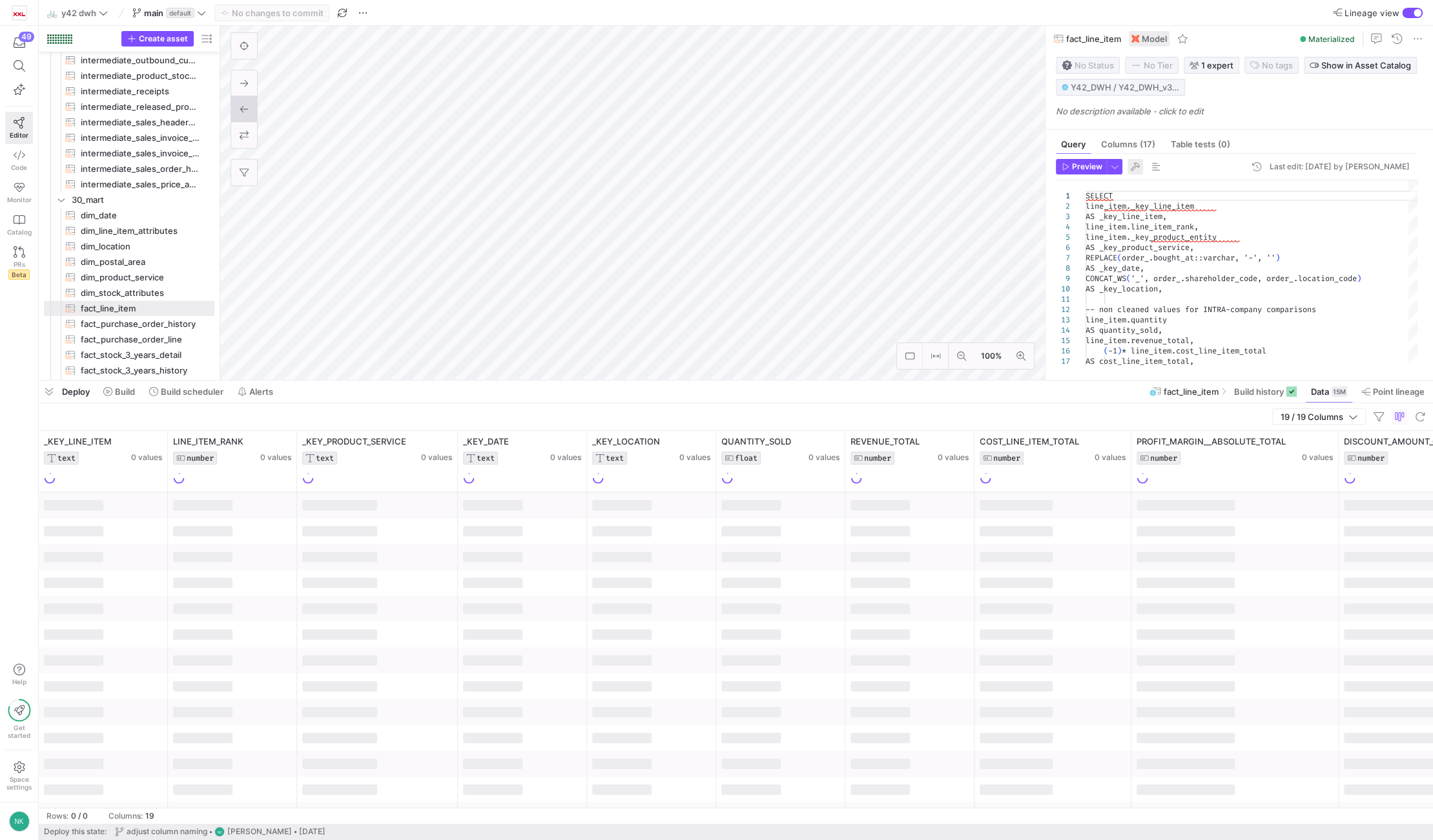
click at [1137, 166] on span "button" at bounding box center [1135, 166] width 15 height 15
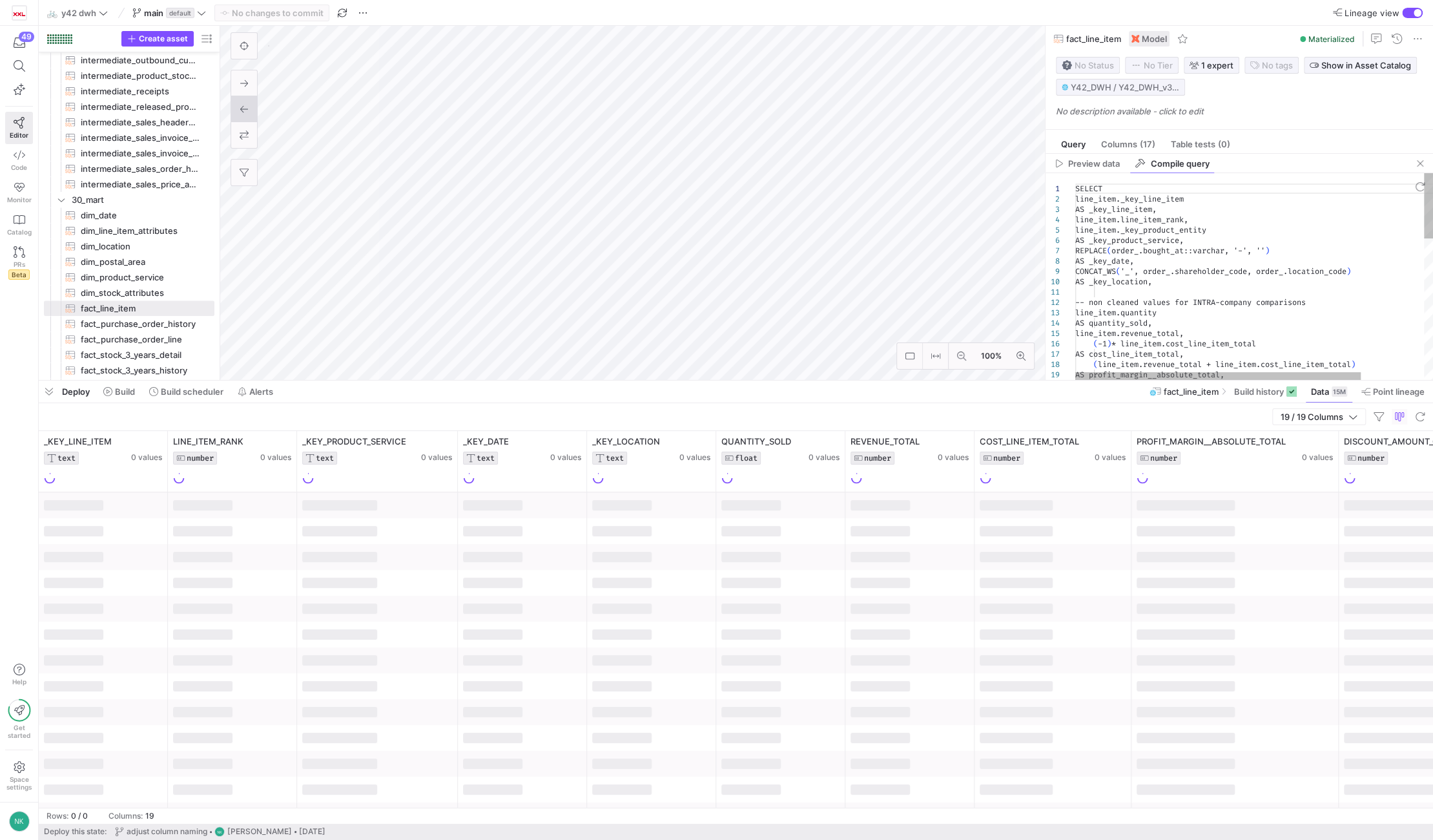
click at [1168, 279] on div "SELECT line_item._key_line_item AS _key_line_item, line_item.line_item_rank, li…" at bounding box center [1294, 497] width 437 height 648
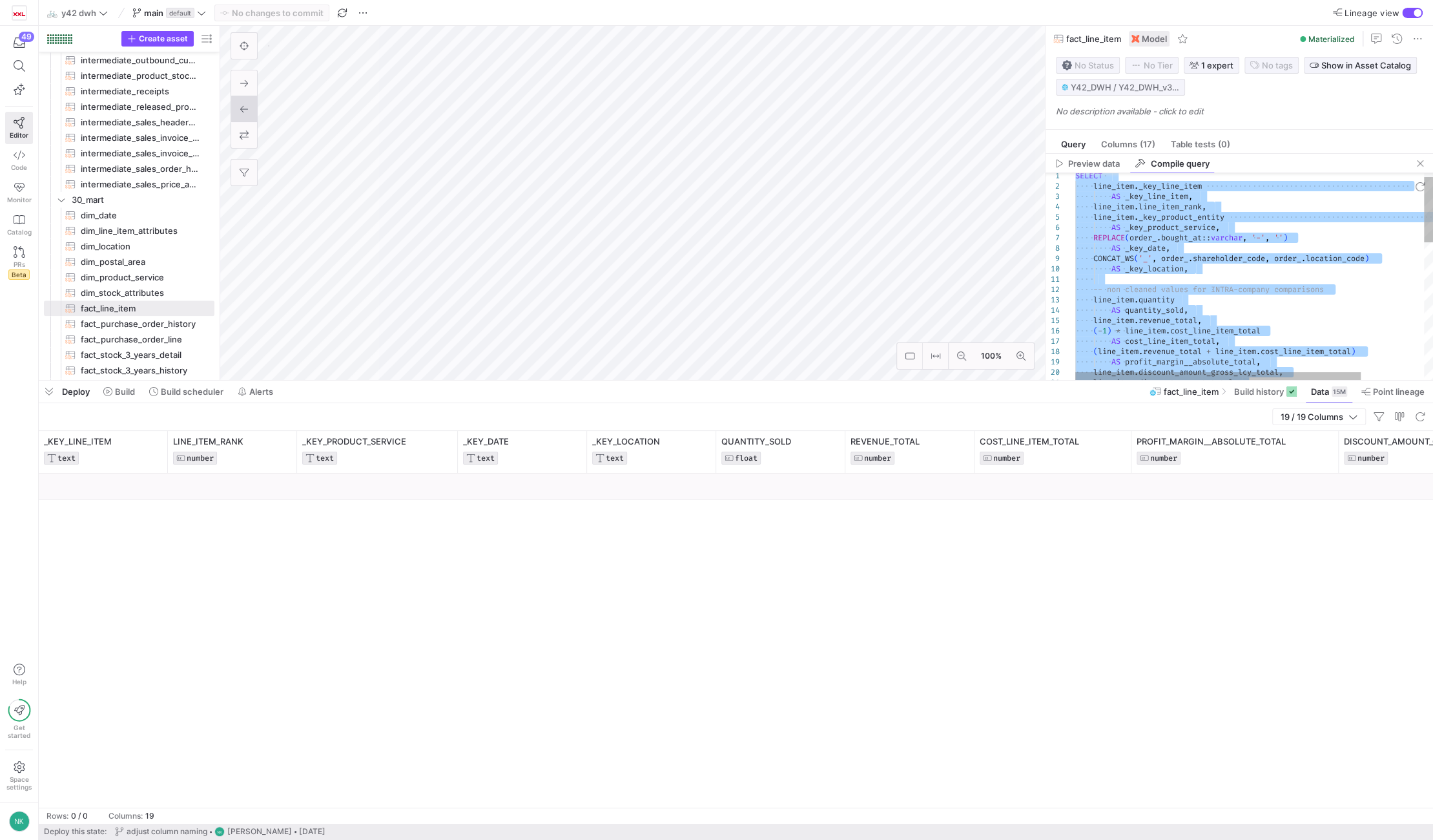
type textarea "-- non cleaned values for INTRA-company comparisons line_item.quantity AS quant…"
click at [1199, 332] on div "AS _key_product_service , REPLACE ( order_ . bought_at :: [GEOGRAPHIC_DATA] , '…" at bounding box center [1294, 483] width 437 height 648
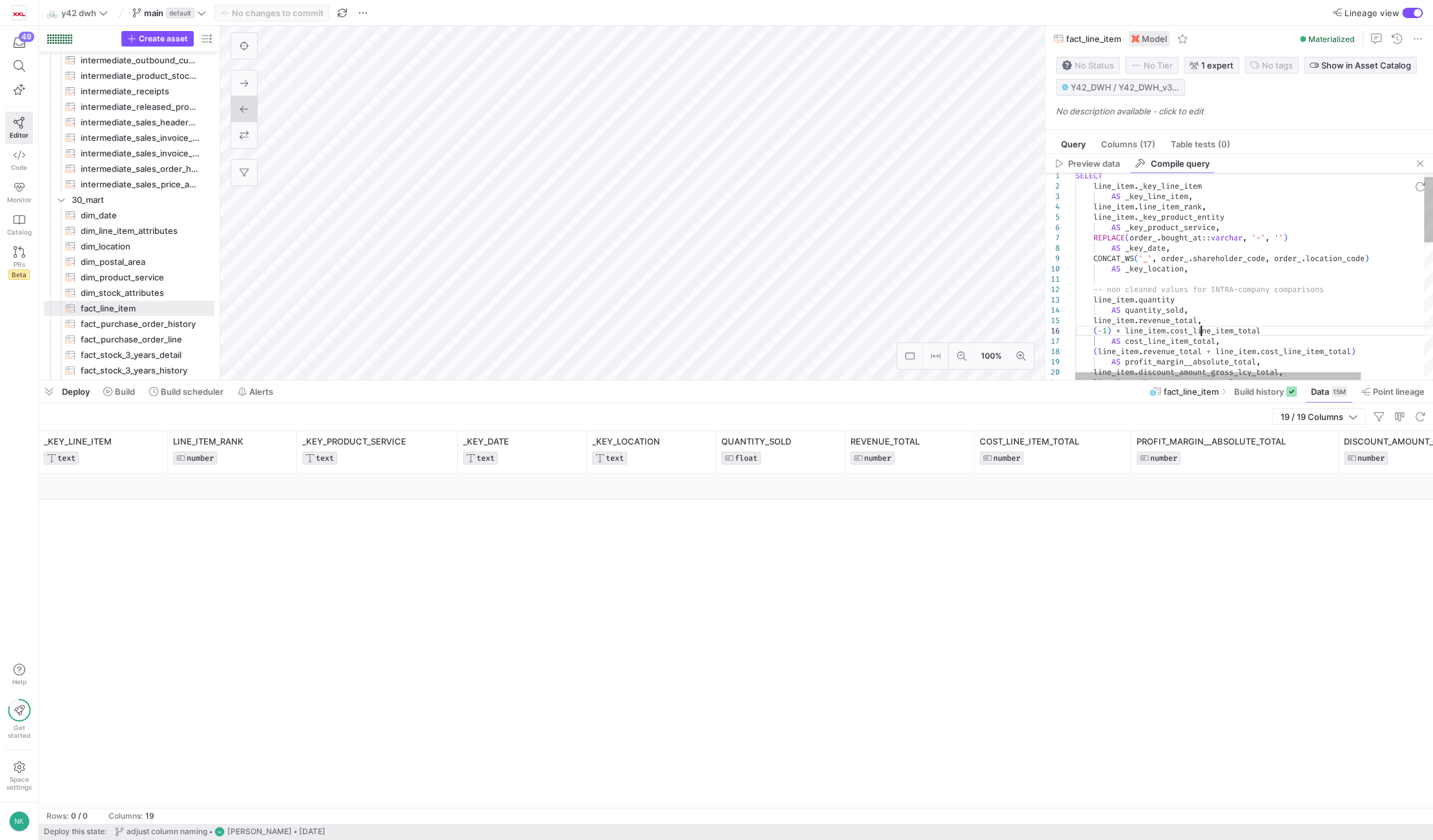
click at [1199, 332] on div "AS _key_product_service , REPLACE ( order_ . bought_at :: [GEOGRAPHIC_DATA] , '…" at bounding box center [1294, 483] width 437 height 648
type textarea "SELECT UPPER(NULLIF(REPLACE(dataareaid, '"', ''), '')) AS data_area_id, UPPER(N…"
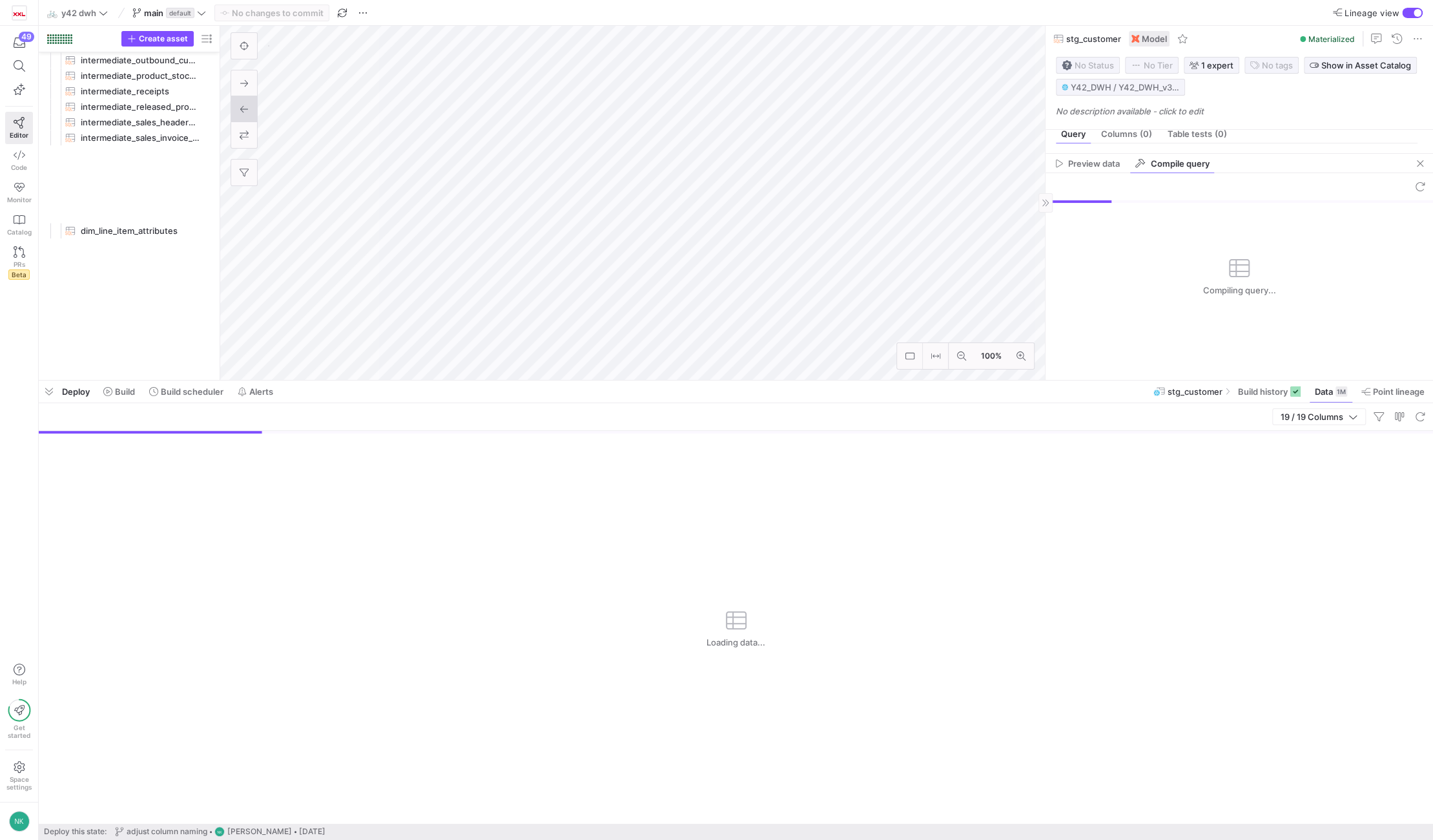
scroll to position [217, 0]
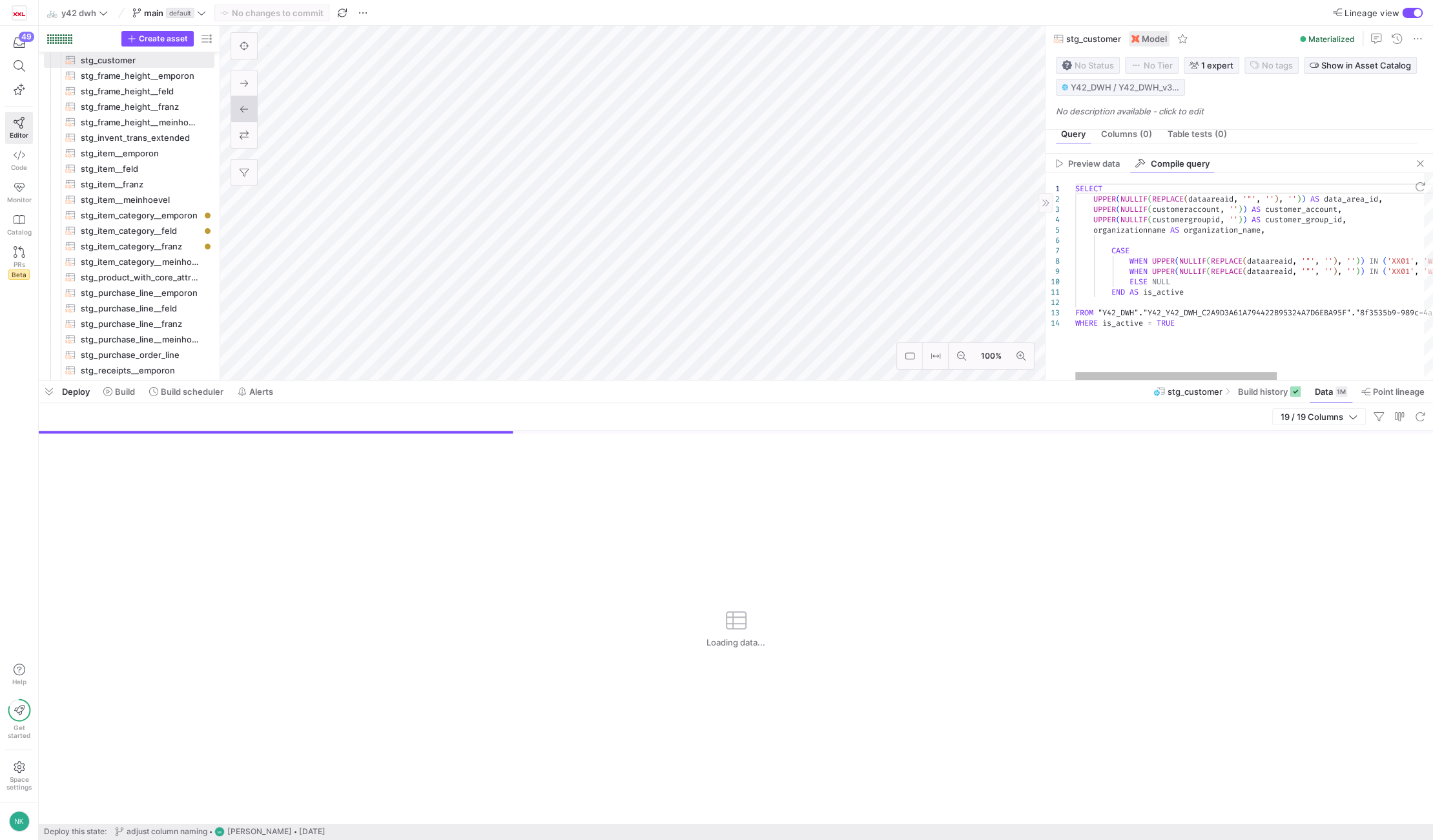
click at [1178, 328] on div "SELECT UPPER ( NULLIF ( REPLACE ( dataareaid , '"' , '' ) , '' ) ) AS data_area…" at bounding box center [1384, 276] width 618 height 206
type textarea "SELECT UPPER(NULLIF(REPLACE(dataareaid, '"', ''), '')) AS data_area_id, UPPER(N…"
